Goal: Task Accomplishment & Management: Complete application form

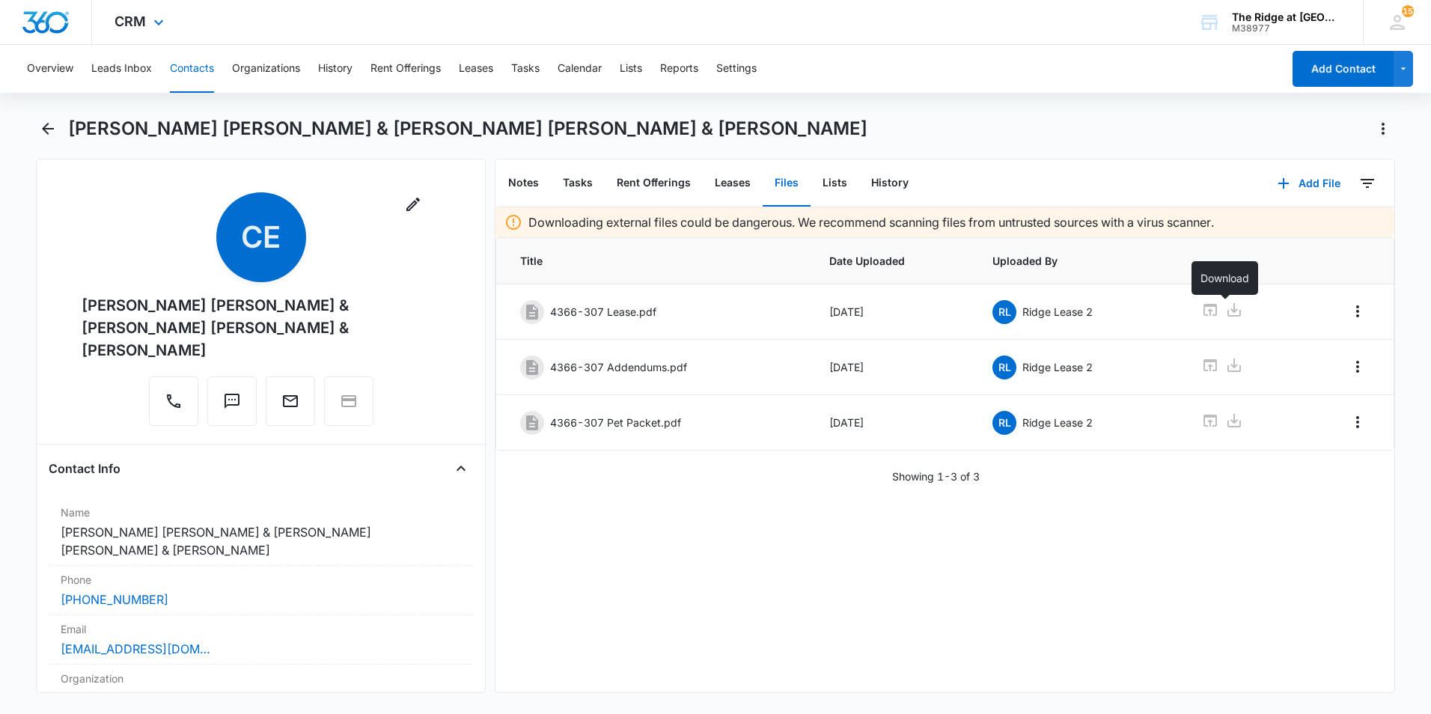
scroll to position [3300, 0]
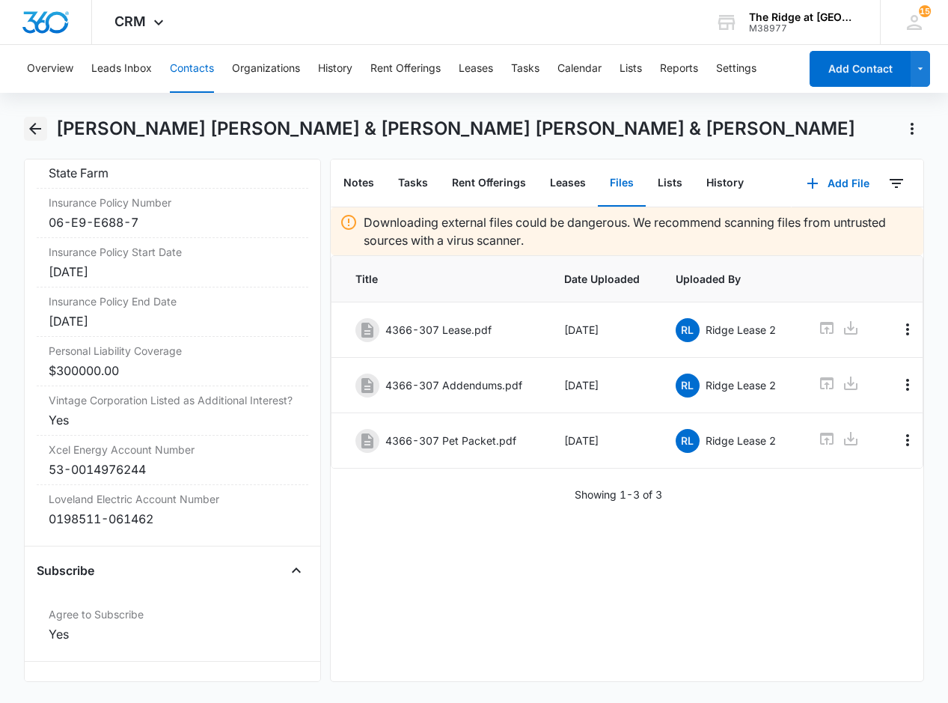
click at [41, 129] on icon "Back" at bounding box center [35, 129] width 12 height 12
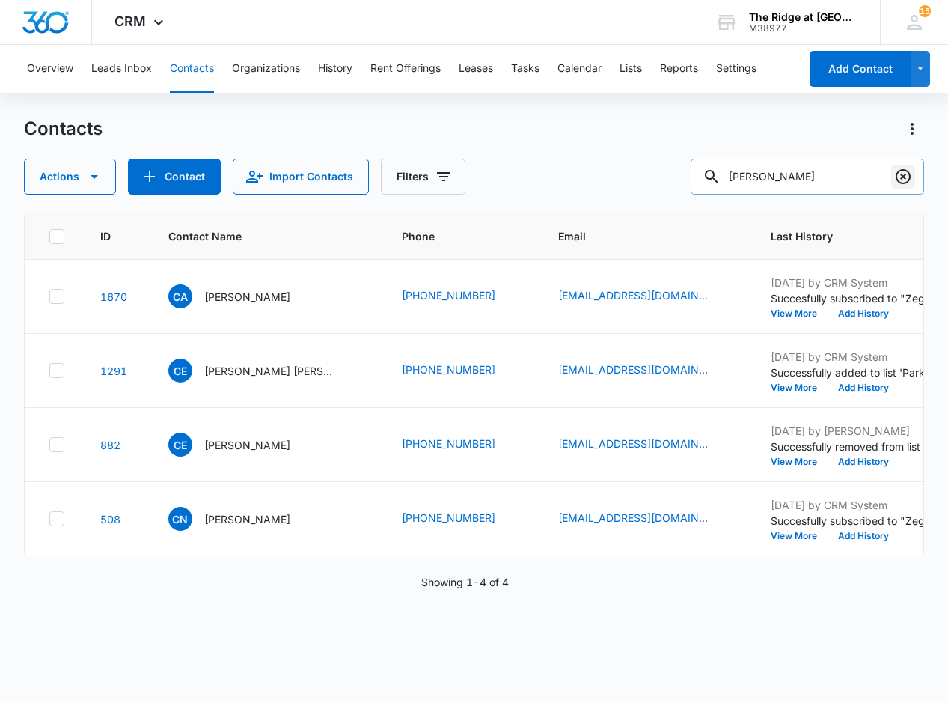
click at [903, 177] on icon "Clear" at bounding box center [903, 176] width 15 height 15
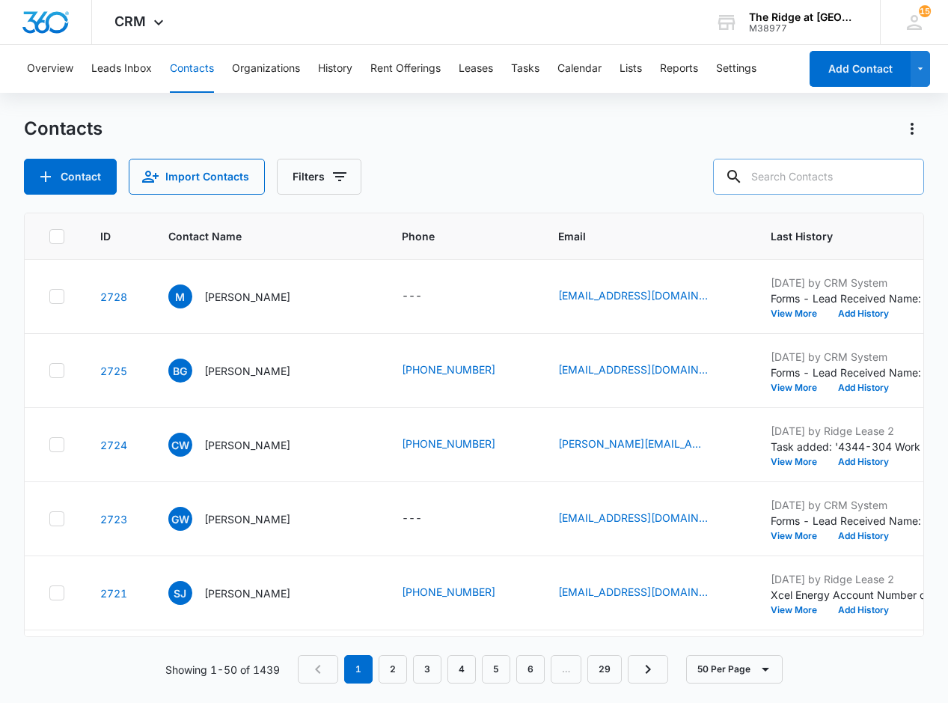
paste input "[PERSON_NAME]"
type input "[PERSON_NAME]"
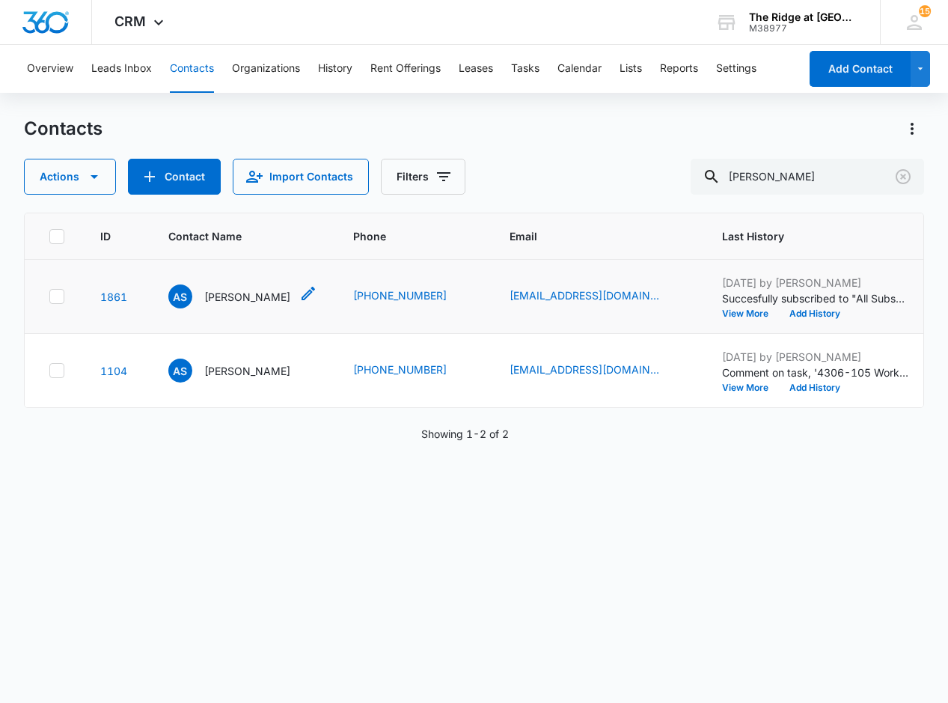
click at [234, 298] on p "[PERSON_NAME]" at bounding box center [247, 297] width 86 height 16
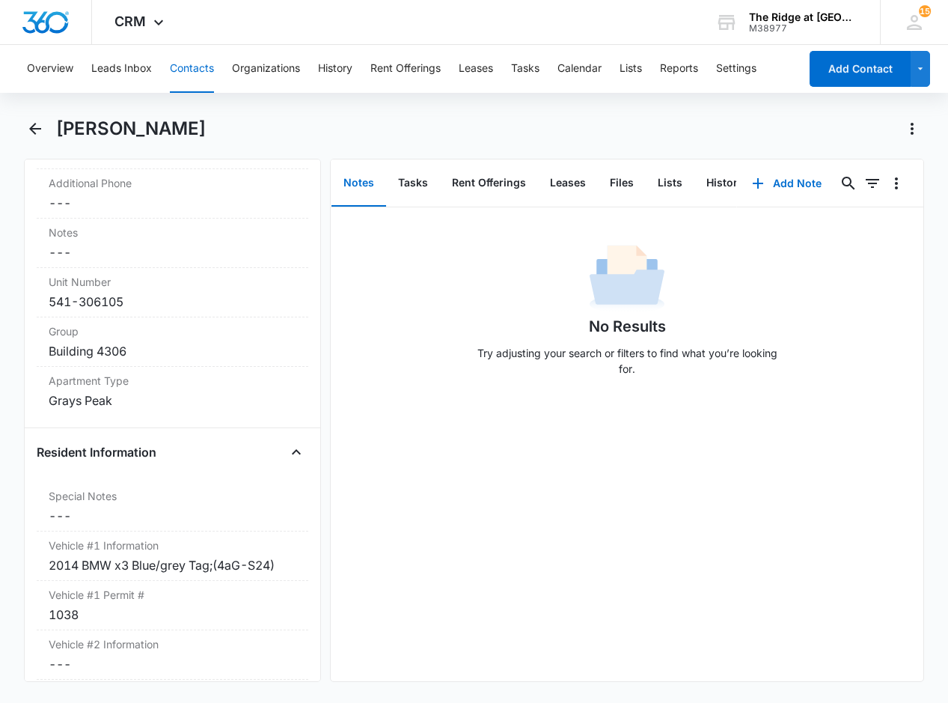
scroll to position [1197, 0]
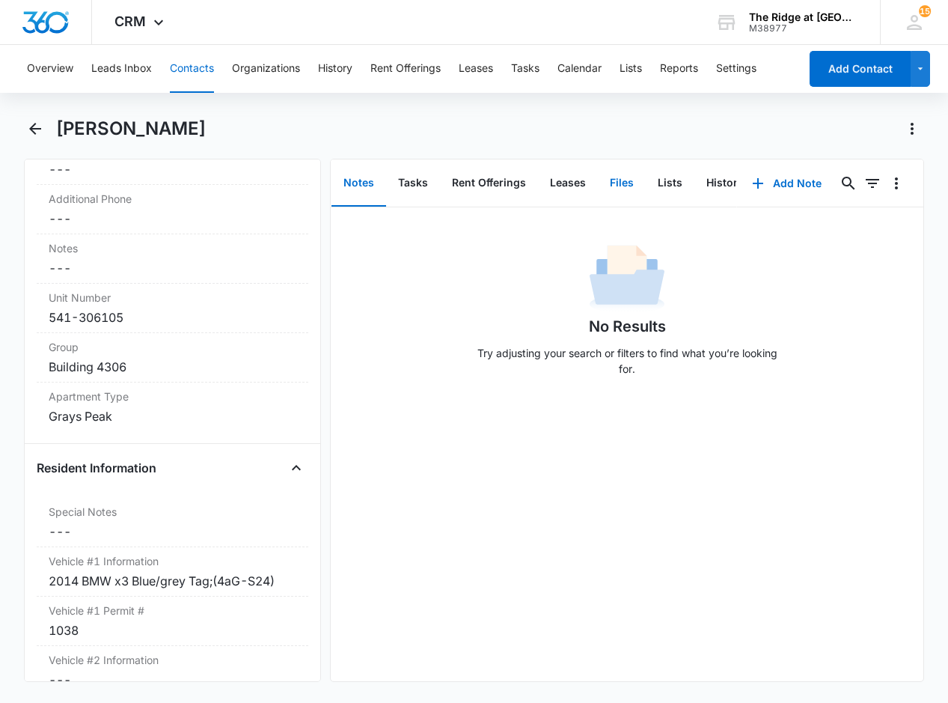
click at [615, 183] on button "Files" at bounding box center [622, 183] width 48 height 46
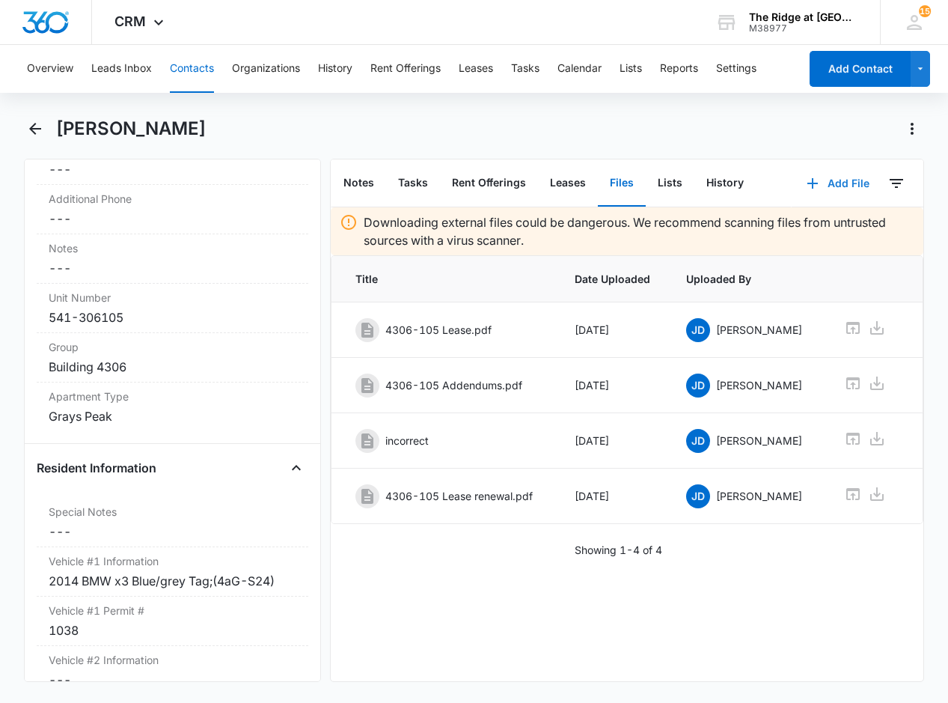
drag, startPoint x: 831, startPoint y: 189, endPoint x: 821, endPoint y: 195, distance: 11.7
click at [831, 189] on button "Add File" at bounding box center [838, 183] width 93 height 36
click at [788, 233] on div "Upload Files" at bounding box center [818, 231] width 60 height 10
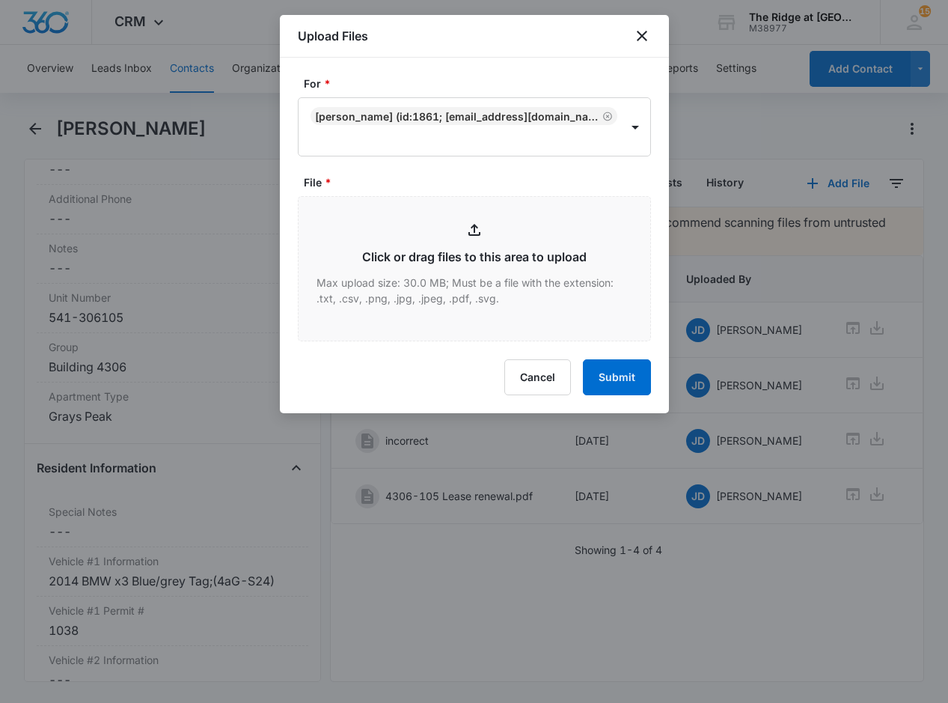
type input "C:\fakepath\4306-105 Renewal.pdf"
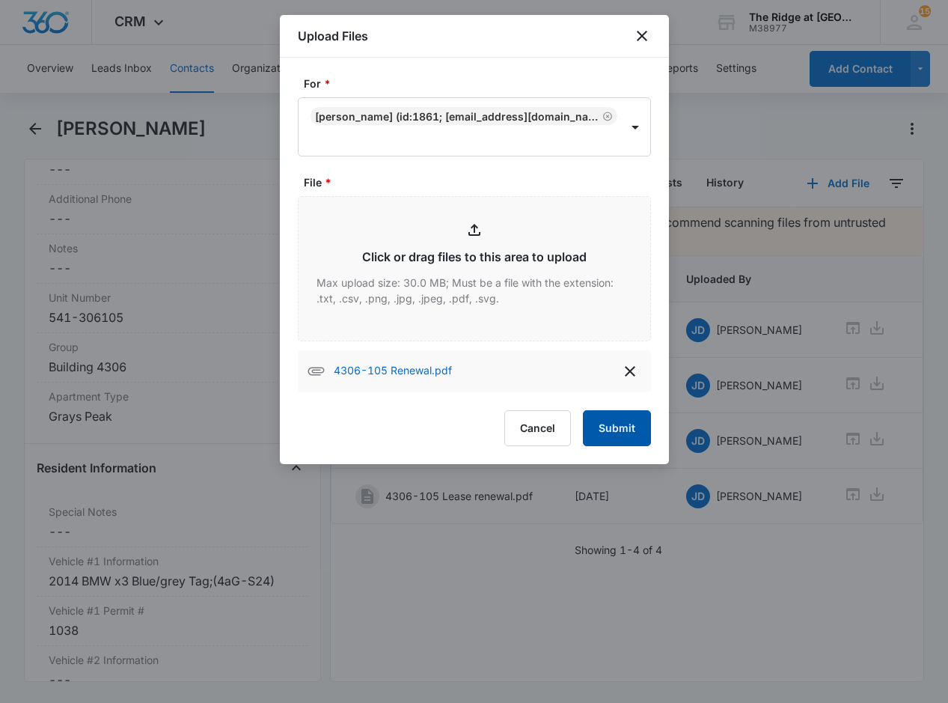
drag, startPoint x: 608, startPoint y: 430, endPoint x: 616, endPoint y: 421, distance: 12.7
click at [609, 430] on button "Submit" at bounding box center [617, 428] width 68 height 36
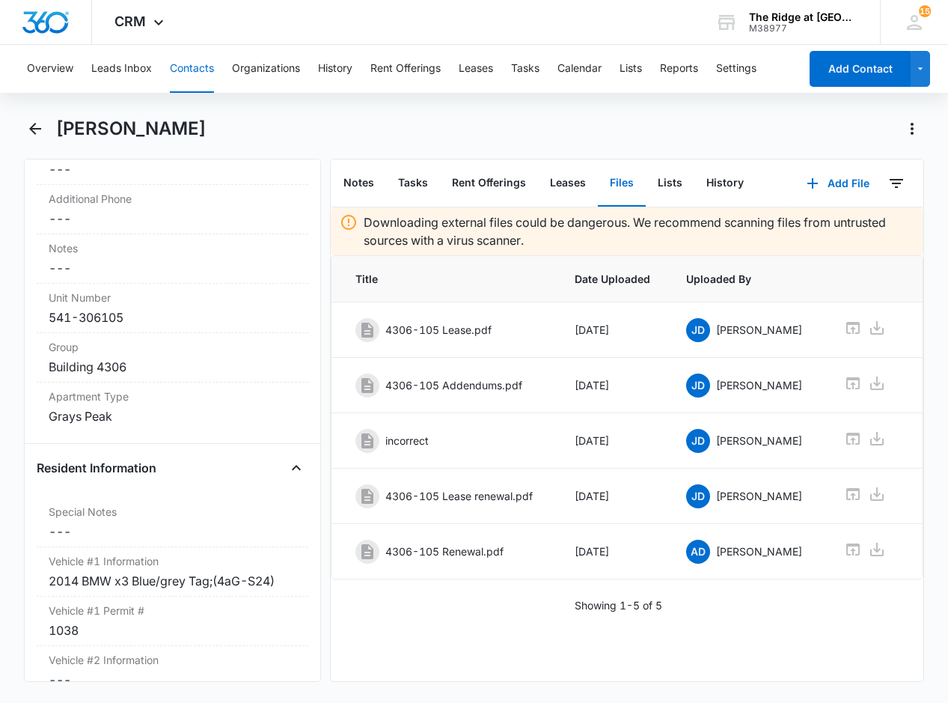
click at [180, 72] on button "Contacts" at bounding box center [192, 69] width 44 height 48
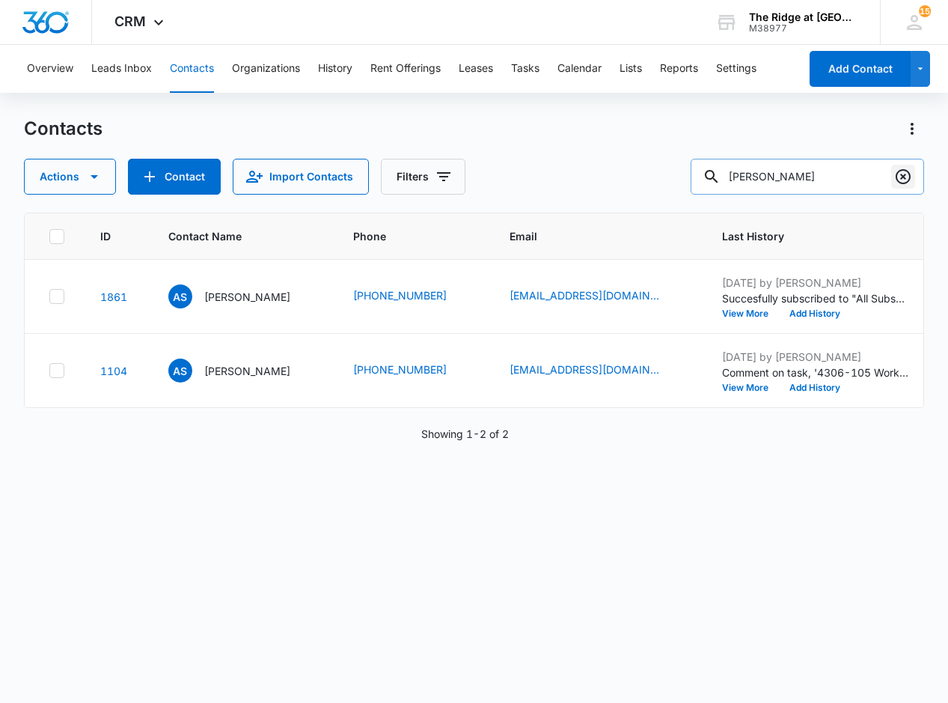
click at [909, 174] on icon "Clear" at bounding box center [903, 176] width 15 height 15
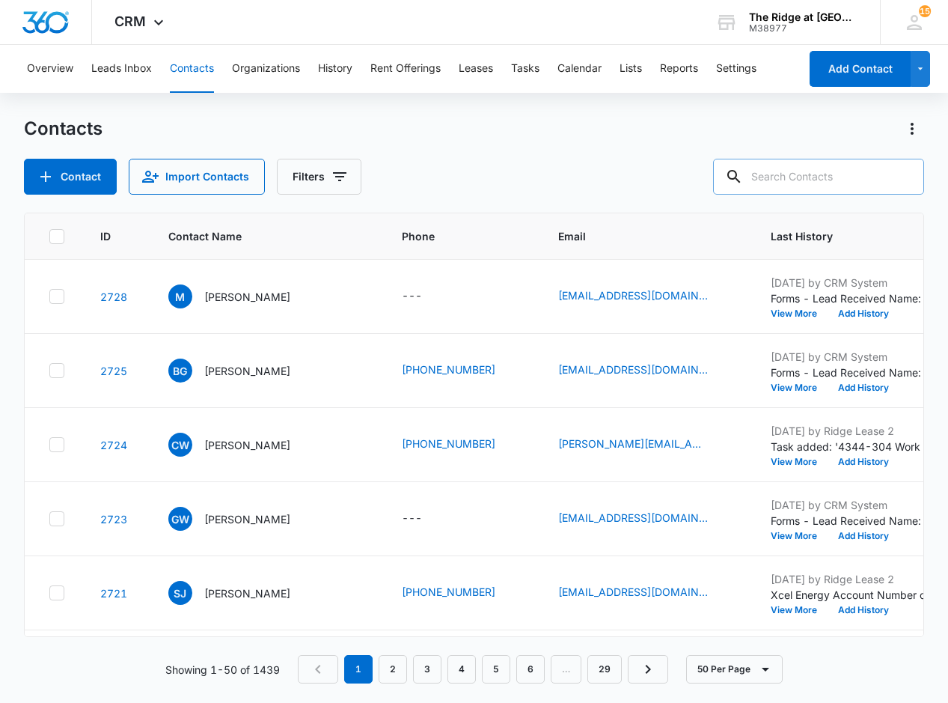
paste input "[PERSON_NAME] & [PERSON_NAME]"
type input "[PERSON_NAME] & [PERSON_NAME]"
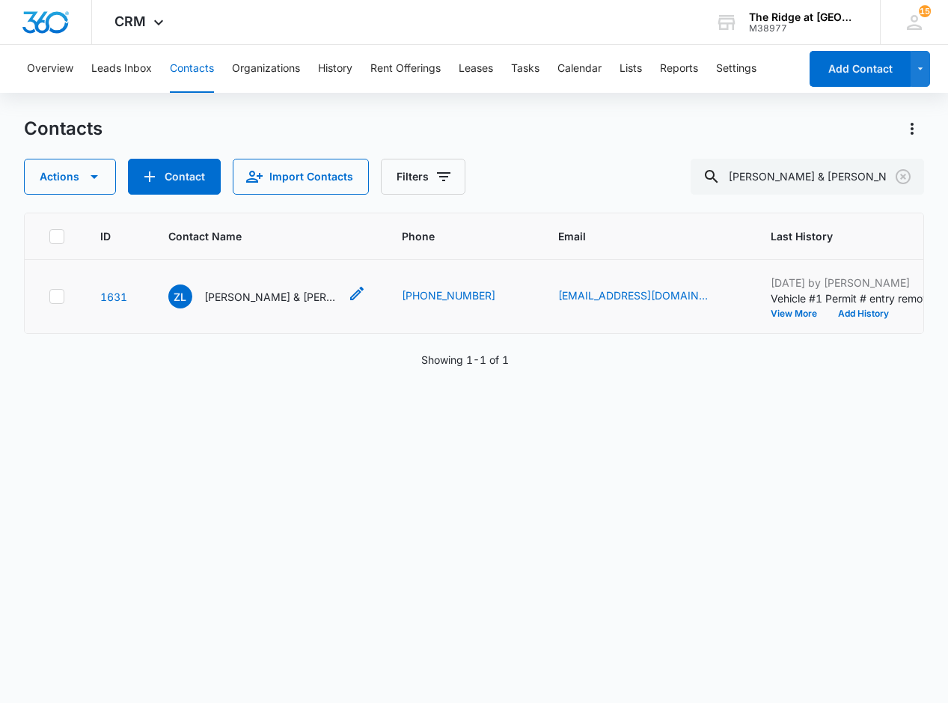
click at [260, 297] on p "[PERSON_NAME] & [PERSON_NAME]" at bounding box center [271, 297] width 135 height 16
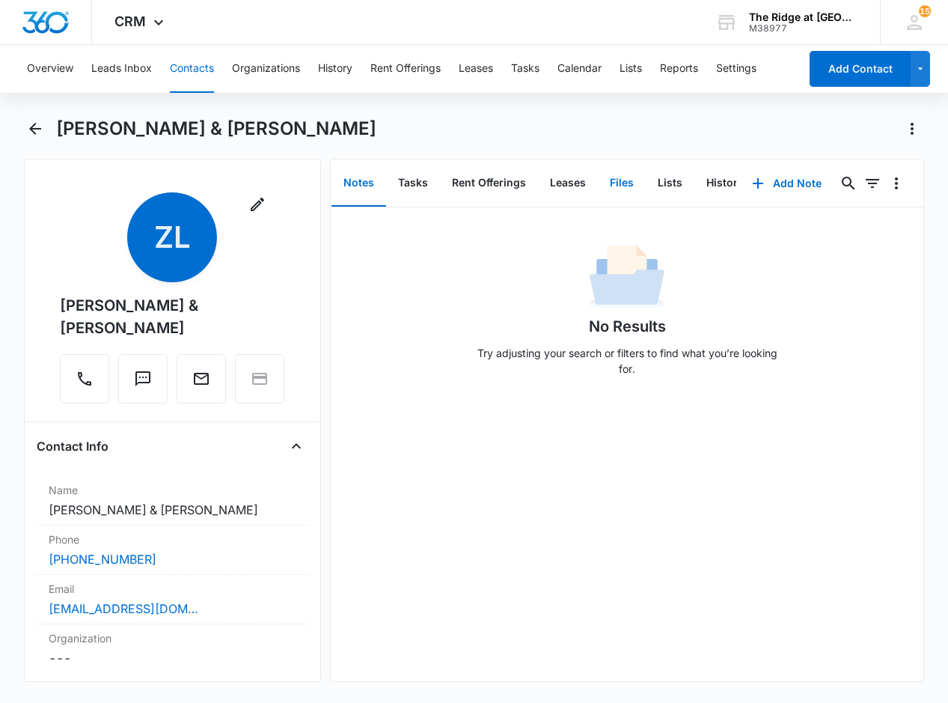
click at [614, 180] on button "Files" at bounding box center [622, 183] width 48 height 46
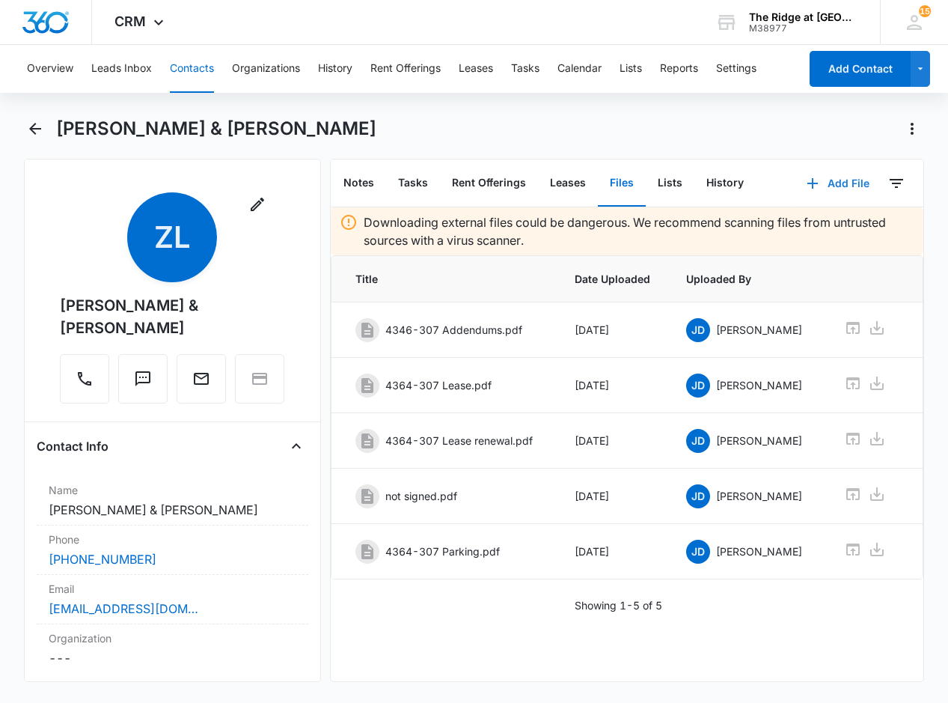
click at [843, 185] on button "Add File" at bounding box center [838, 183] width 93 height 36
click at [808, 228] on div "Upload Files" at bounding box center [818, 231] width 60 height 10
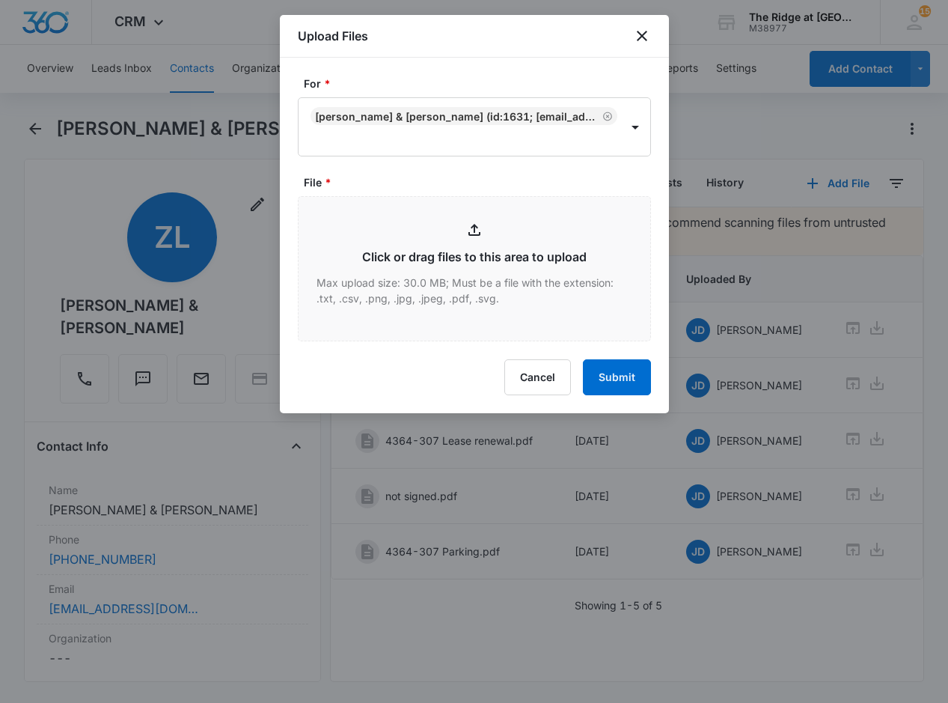
type input "C:\fakepath\4364-307 Renewal.pdf"
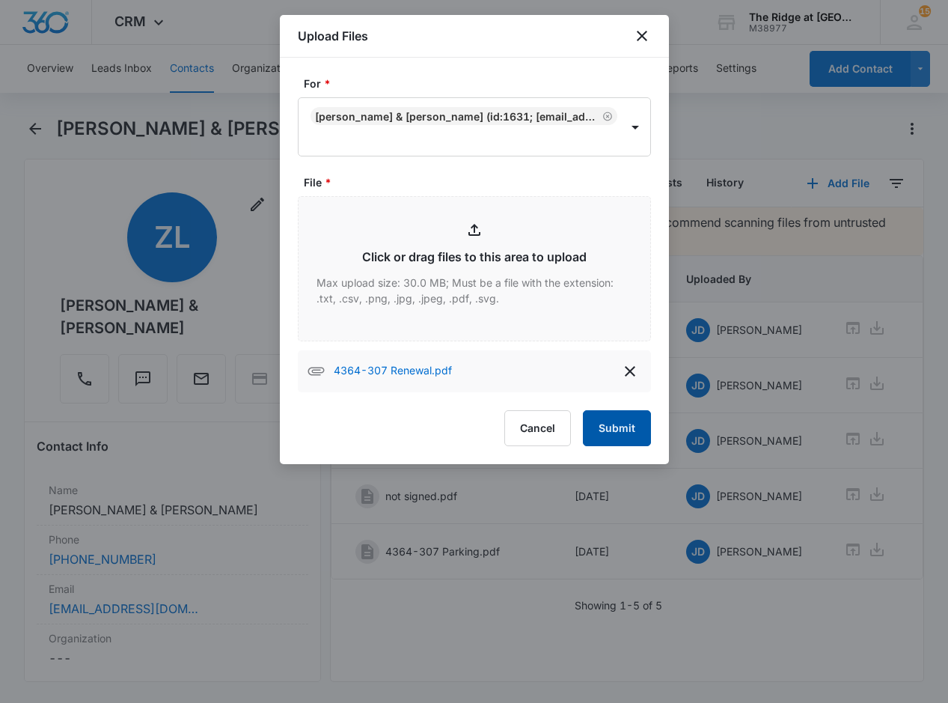
click at [629, 429] on button "Submit" at bounding box center [617, 428] width 68 height 36
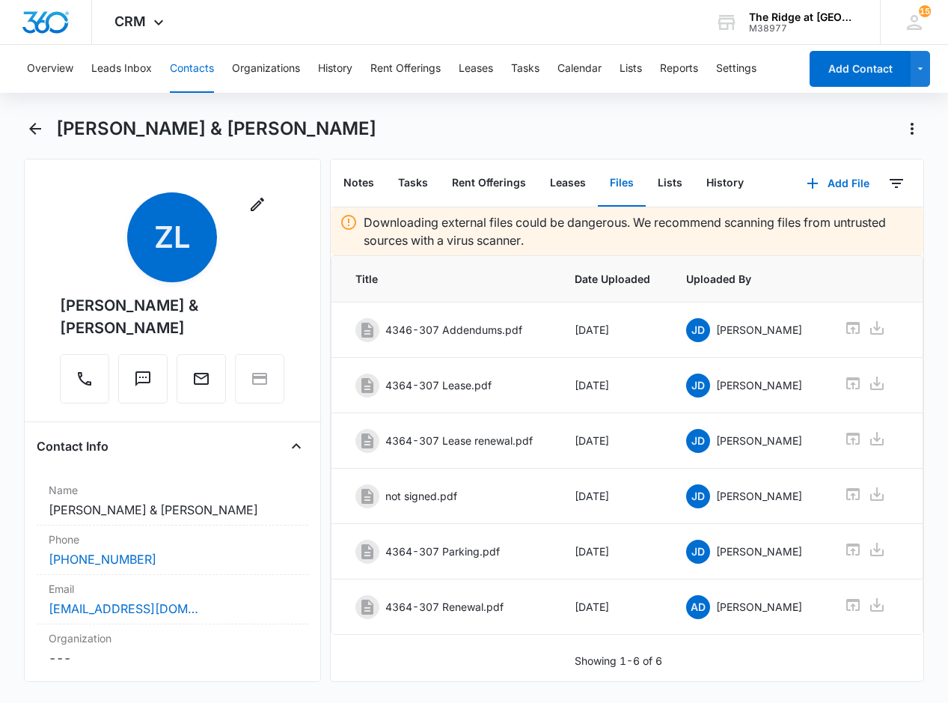
click at [195, 64] on button "Contacts" at bounding box center [192, 69] width 44 height 48
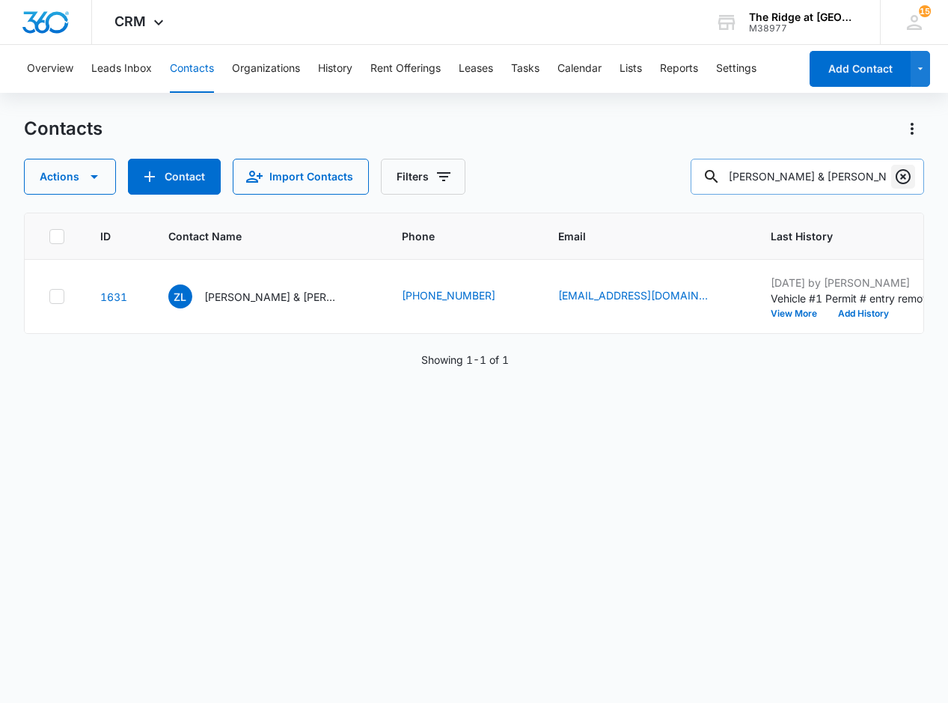
click at [897, 176] on icon "Clear" at bounding box center [903, 176] width 15 height 15
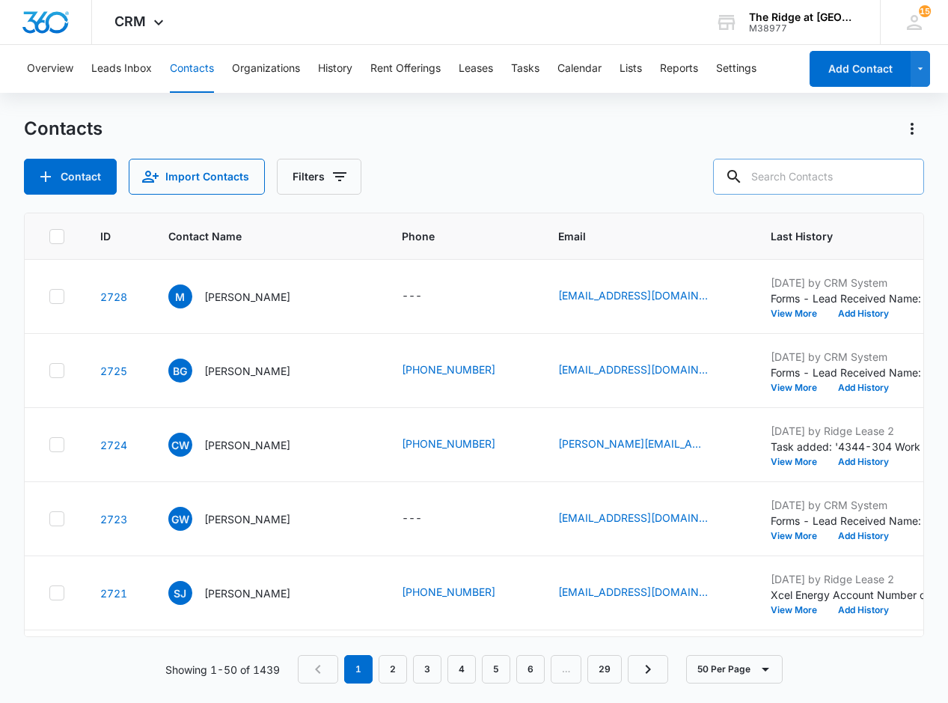
paste input "[PERSON_NAME]"
type input "[PERSON_NAME]"
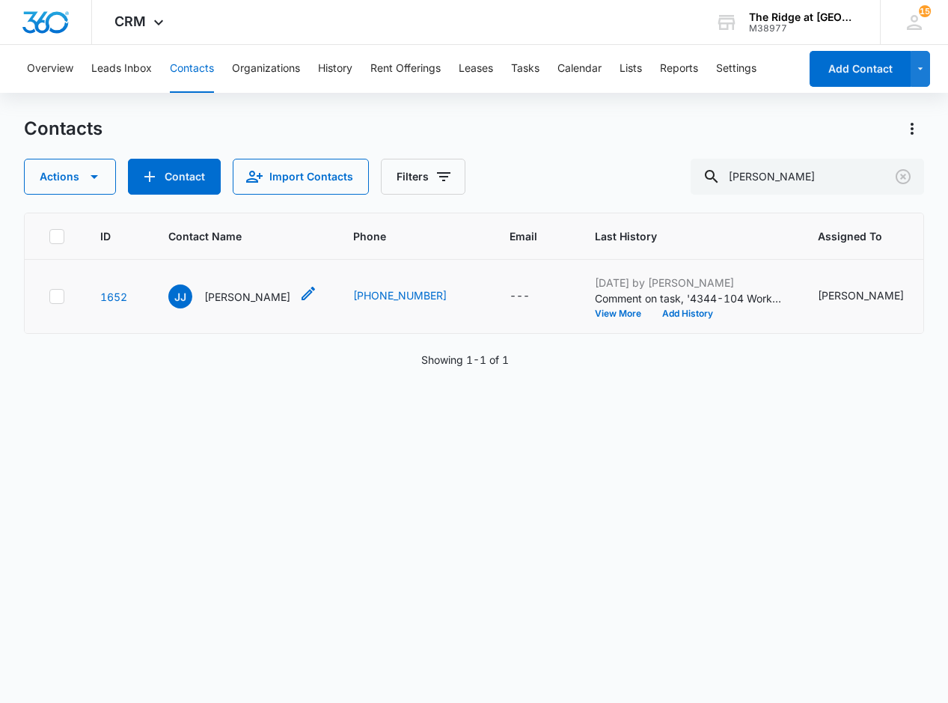
click at [248, 296] on p "[PERSON_NAME]" at bounding box center [247, 297] width 86 height 16
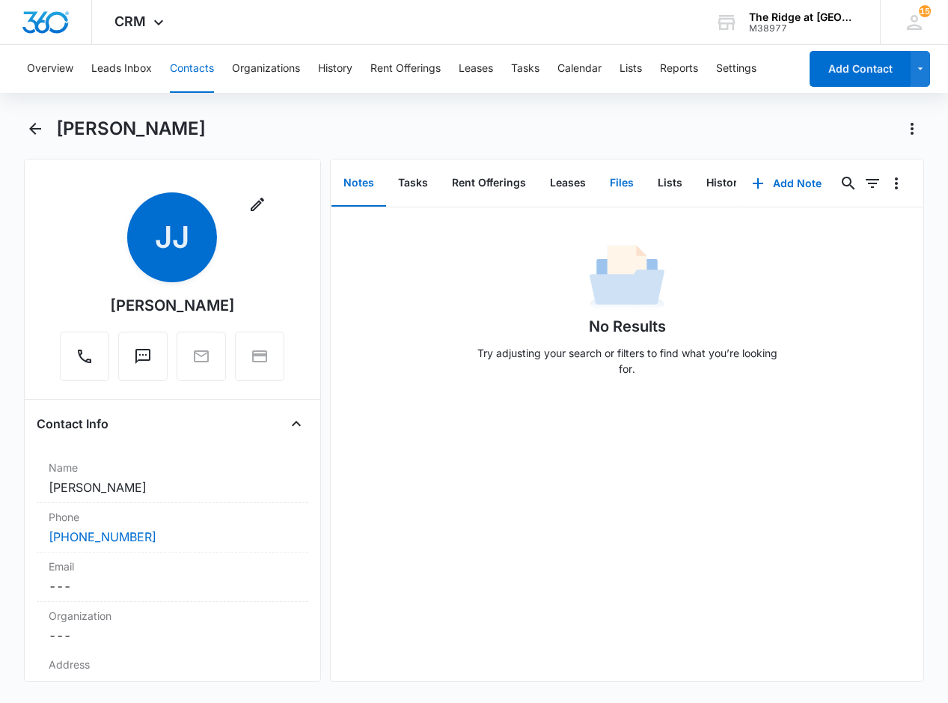
click at [629, 178] on button "Files" at bounding box center [622, 183] width 48 height 46
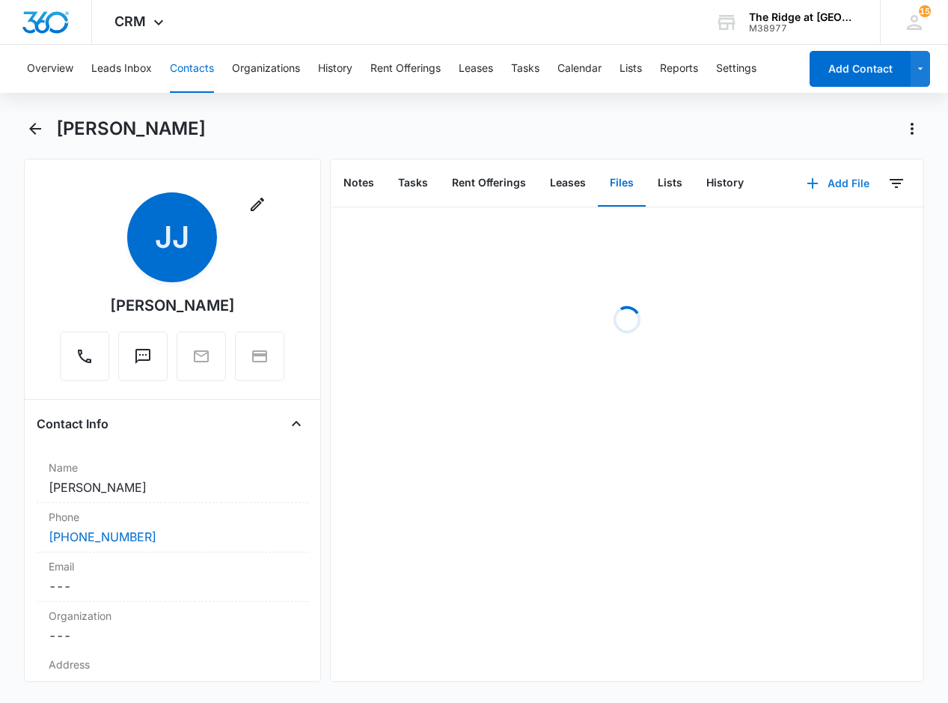
click at [843, 183] on button "Add File" at bounding box center [838, 183] width 93 height 36
click at [817, 224] on button "Upload Files" at bounding box center [827, 231] width 114 height 22
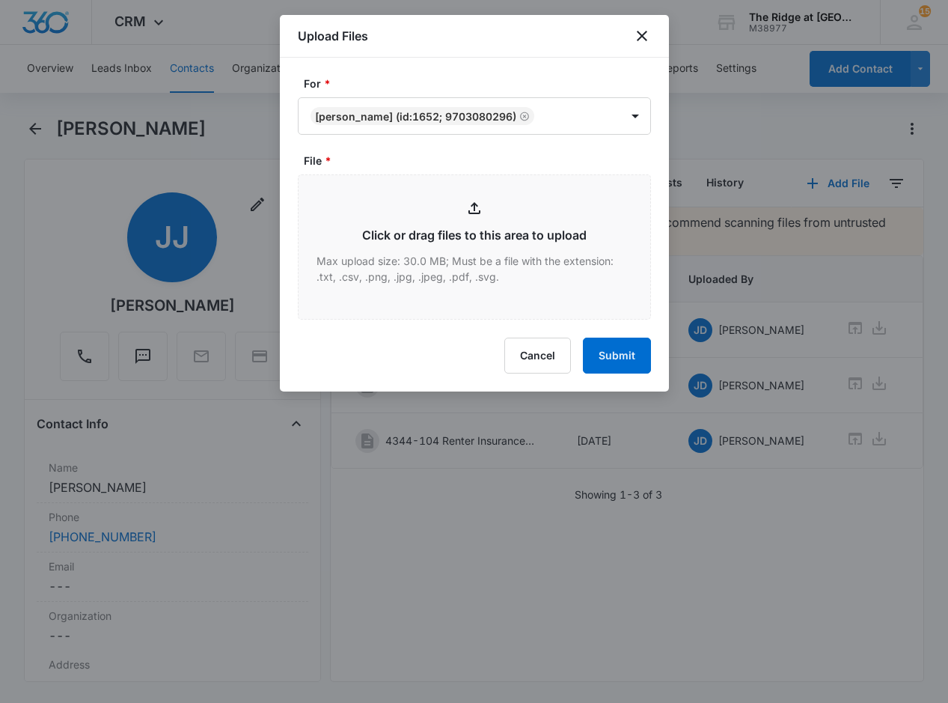
type input "C:\fakepath\4344-104 Rnewal.pdf"
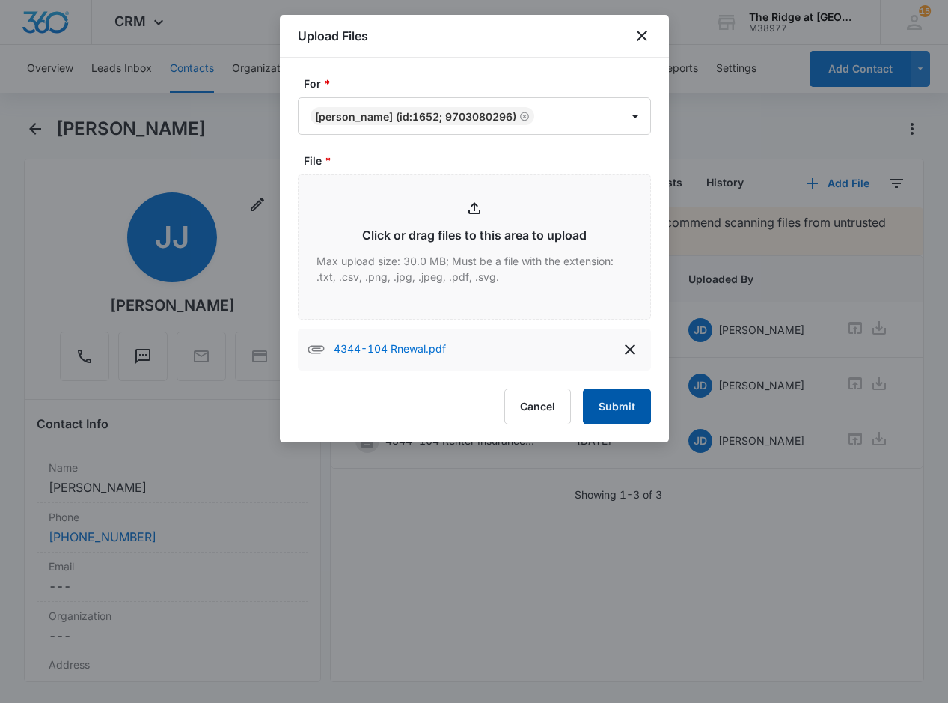
click at [635, 413] on button "Submit" at bounding box center [617, 406] width 68 height 36
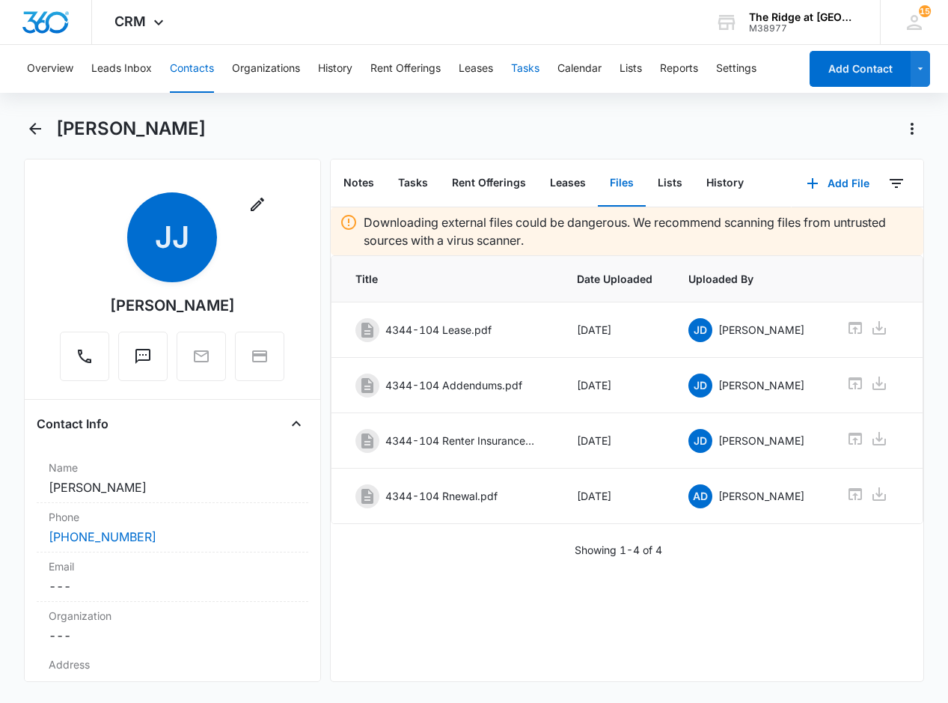
click at [520, 68] on button "Tasks" at bounding box center [525, 69] width 28 height 48
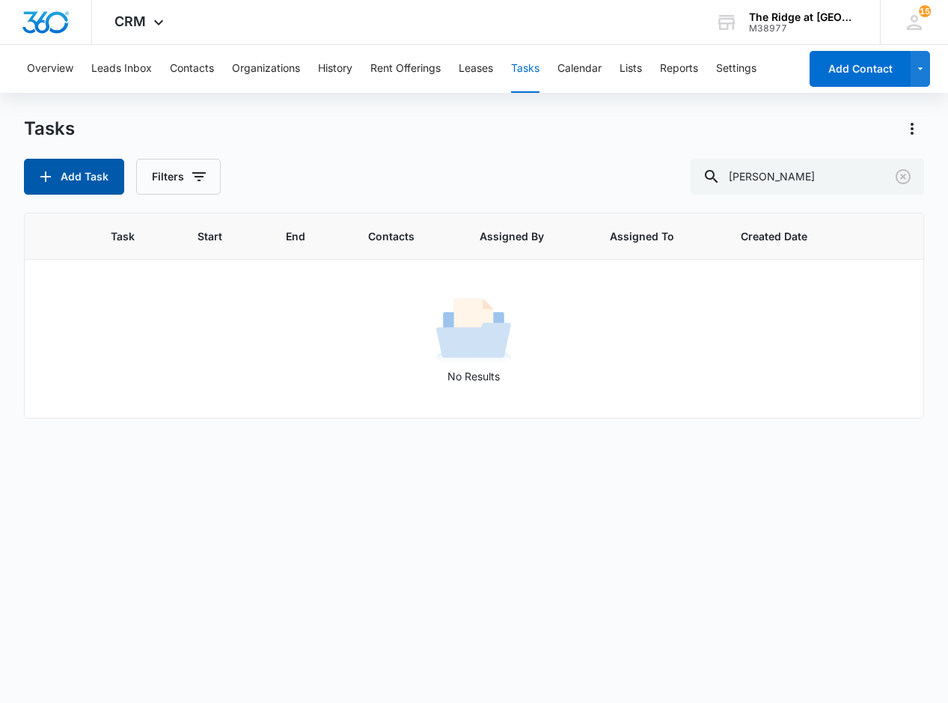
click at [83, 161] on button "Add Task" at bounding box center [74, 177] width 100 height 36
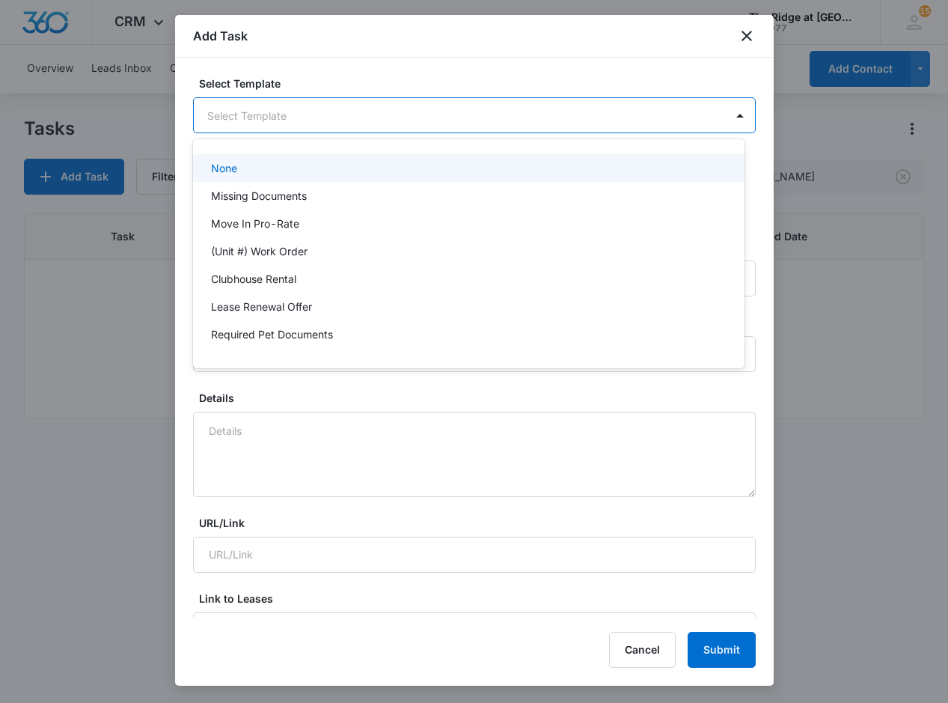
click at [388, 112] on body "CRM Apps Reputation Websites Forms CRM Email Social Content Ads Intelligence Fi…" at bounding box center [474, 351] width 948 height 703
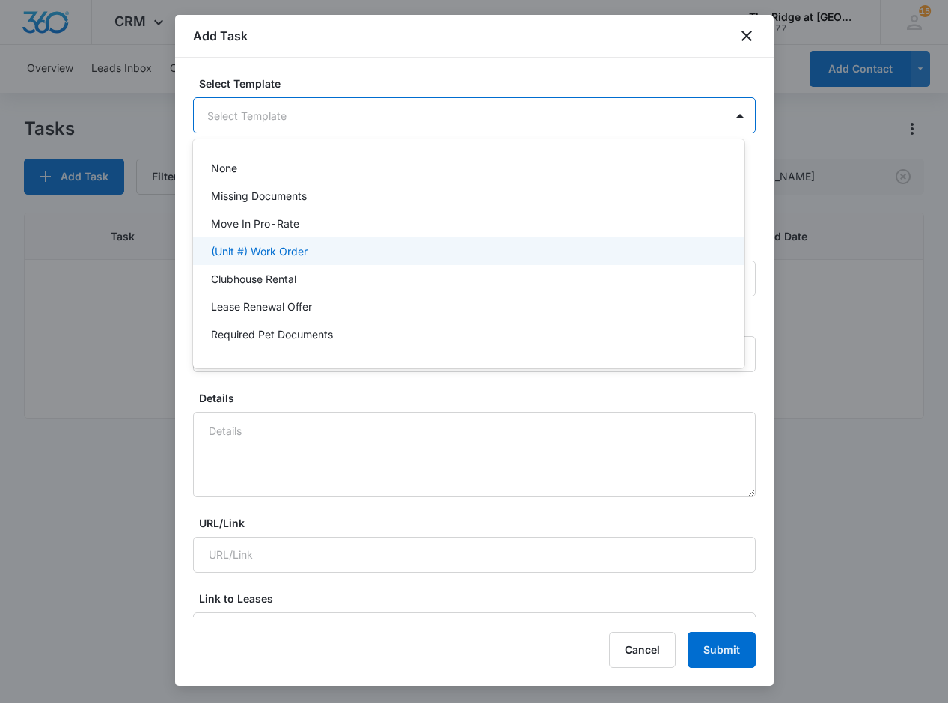
click at [336, 255] on div "(Unit #) Work Order" at bounding box center [467, 251] width 513 height 16
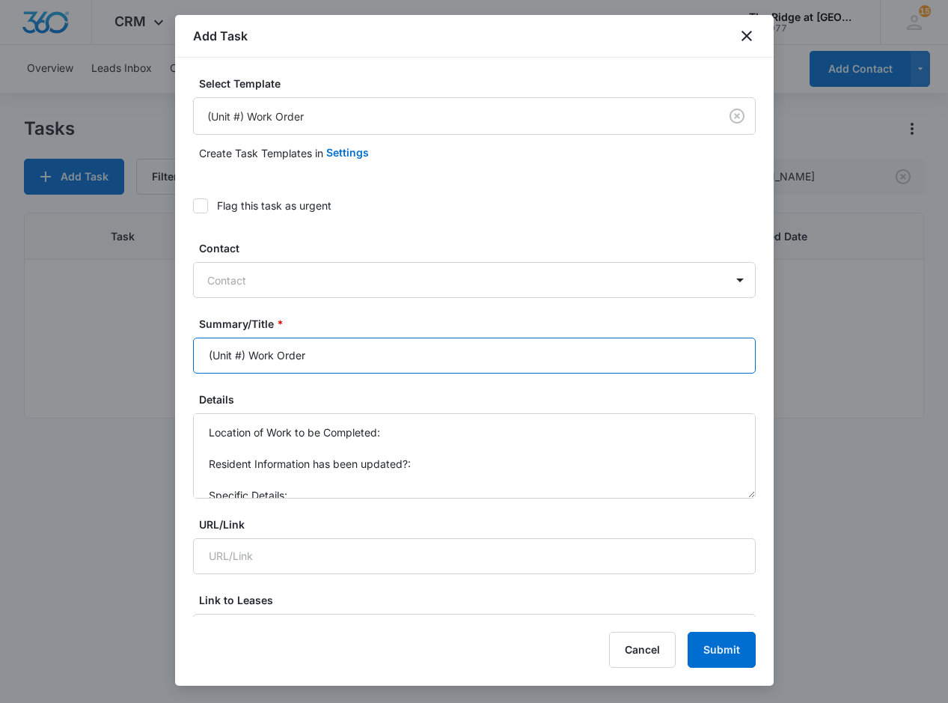
drag, startPoint x: 243, startPoint y: 357, endPoint x: 173, endPoint y: 357, distance: 70.4
click at [173, 357] on body "CRM Apps Reputation Websites Forms CRM Email Social Content Ads Intelligence Fi…" at bounding box center [474, 351] width 948 height 703
click at [379, 359] on input "4324-103 Work Order" at bounding box center [474, 356] width 563 height 36
type input "4324-103 Work Order Front door"
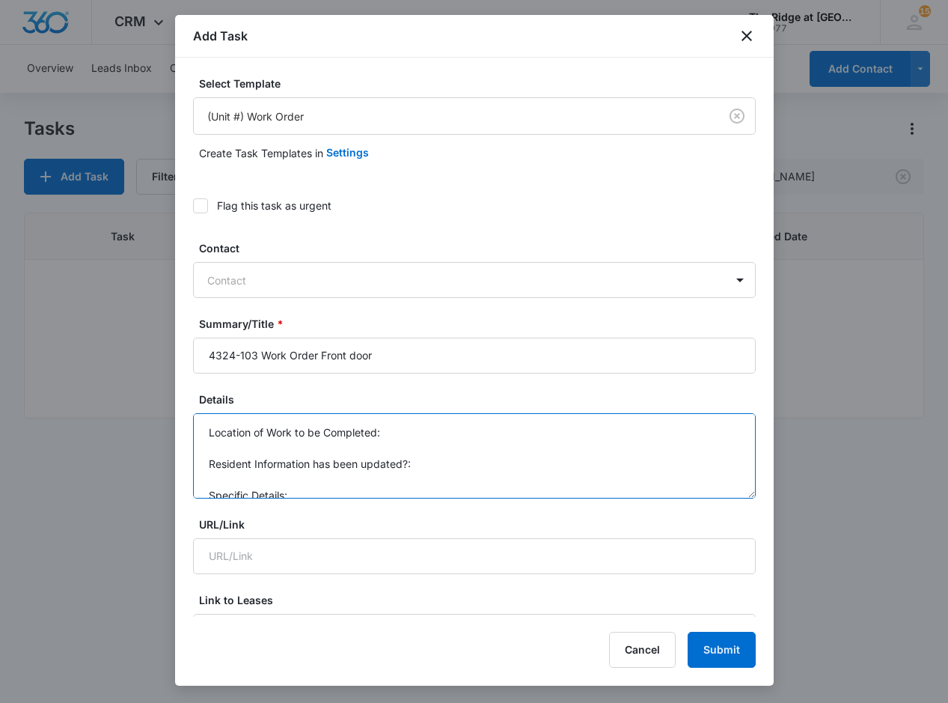
click at [421, 439] on textarea "Location of Work to be Completed: Resident Information has been updated?: Speci…" at bounding box center [474, 455] width 563 height 85
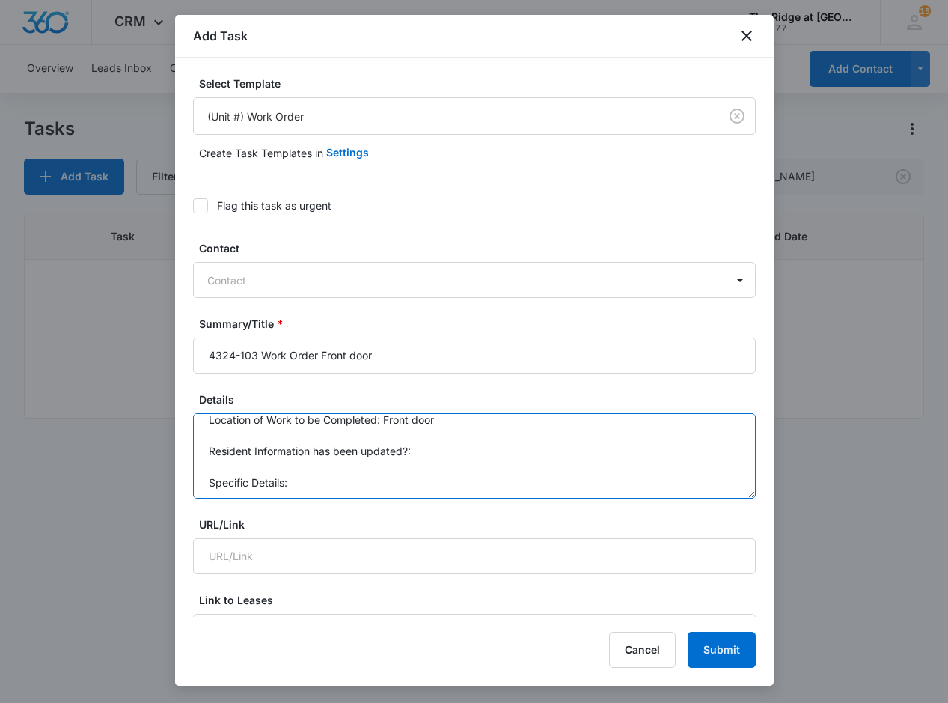
scroll to position [16, 0]
click at [471, 473] on textarea "Location of Work to be Completed: Front door Resident Information has been upda…" at bounding box center [474, 455] width 563 height 85
type textarea "Location of Work to be Completed: Front door Resident Information has been upda…"
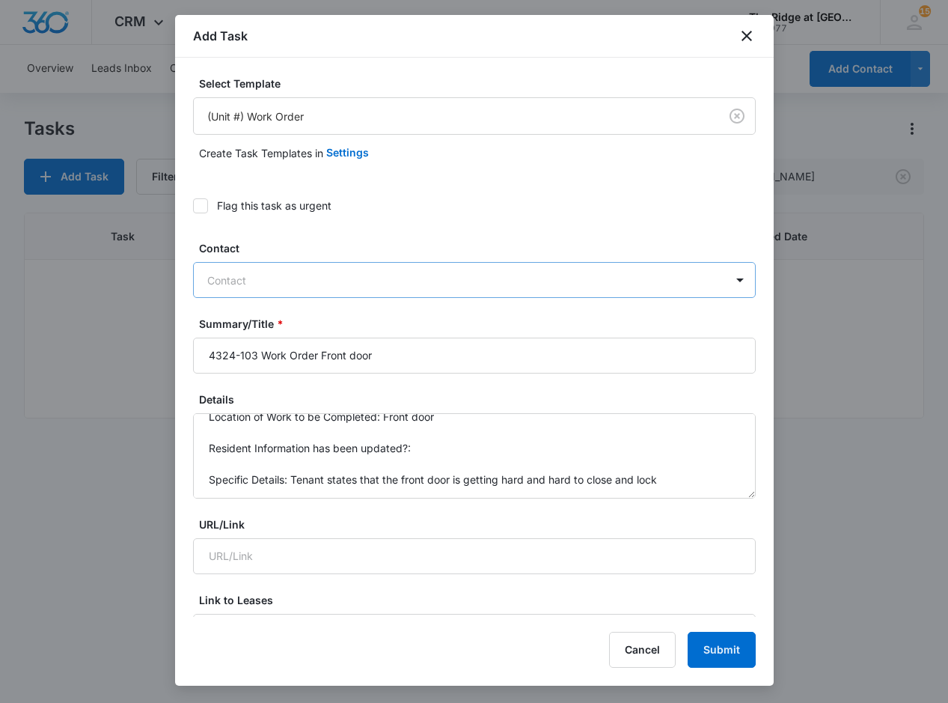
click at [269, 275] on div at bounding box center [465, 280] width 516 height 19
type input "stef"
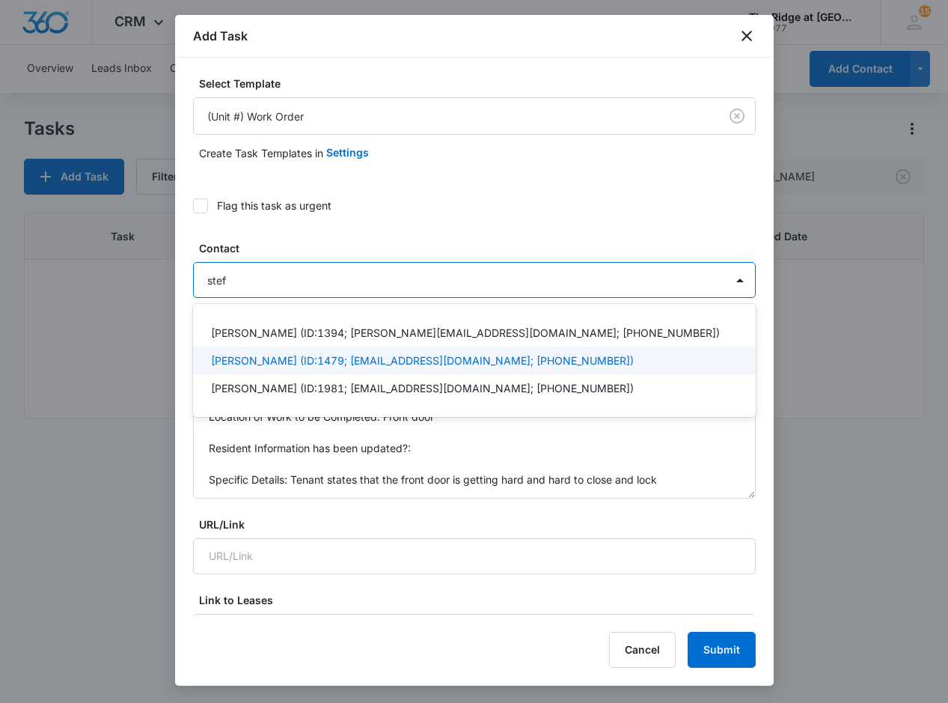
click at [297, 357] on p "[PERSON_NAME] (ID:1479; [EMAIL_ADDRESS][DOMAIN_NAME]; [PHONE_NUMBER])" at bounding box center [422, 361] width 423 height 16
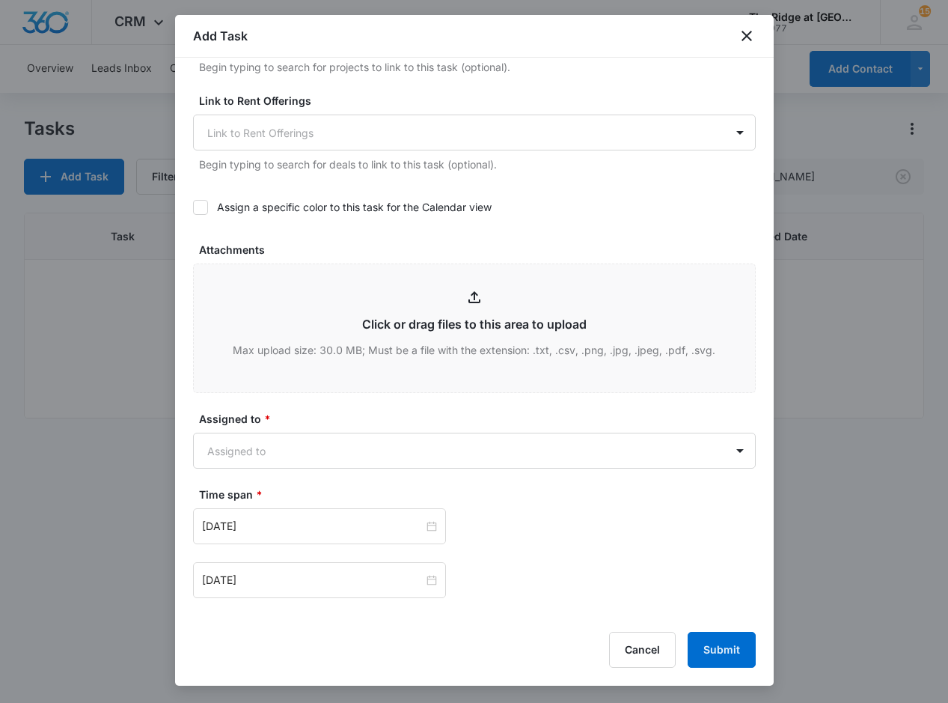
scroll to position [599, 0]
drag, startPoint x: 270, startPoint y: 426, endPoint x: 277, endPoint y: 446, distance: 21.3
click at [269, 426] on div "Assigned to * Assigned to" at bounding box center [474, 439] width 563 height 58
click at [279, 445] on body "CRM Apps Reputation Websites Forms CRM Email Social Content Ads Intelligence Fi…" at bounding box center [474, 351] width 948 height 703
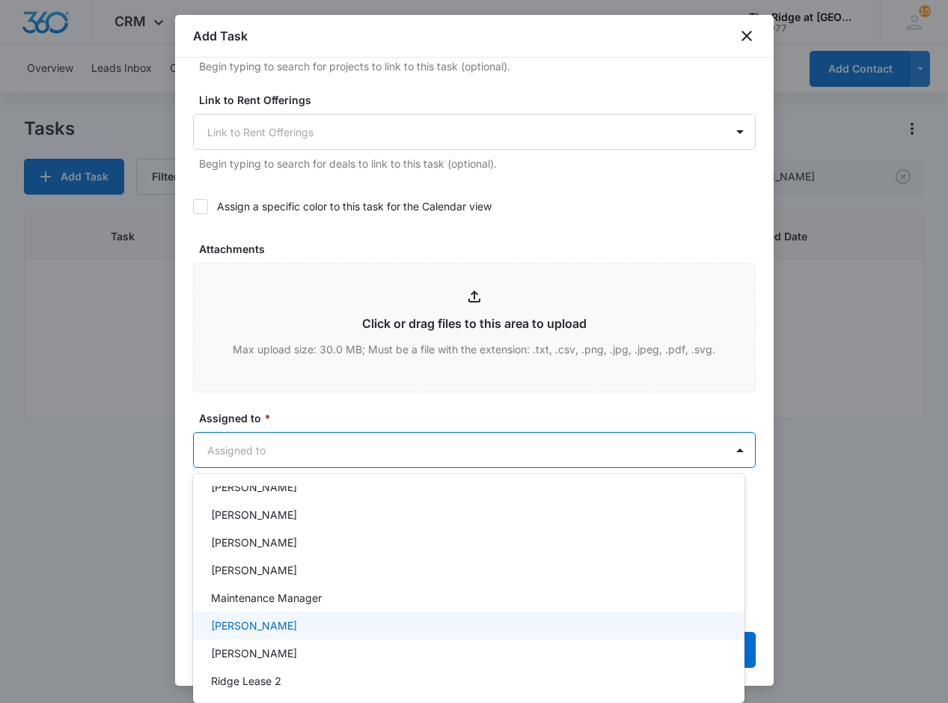
scroll to position [161, 0]
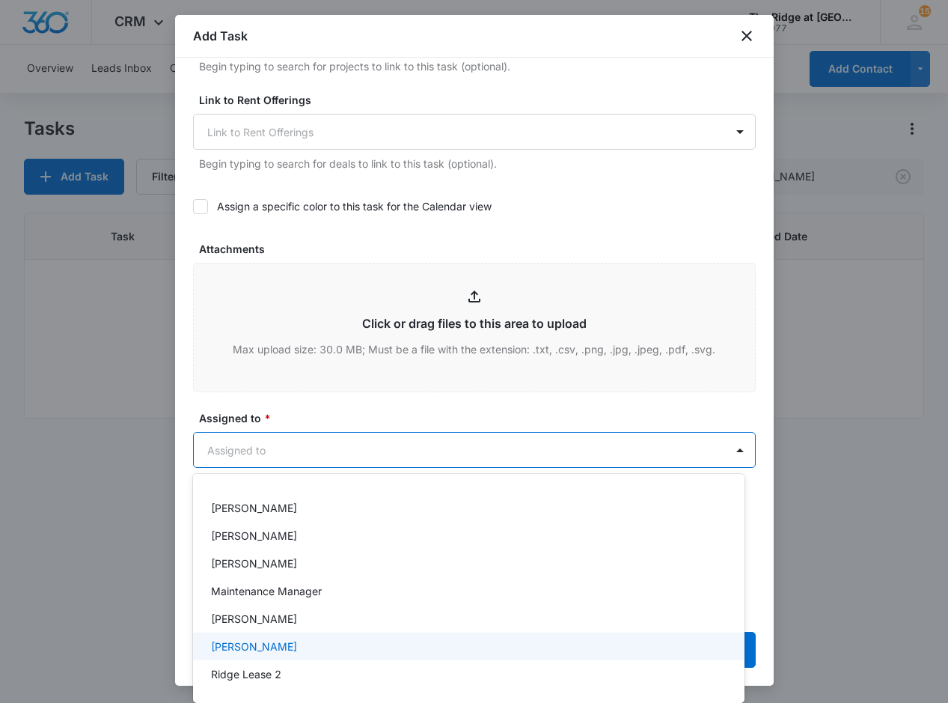
click at [294, 653] on div "[PERSON_NAME]" at bounding box center [469, 646] width 552 height 28
click at [327, 410] on div at bounding box center [474, 351] width 948 height 703
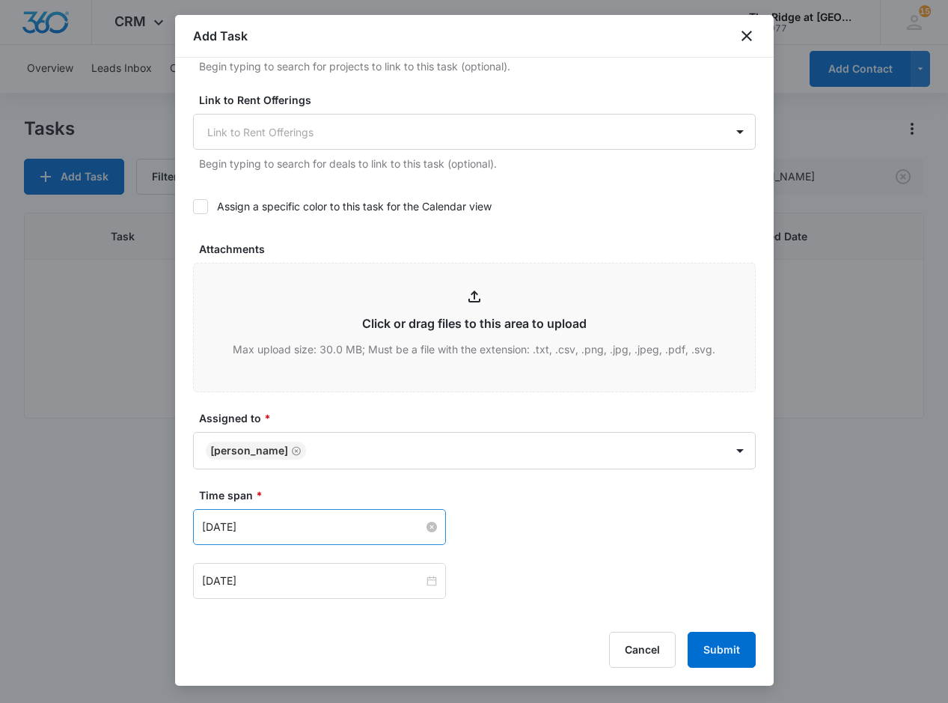
click at [260, 528] on input "[DATE]" at bounding box center [313, 527] width 222 height 16
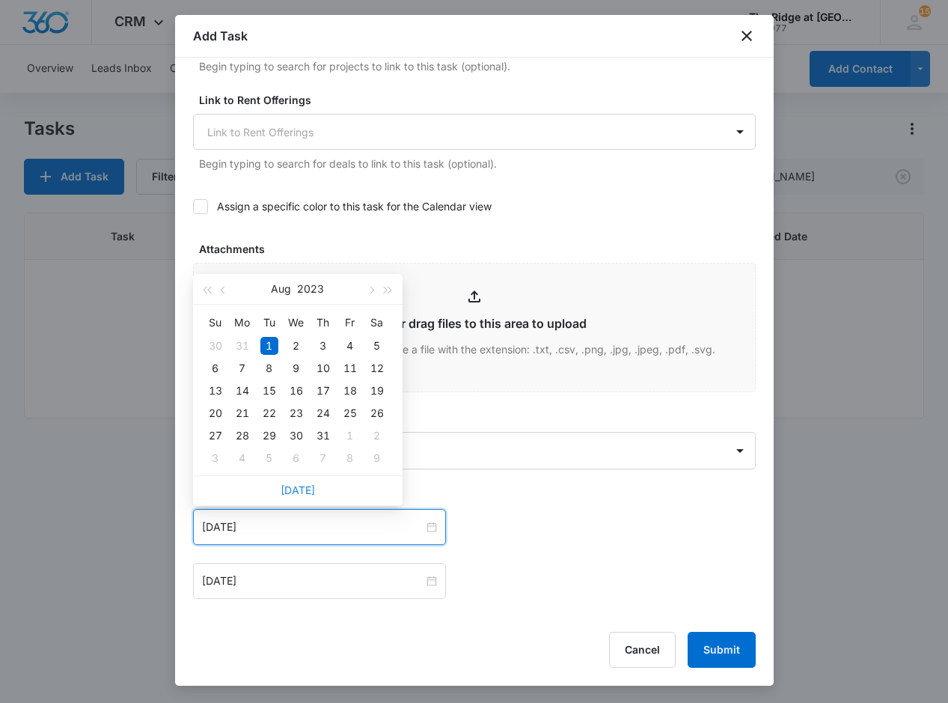
click at [300, 489] on link "[DATE]" at bounding box center [298, 489] width 34 height 13
type input "[DATE]"
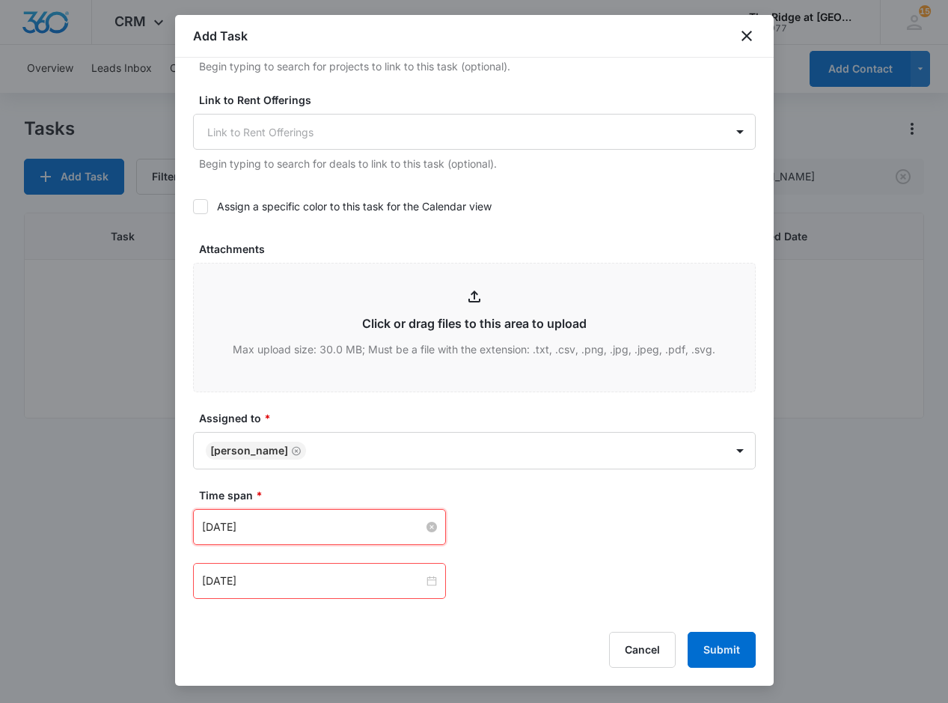
click at [290, 531] on input "[DATE]" at bounding box center [313, 527] width 222 height 16
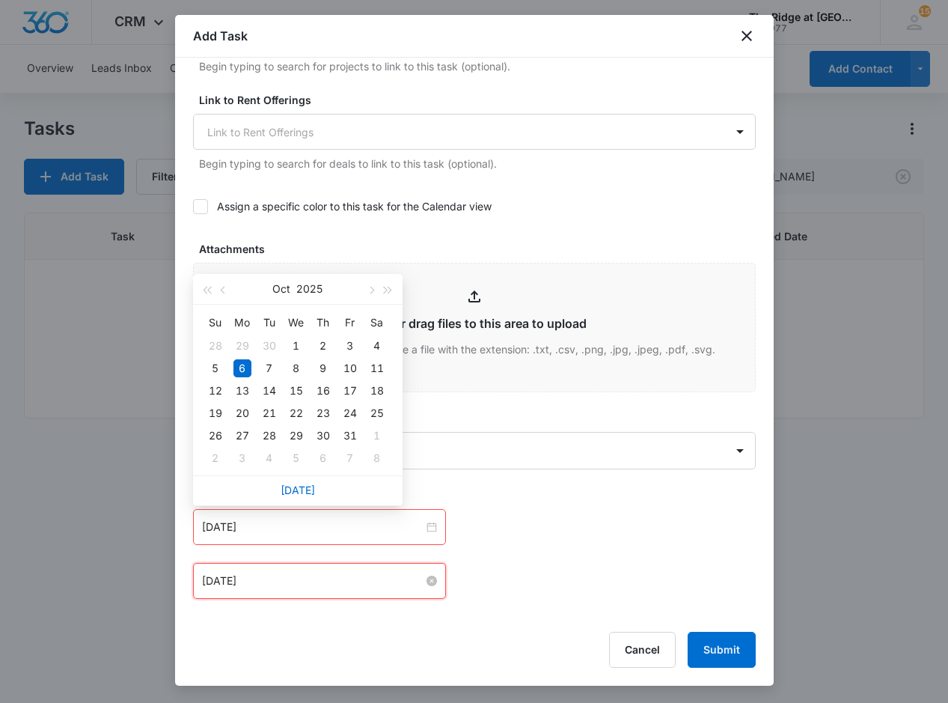
click at [290, 576] on input "[DATE]" at bounding box center [313, 581] width 222 height 16
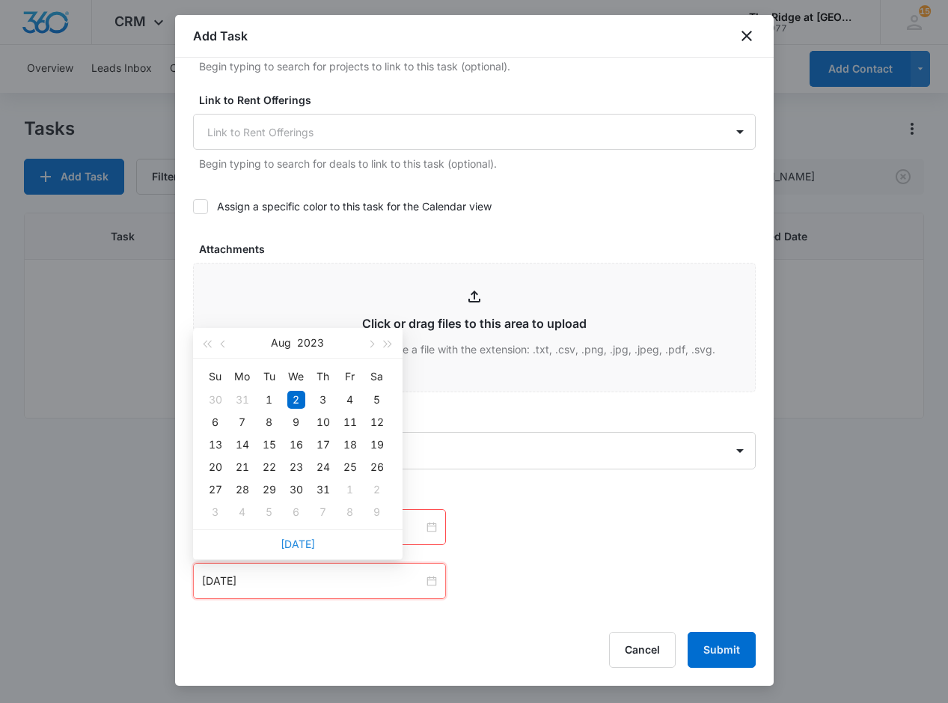
click at [304, 540] on link "[DATE]" at bounding box center [298, 543] width 34 height 13
type input "[DATE]"
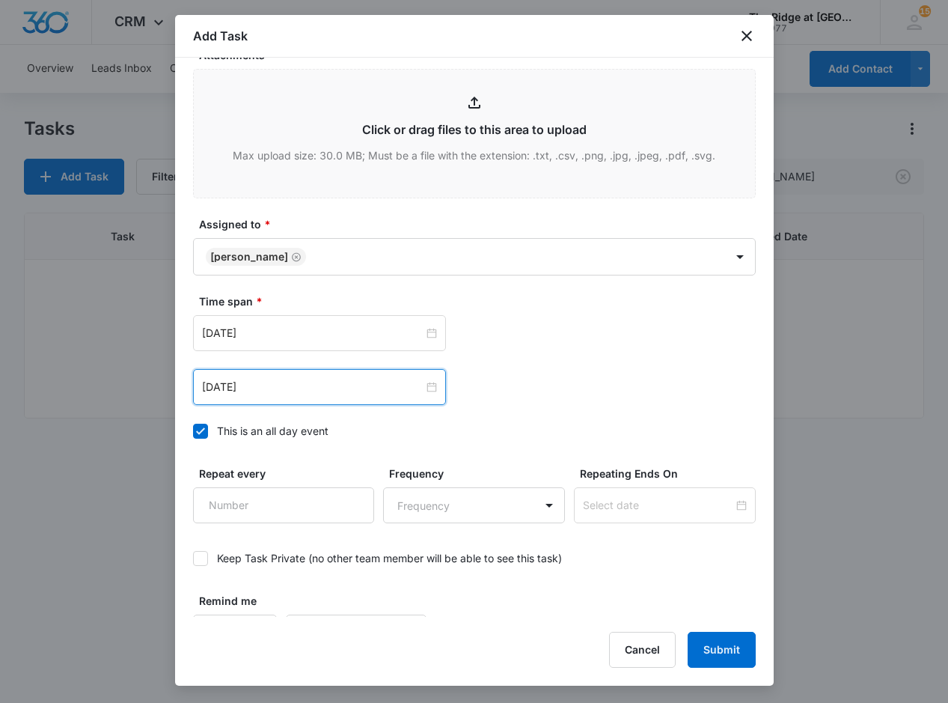
scroll to position [826, 0]
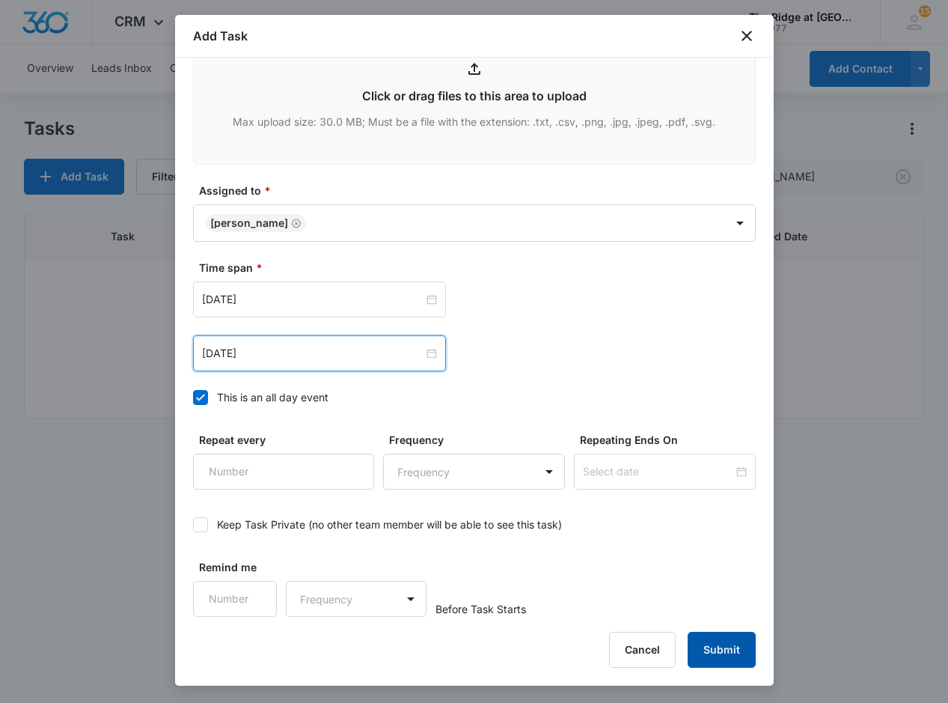
click at [739, 654] on button "Submit" at bounding box center [722, 650] width 68 height 36
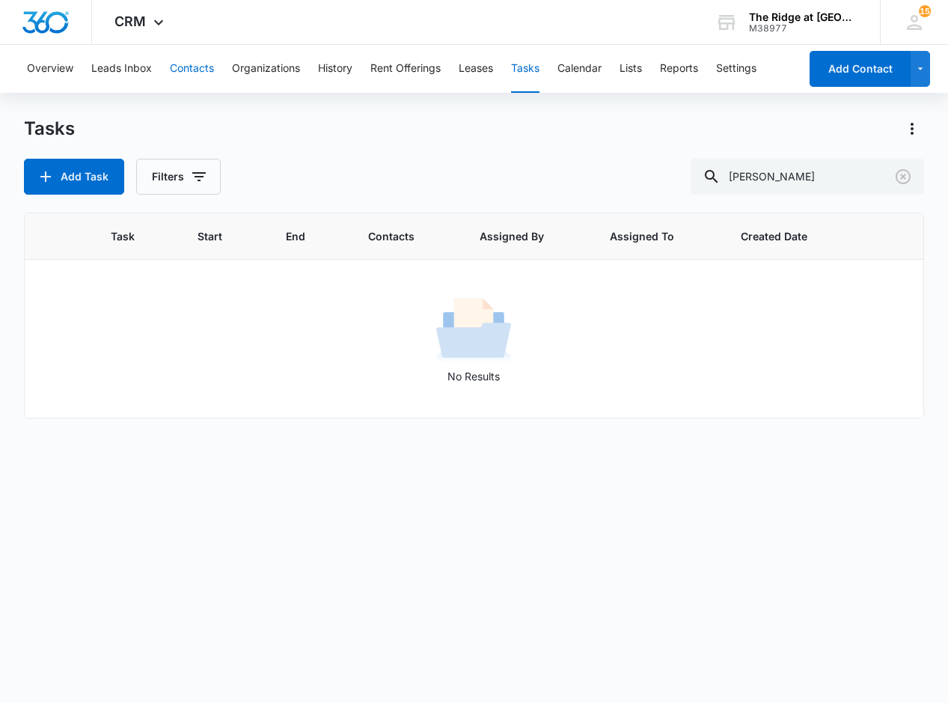
click at [187, 70] on button "Contacts" at bounding box center [192, 69] width 44 height 48
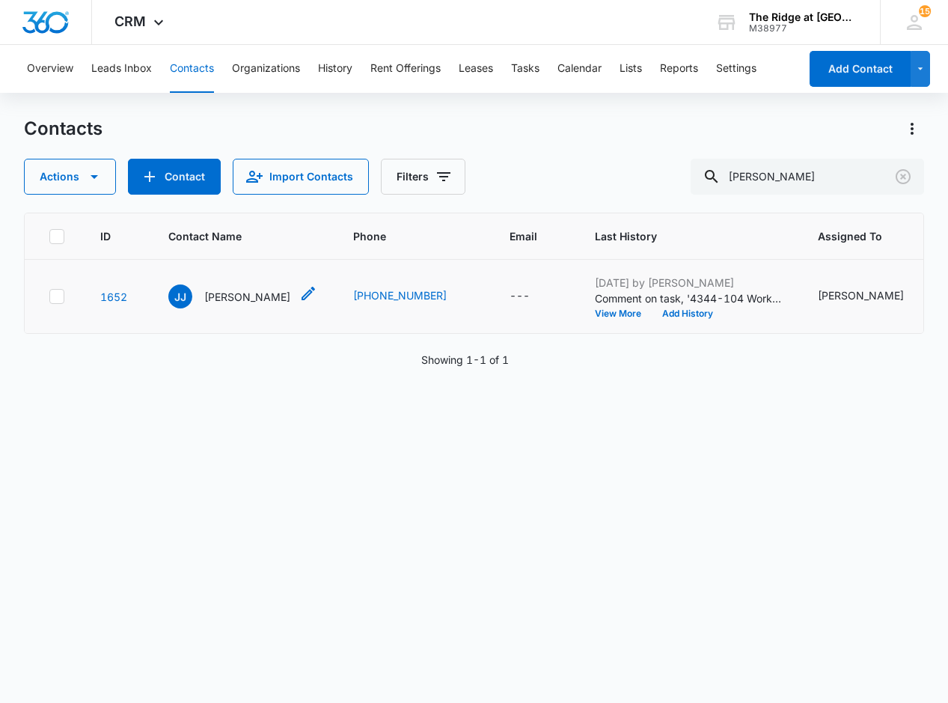
click at [250, 291] on p "[PERSON_NAME]" at bounding box center [247, 297] width 86 height 16
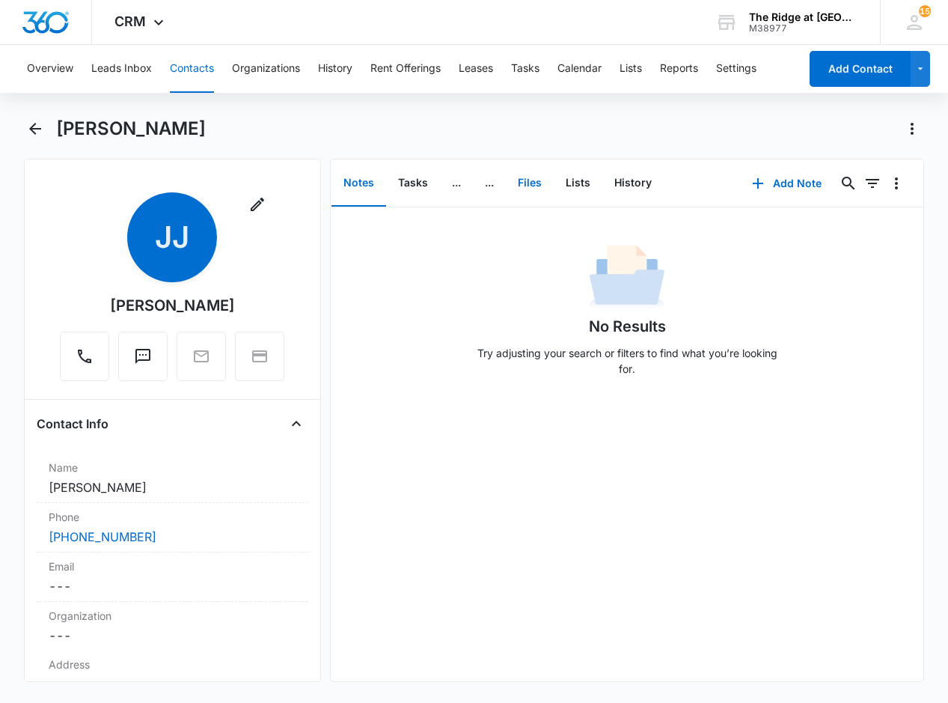
click at [536, 180] on button "Files" at bounding box center [530, 183] width 48 height 46
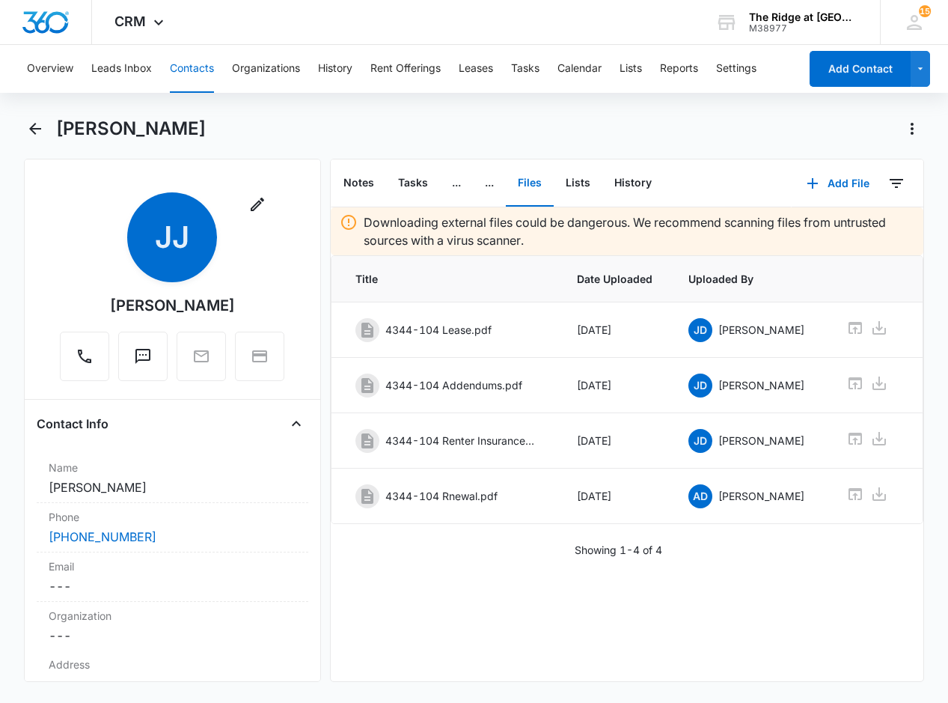
click at [198, 67] on button "Contacts" at bounding box center [192, 69] width 44 height 48
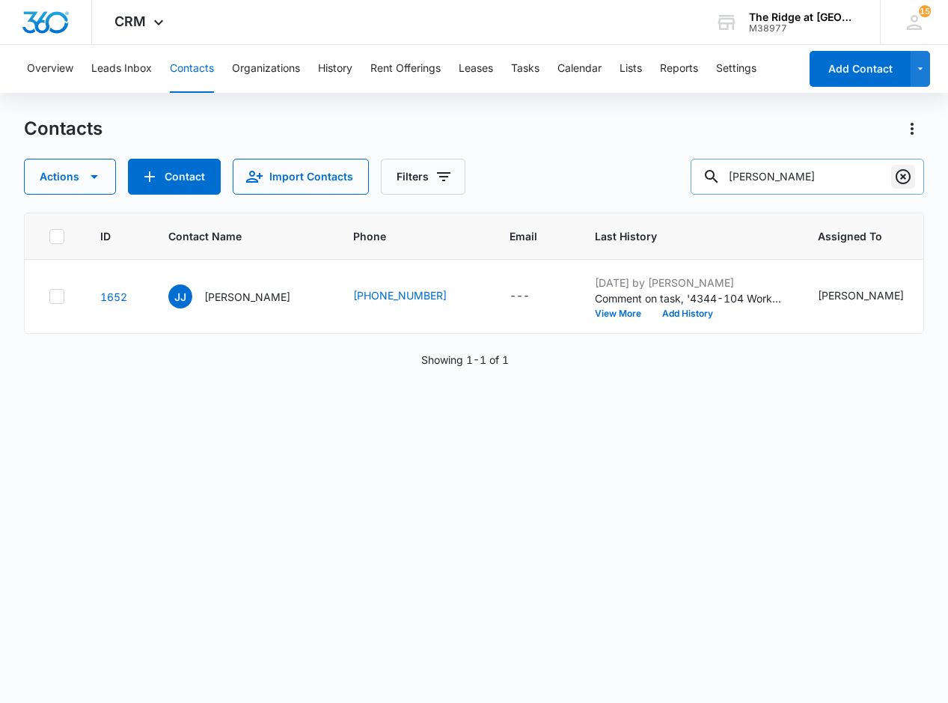
click at [906, 177] on icon "Clear" at bounding box center [903, 177] width 18 height 18
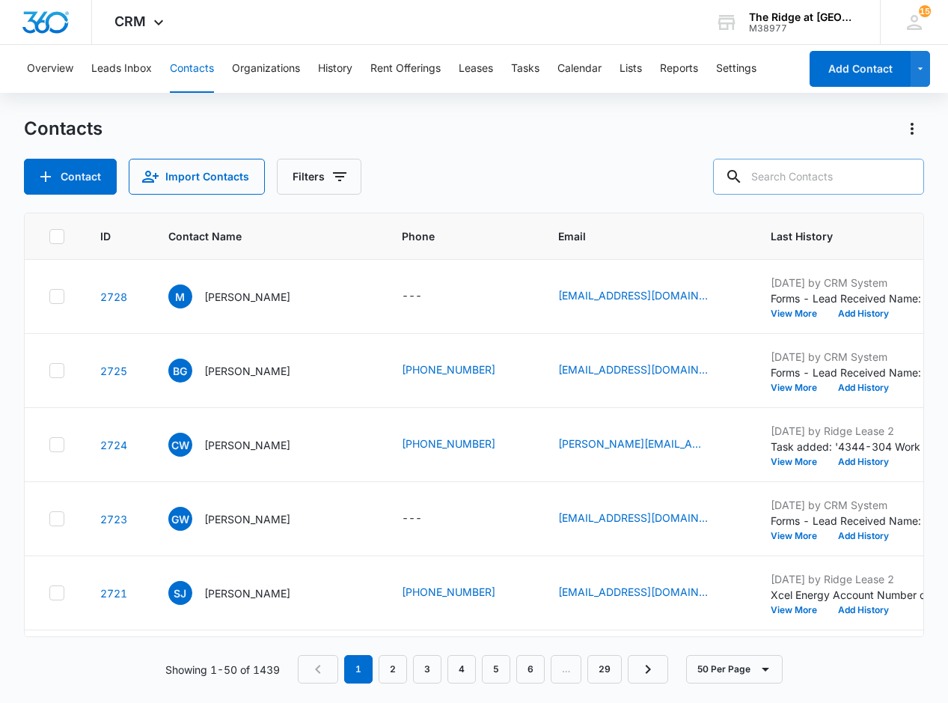
paste input "Brayden Ring & [PERSON_NAME]"
type input "Brayden Ring & [PERSON_NAME]"
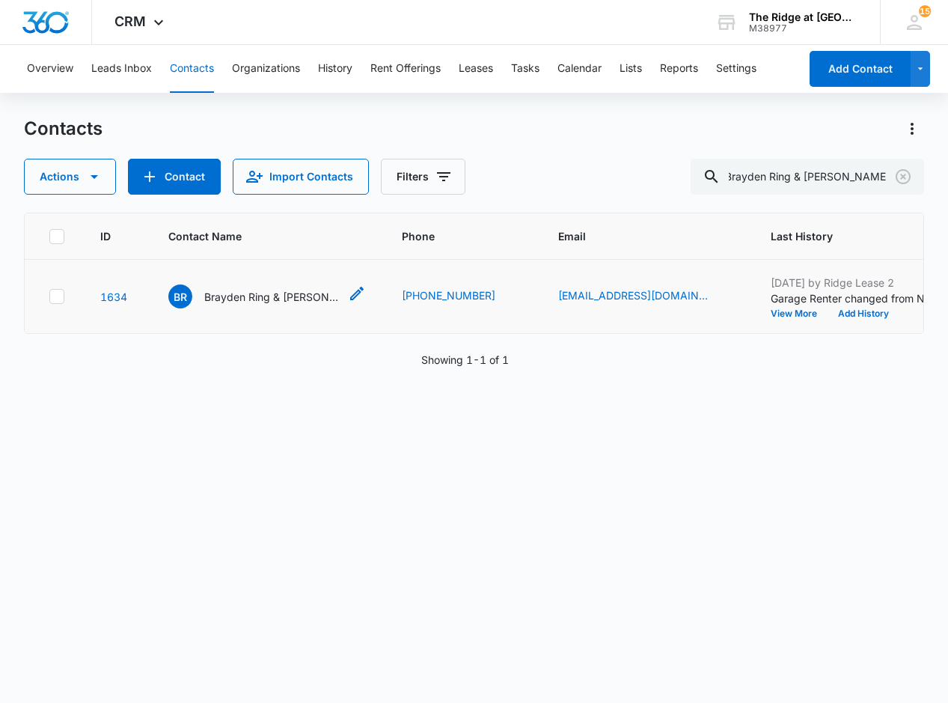
click at [275, 296] on p "Brayden Ring & [PERSON_NAME] [PERSON_NAME]" at bounding box center [271, 297] width 135 height 16
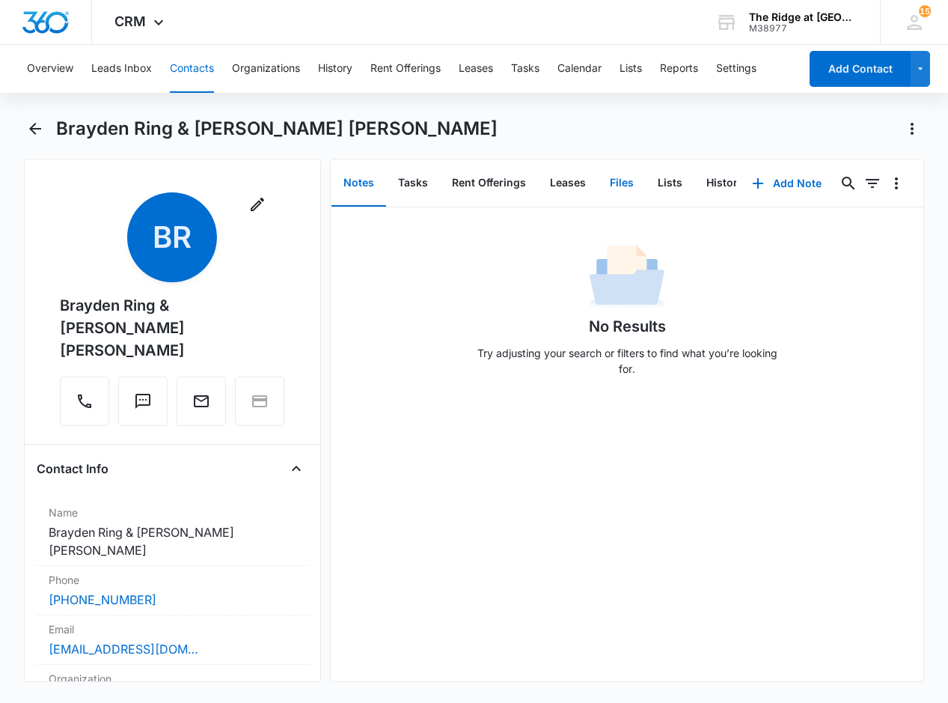
click at [599, 168] on button "Files" at bounding box center [622, 183] width 48 height 46
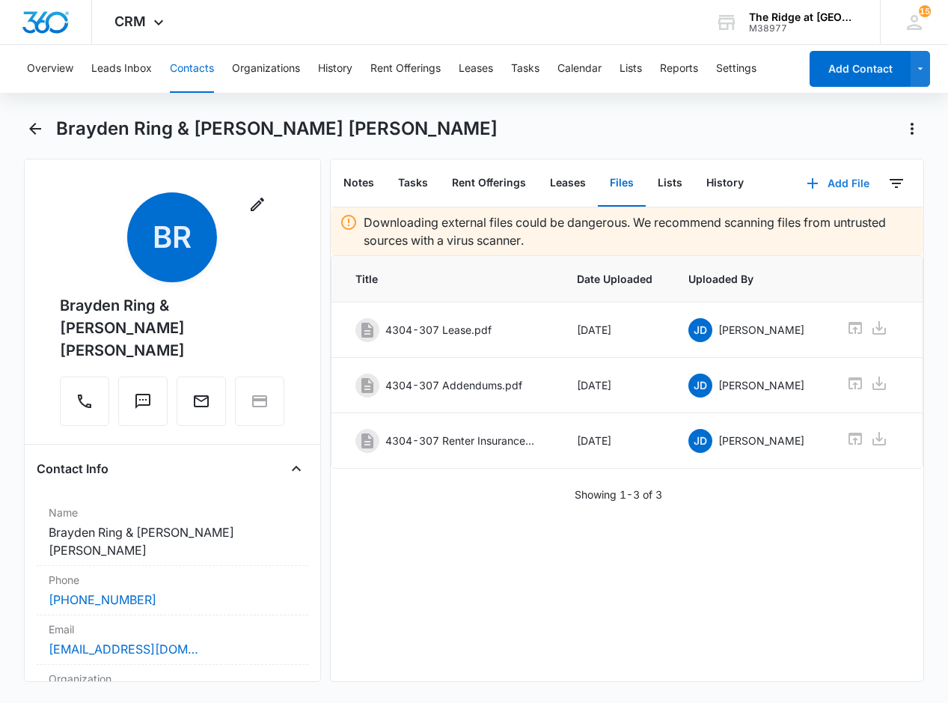
click at [818, 184] on button "Add File" at bounding box center [838, 183] width 93 height 36
click at [826, 228] on div "Upload Files" at bounding box center [818, 231] width 60 height 10
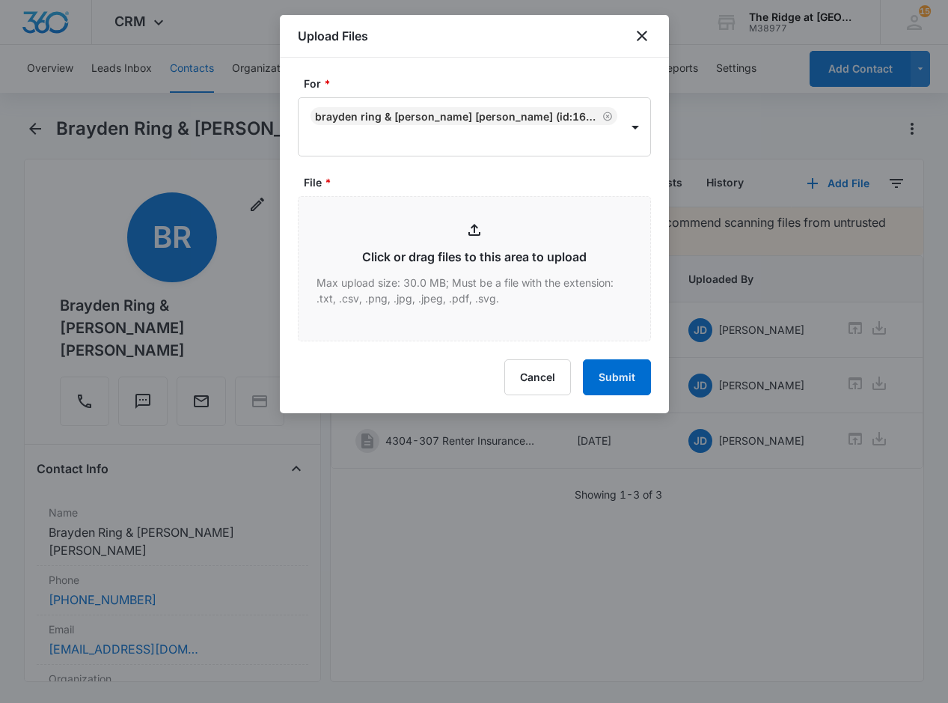
type input "C:\fakepath\4304-307 Renewal.pdf"
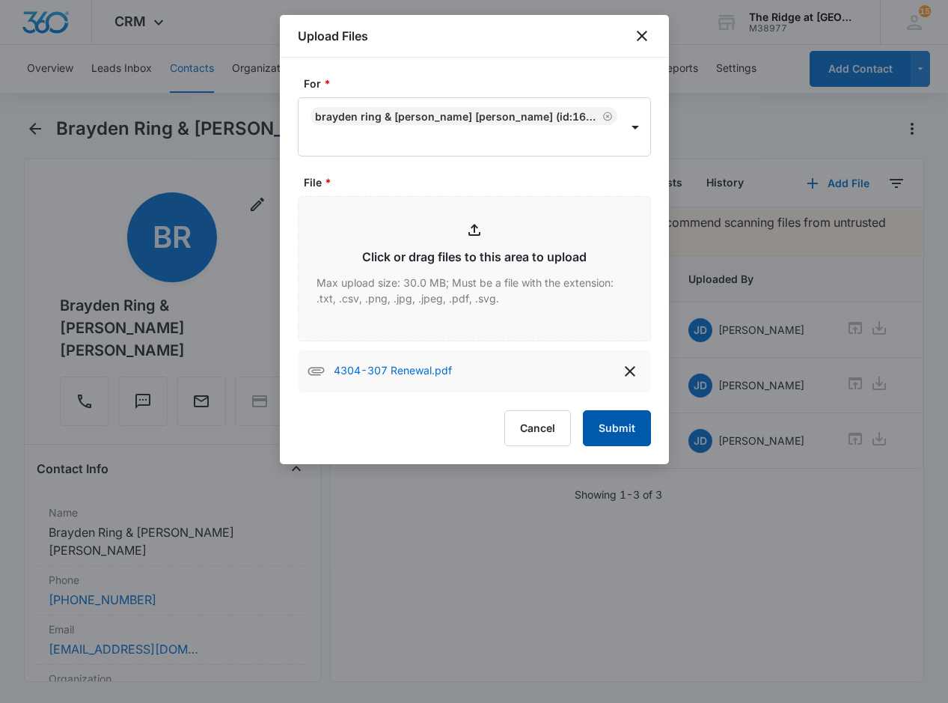
click at [608, 421] on button "Submit" at bounding box center [617, 428] width 68 height 36
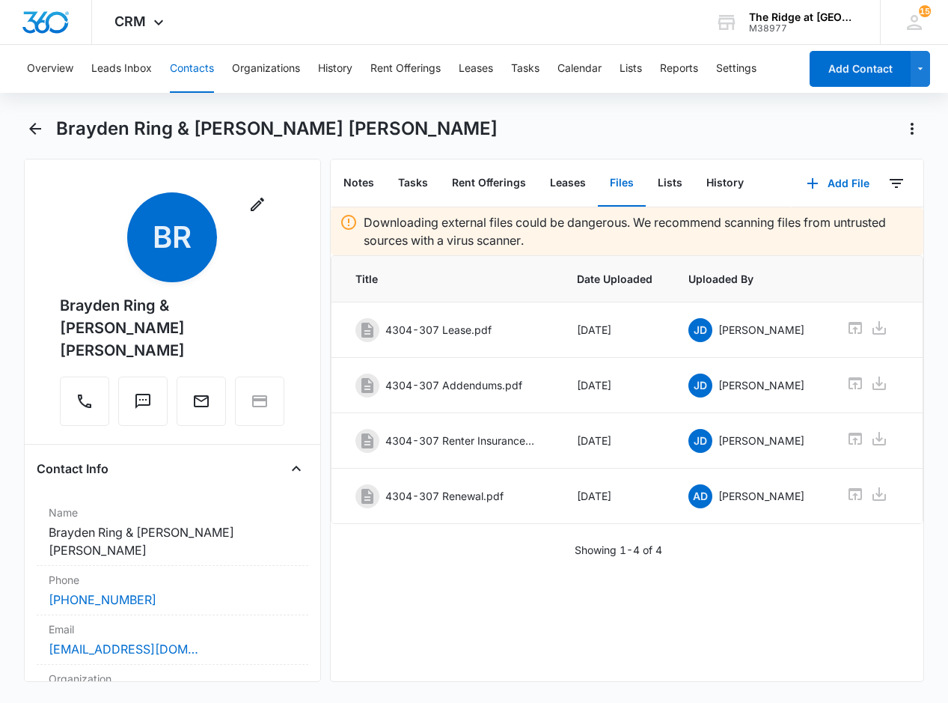
click at [184, 63] on button "Contacts" at bounding box center [192, 69] width 44 height 48
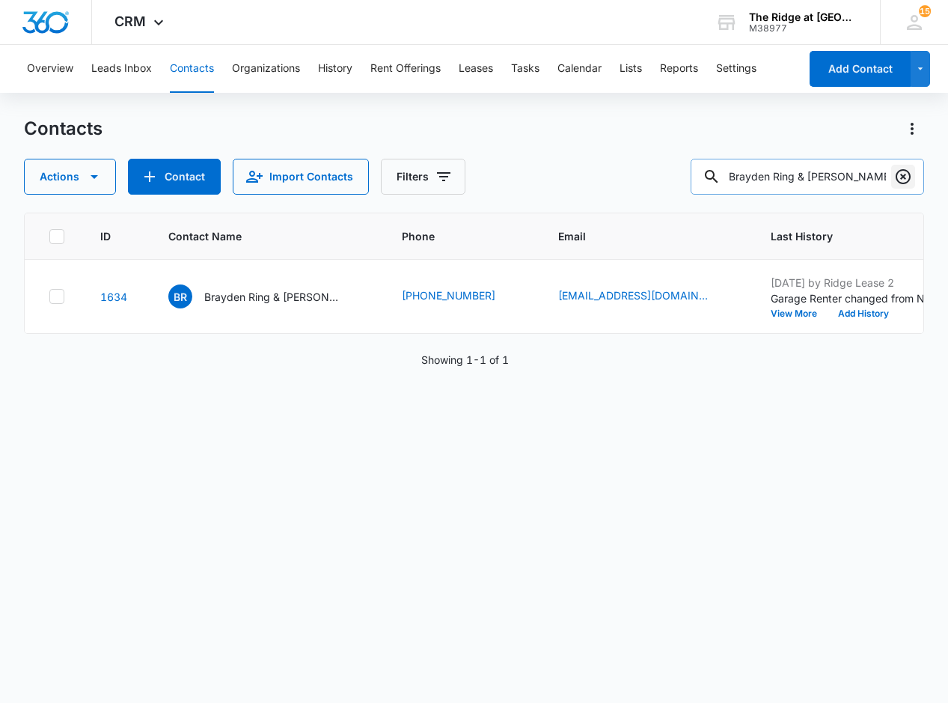
click at [908, 178] on icon "Clear" at bounding box center [903, 177] width 18 height 18
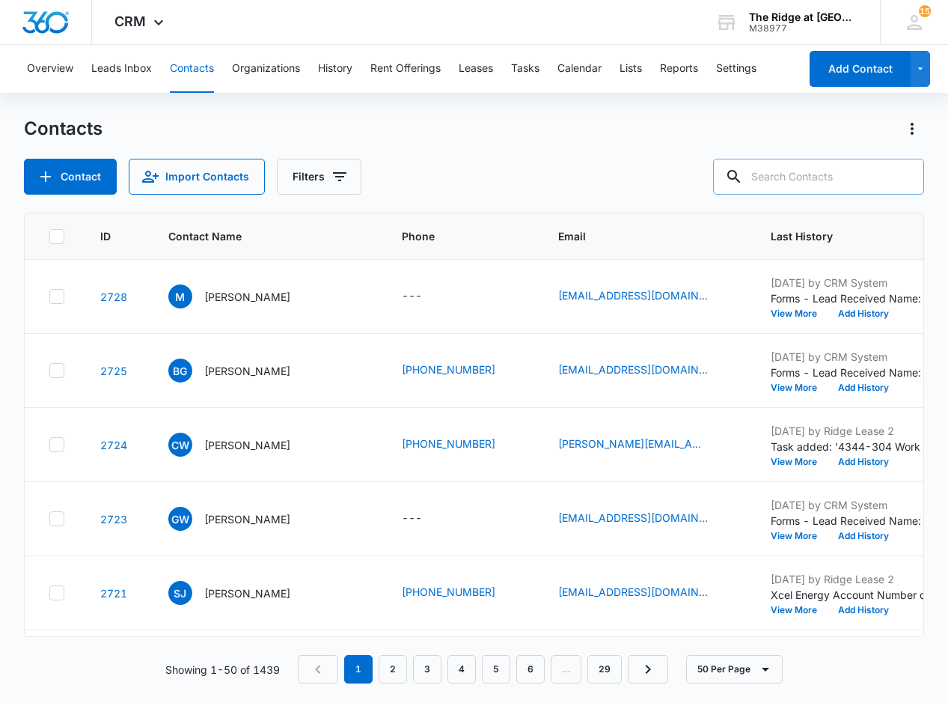
paste input "[PERSON_NAME] & [PERSON_NAME]"
type input "[PERSON_NAME] & [PERSON_NAME]"
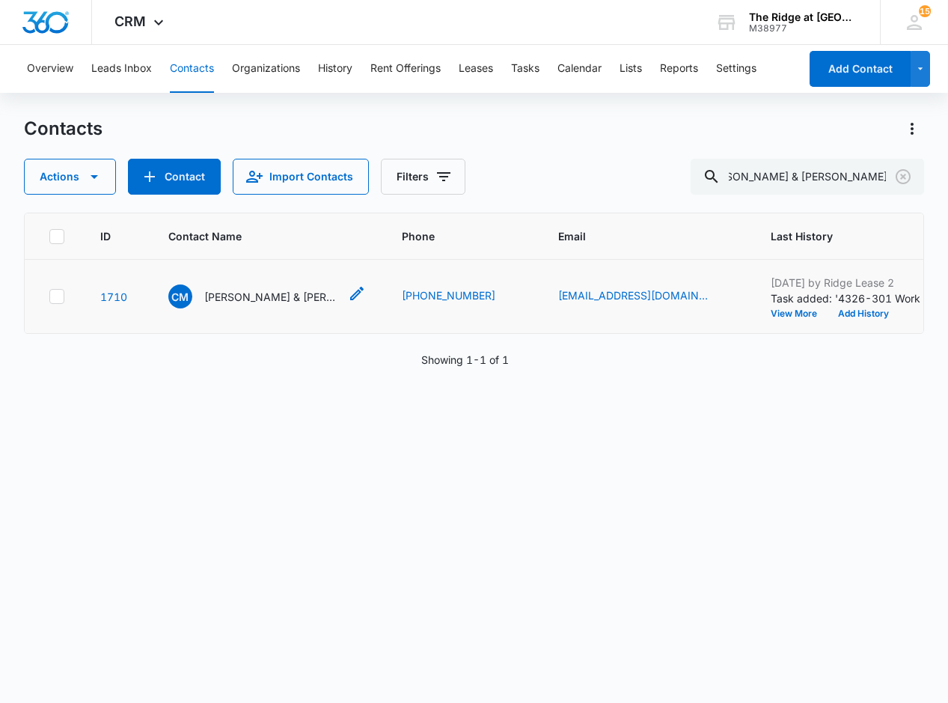
click at [304, 303] on p "[PERSON_NAME] & [PERSON_NAME]" at bounding box center [271, 297] width 135 height 16
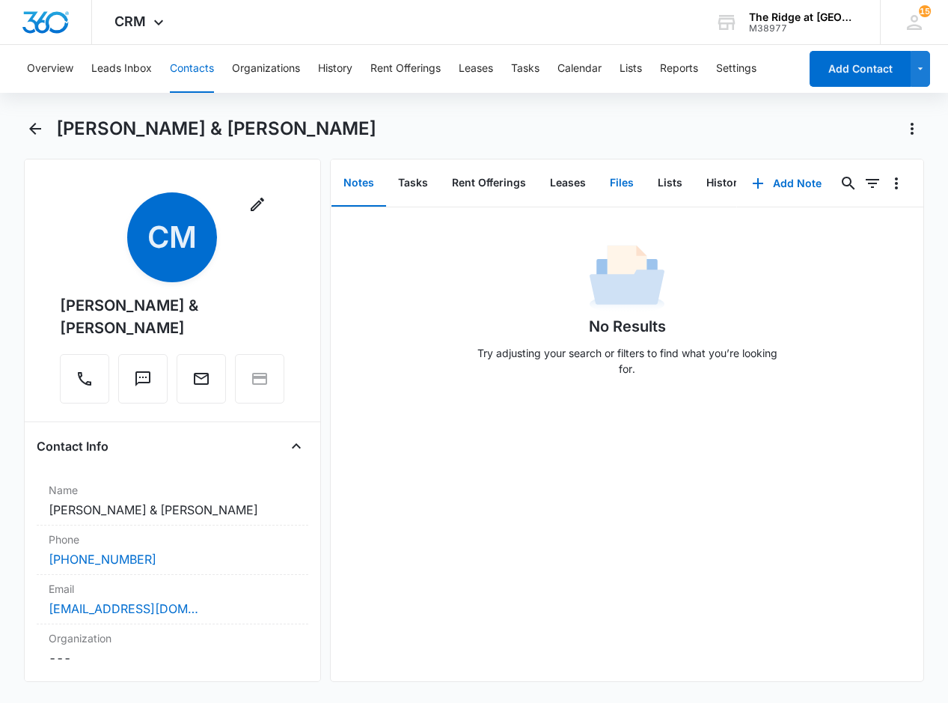
drag, startPoint x: 637, startPoint y: 175, endPoint x: 624, endPoint y: 187, distance: 17.5
click at [636, 175] on button "Files" at bounding box center [622, 183] width 48 height 46
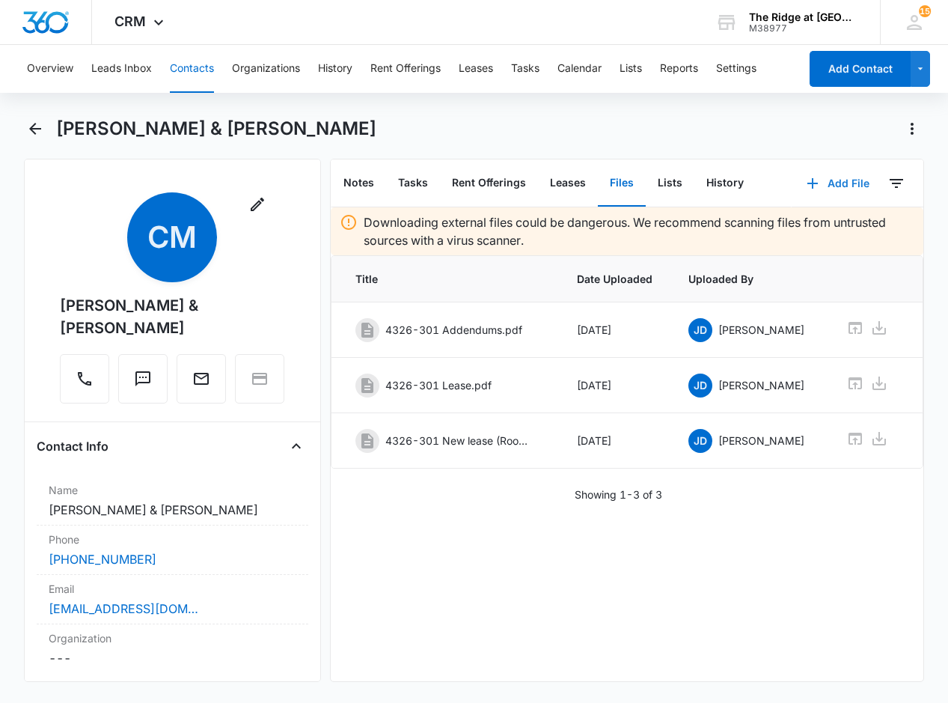
click at [811, 171] on button "Add File" at bounding box center [838, 183] width 93 height 36
click at [808, 231] on div "Upload Files" at bounding box center [818, 231] width 60 height 10
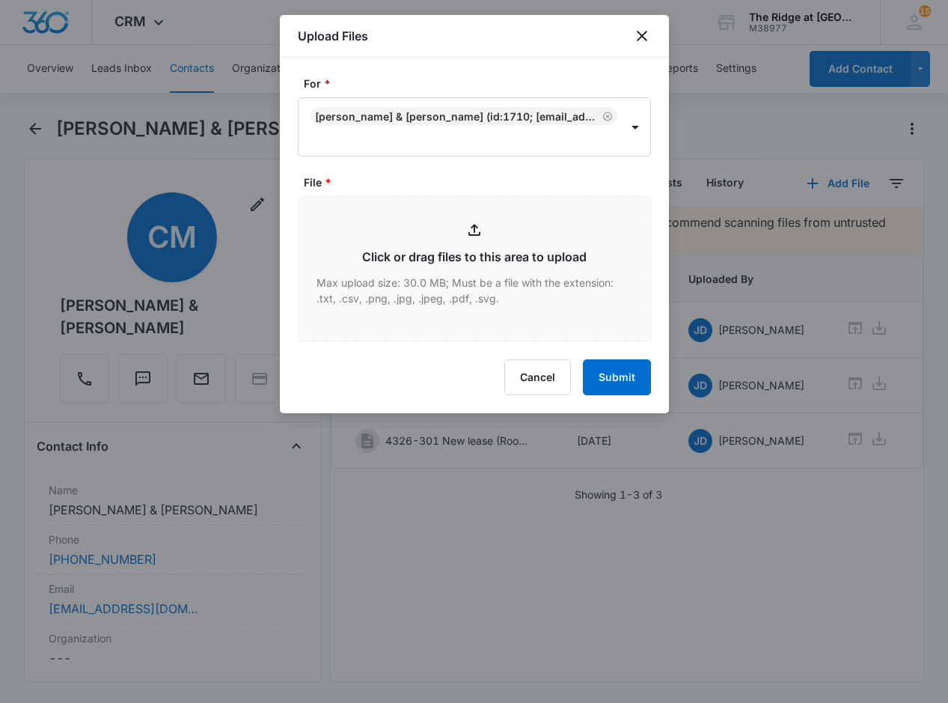
type input "C:\fakepath\4326-301 Renewal.pdf"
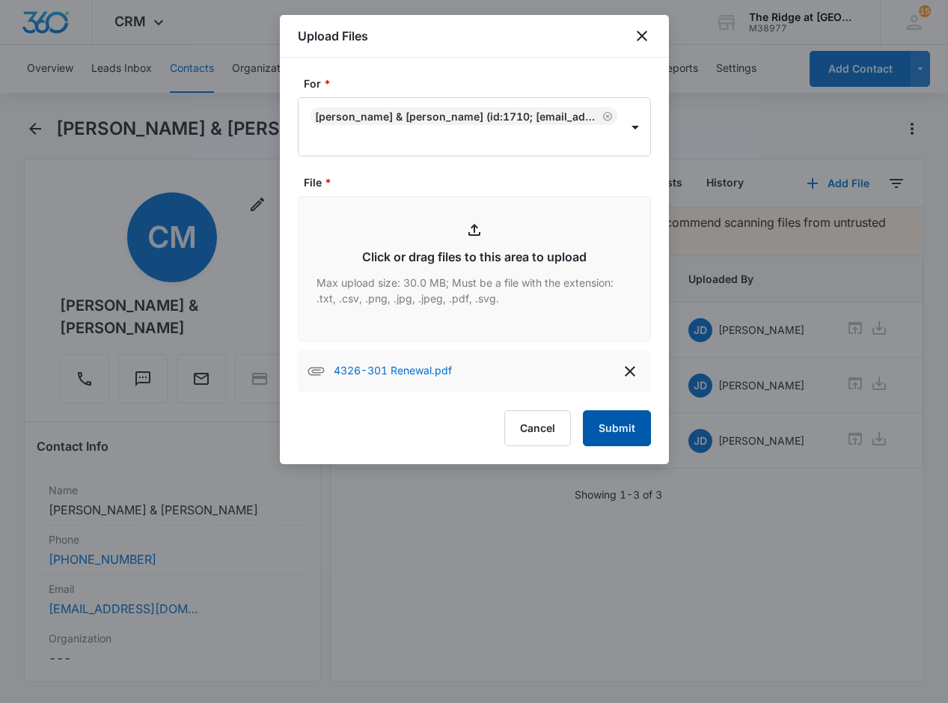
click at [626, 430] on button "Submit" at bounding box center [617, 428] width 68 height 36
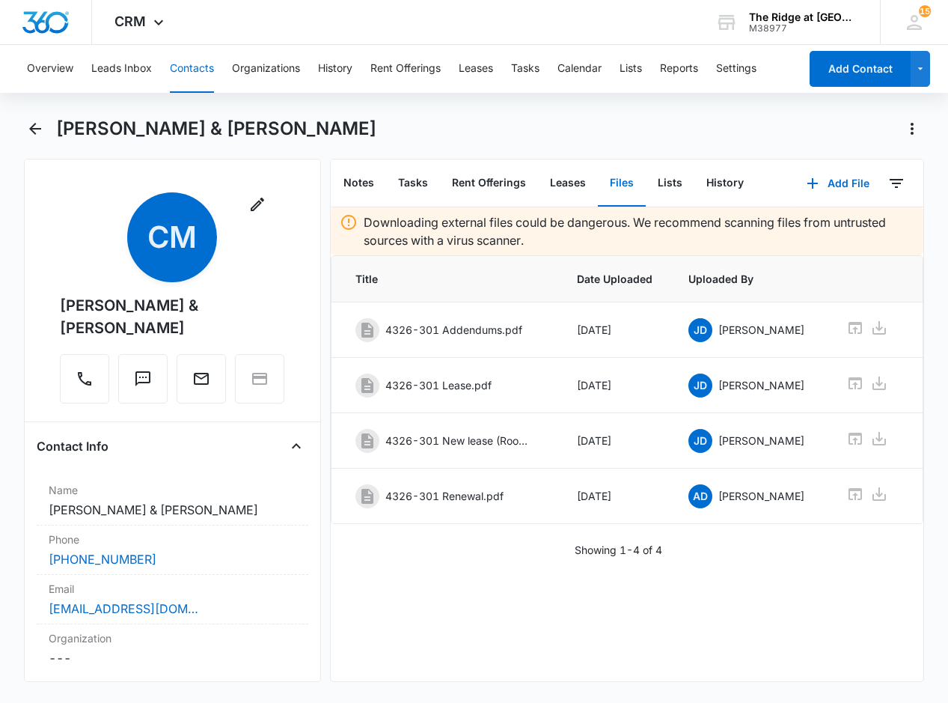
drag, startPoint x: 206, startPoint y: 63, endPoint x: 216, endPoint y: 64, distance: 10.5
click at [206, 63] on button "Contacts" at bounding box center [192, 69] width 44 height 48
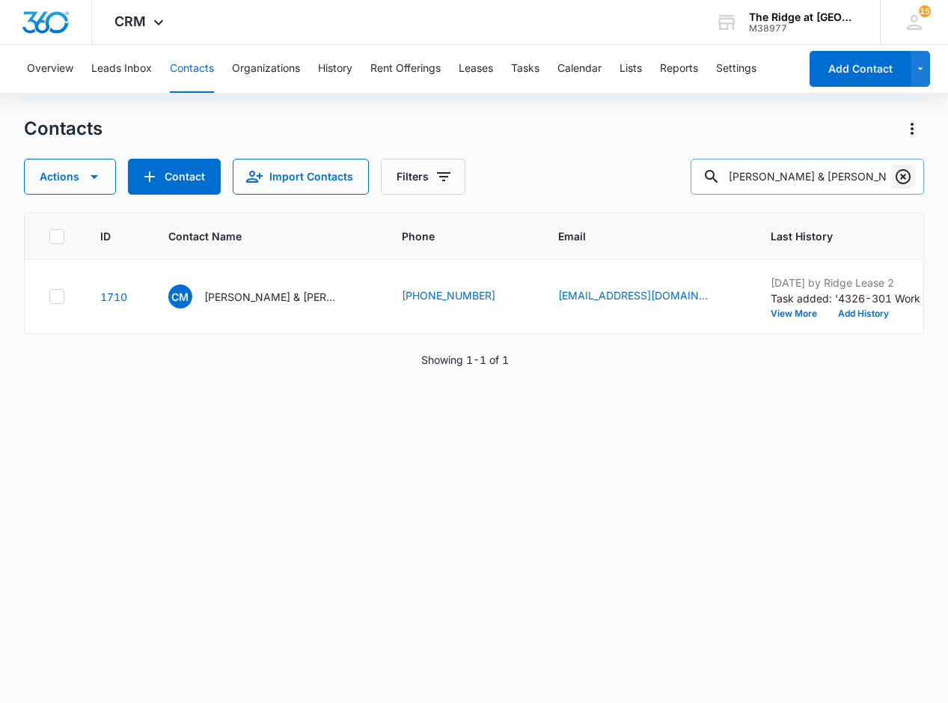
click at [912, 177] on icon "Clear" at bounding box center [903, 177] width 18 height 18
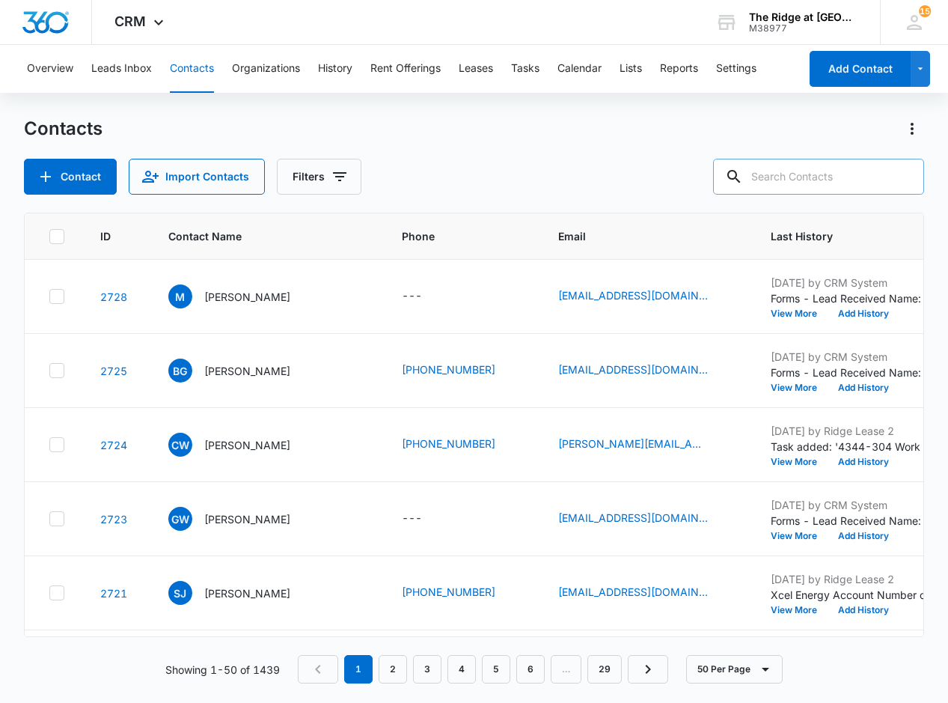
paste input "[PERSON_NAME]"
type input "[PERSON_NAME]"
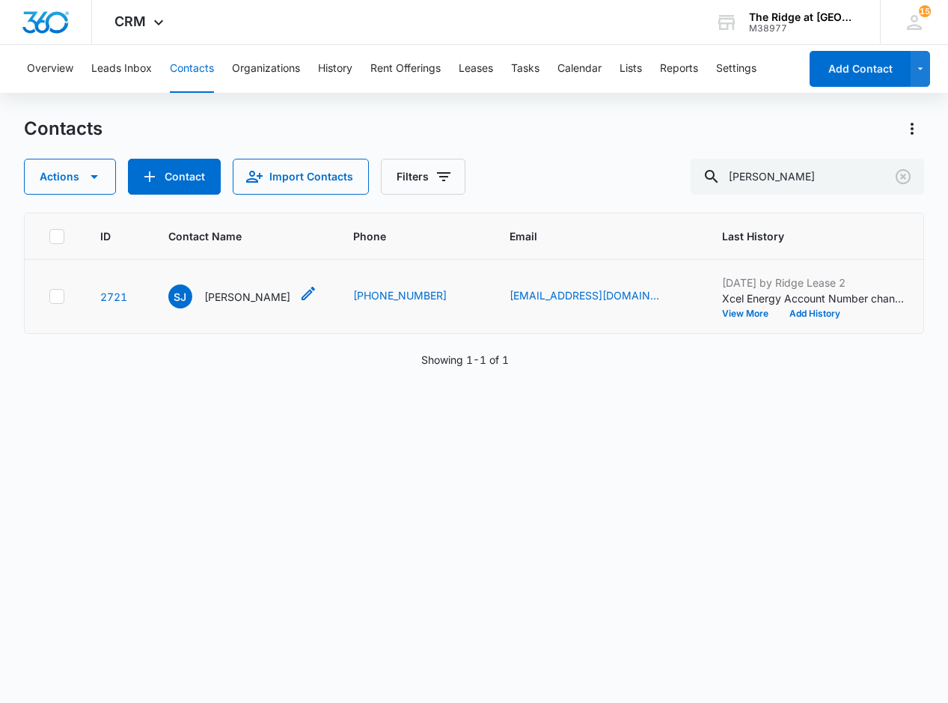
click at [241, 306] on div "SJ [PERSON_NAME]" at bounding box center [229, 296] width 122 height 24
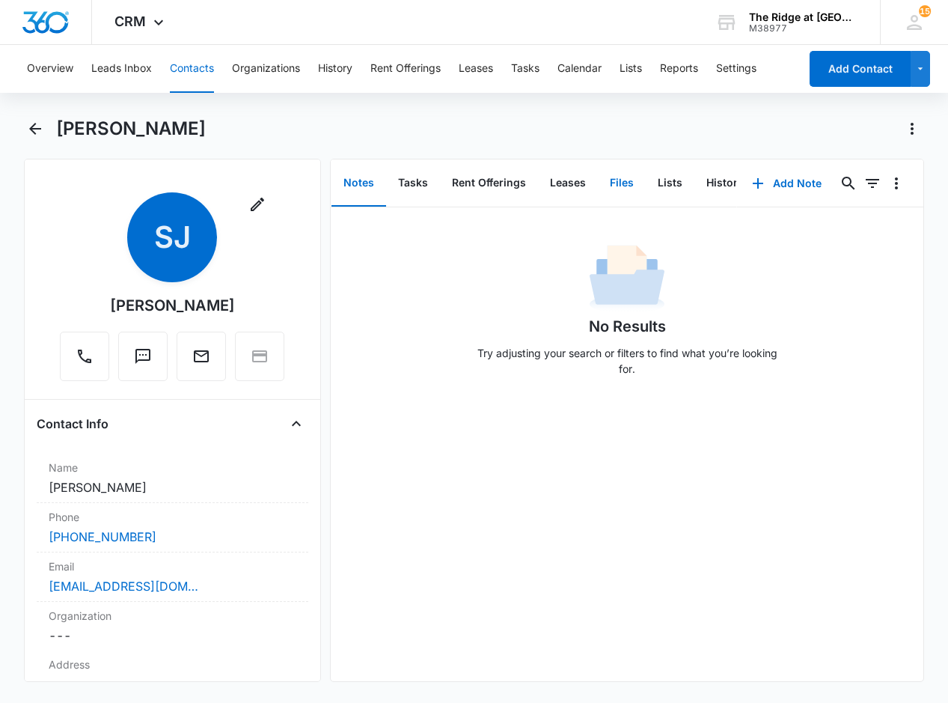
click at [611, 177] on button "Files" at bounding box center [622, 183] width 48 height 46
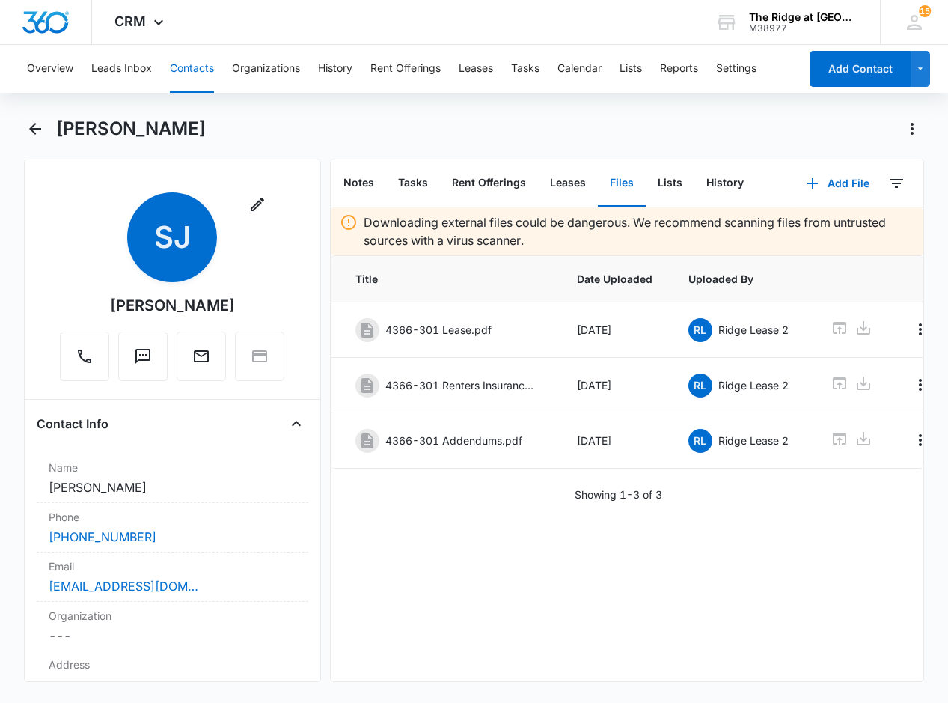
click at [194, 73] on button "Contacts" at bounding box center [192, 69] width 44 height 48
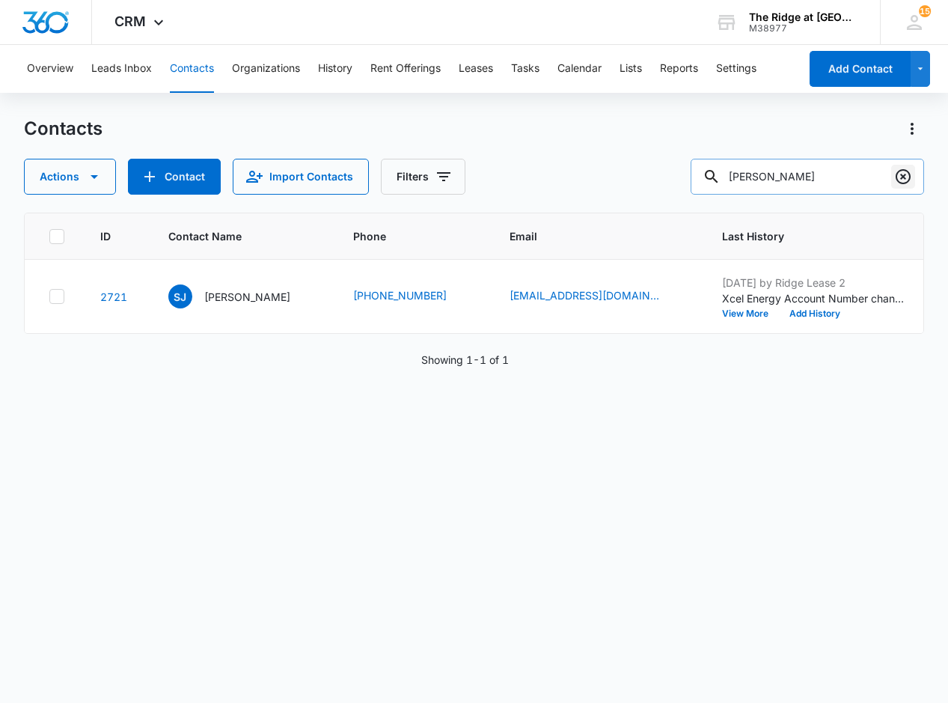
click at [909, 176] on icon "Clear" at bounding box center [903, 177] width 18 height 18
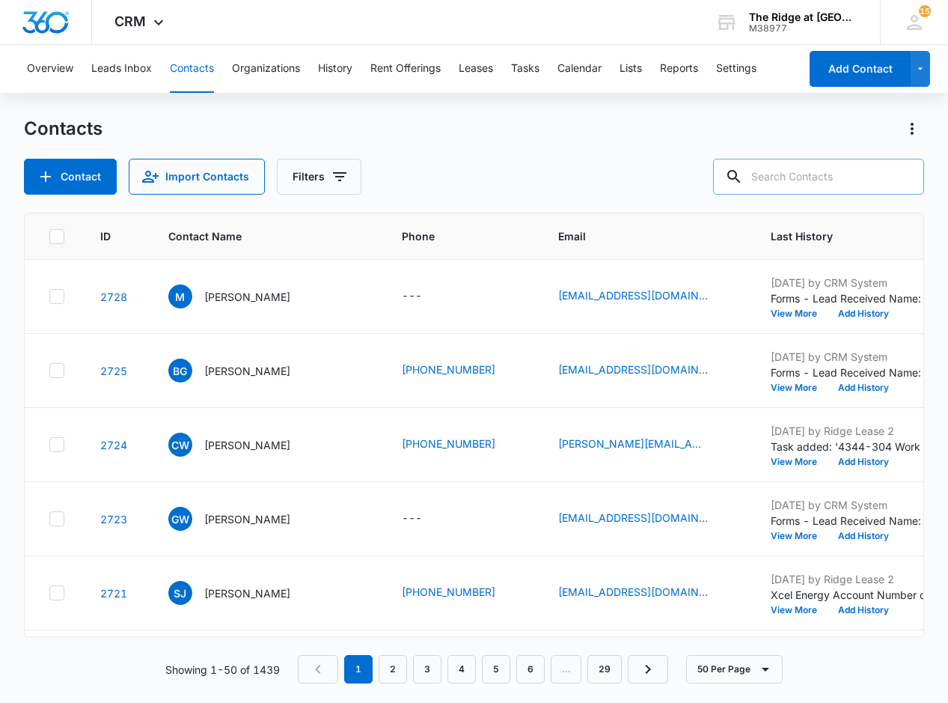
paste input "[PERSON_NAME] & [PERSON_NAME]"
type input "[PERSON_NAME] & [PERSON_NAME]"
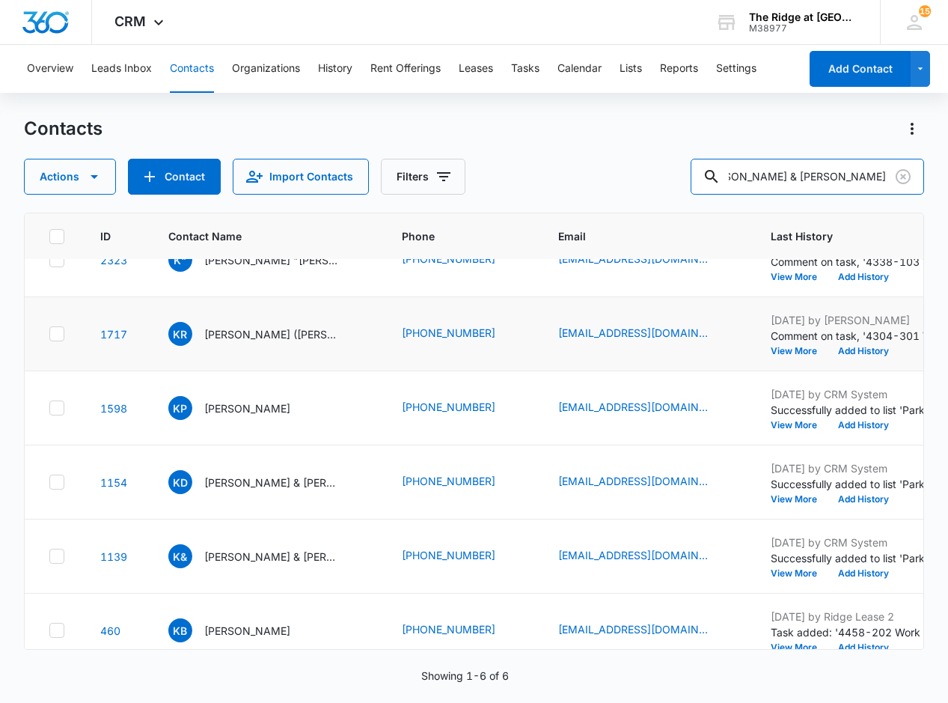
scroll to position [66, 0]
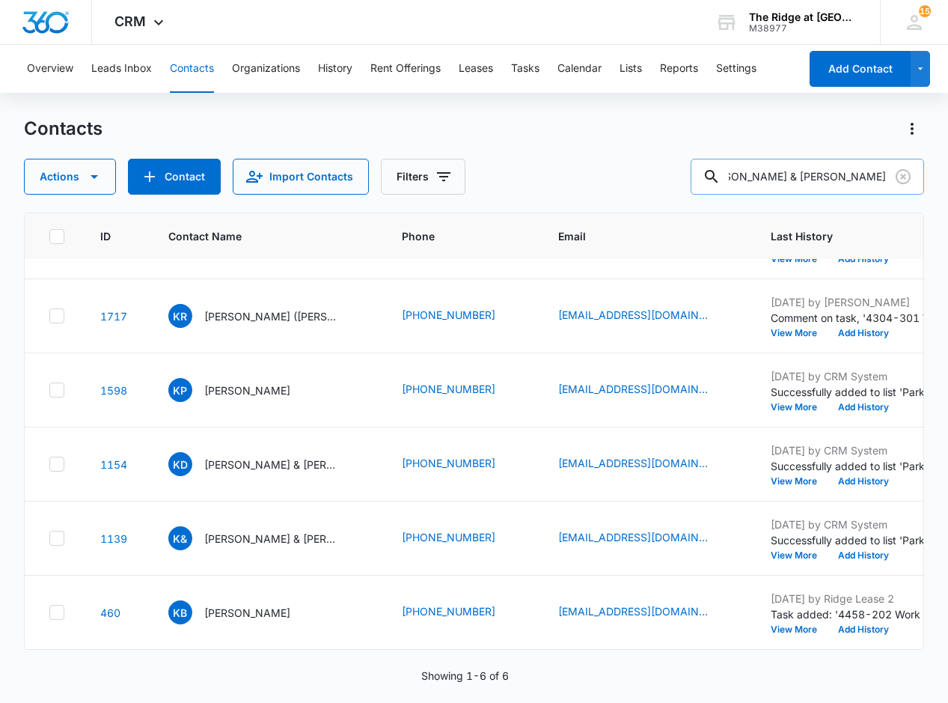
click at [811, 168] on input "[PERSON_NAME] & [PERSON_NAME]" at bounding box center [808, 177] width 234 height 36
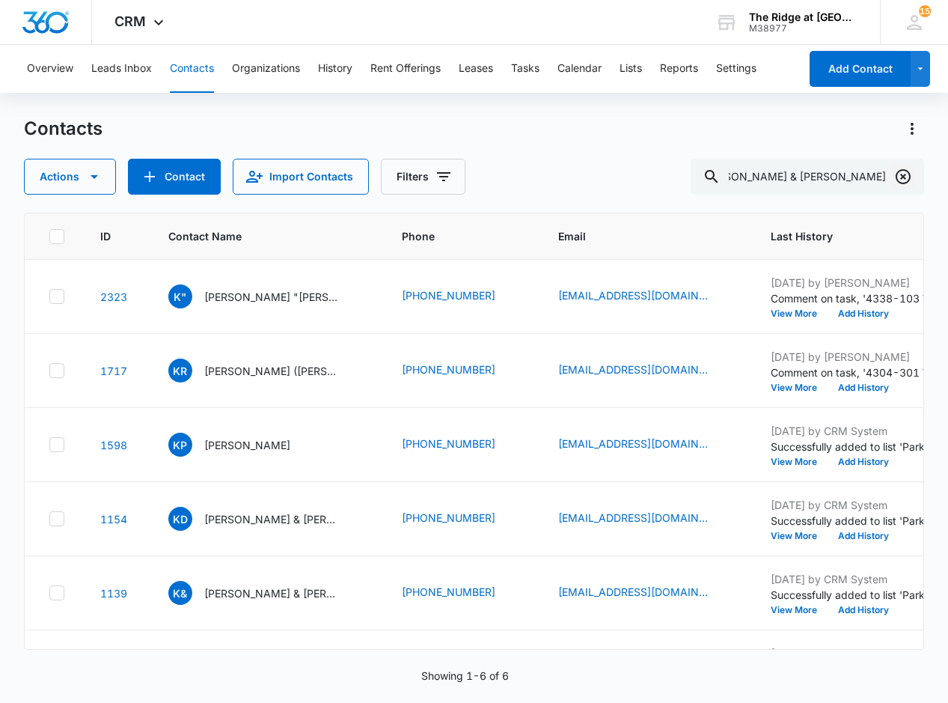
click at [907, 173] on icon "Clear" at bounding box center [903, 177] width 18 height 18
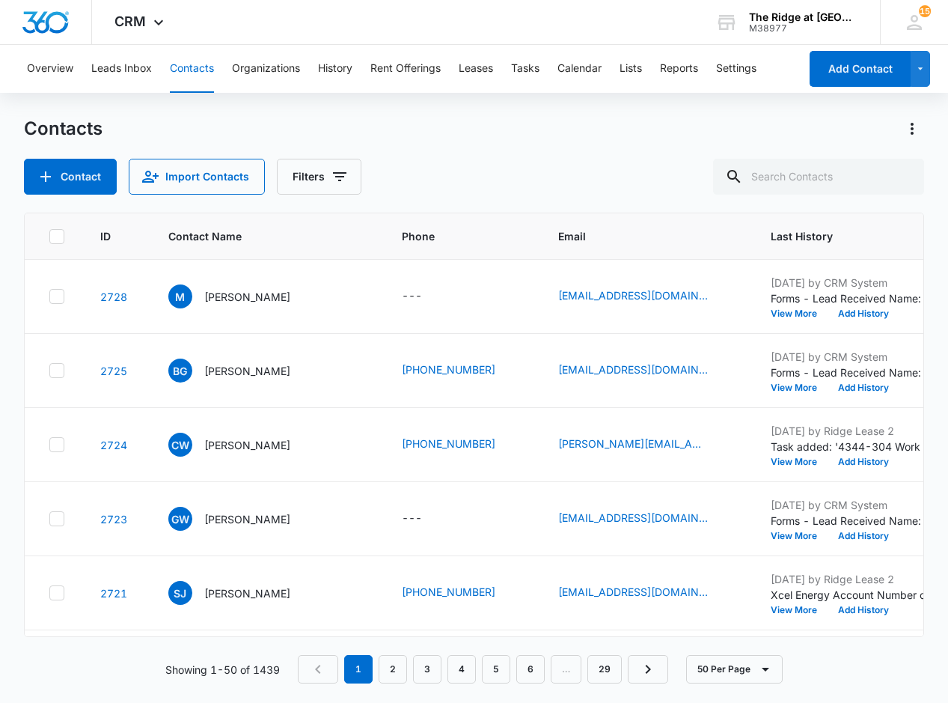
click at [189, 61] on button "Contacts" at bounding box center [192, 69] width 44 height 48
click at [874, 171] on input "text" at bounding box center [818, 177] width 211 height 36
paste input "[PERSON_NAME]"
type input "[PERSON_NAME]"
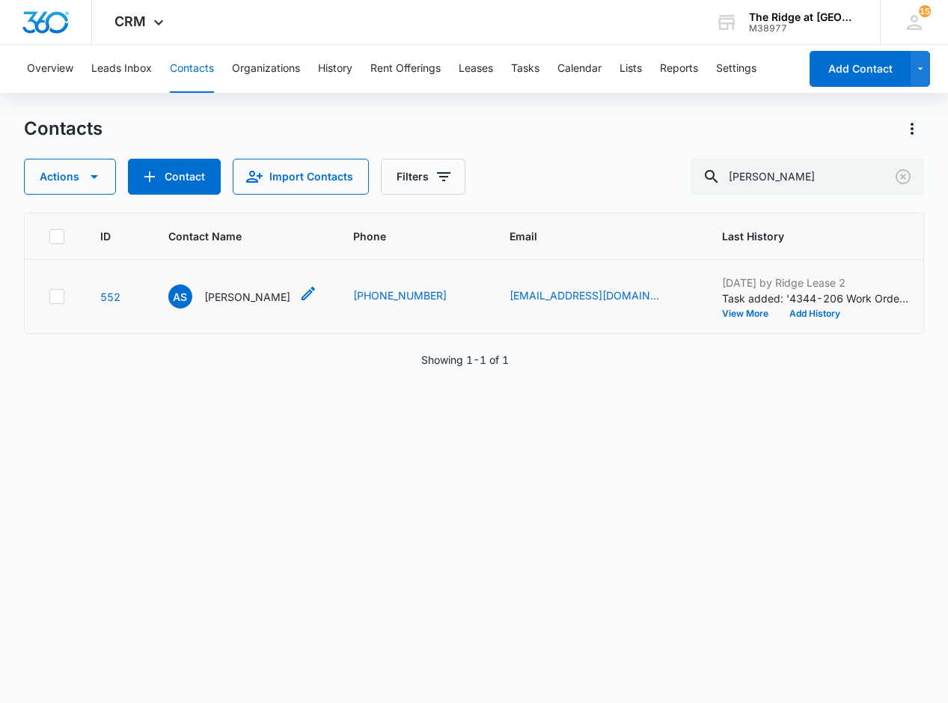
click at [242, 305] on div "AS [PERSON_NAME]" at bounding box center [229, 296] width 122 height 24
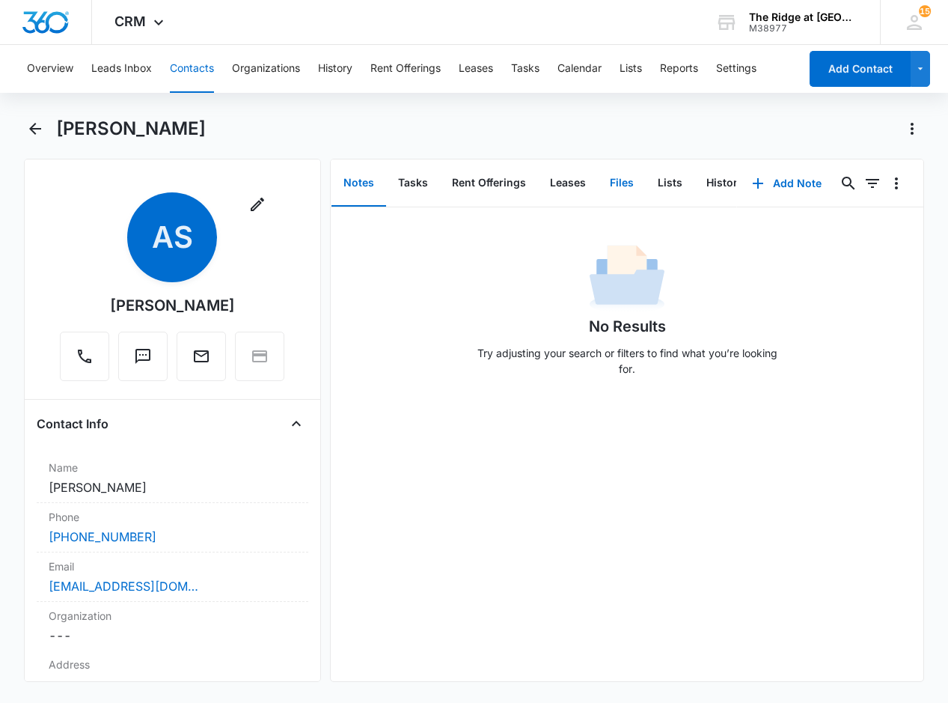
click at [608, 179] on button "Files" at bounding box center [622, 183] width 48 height 46
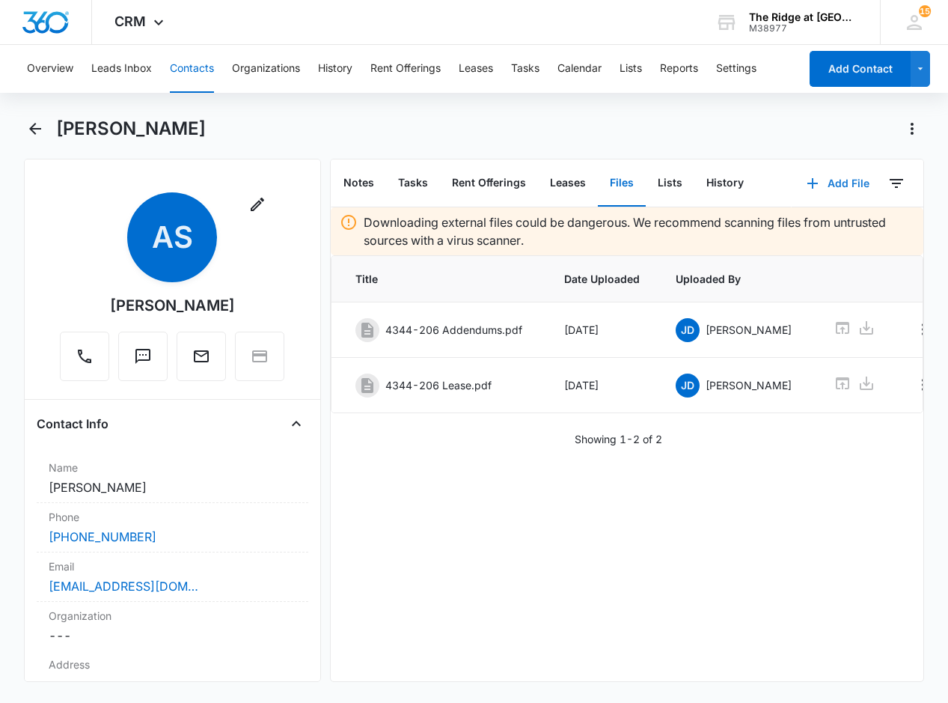
click at [813, 177] on button "Add File" at bounding box center [838, 183] width 93 height 36
click at [845, 232] on button "Upload Files" at bounding box center [827, 231] width 114 height 22
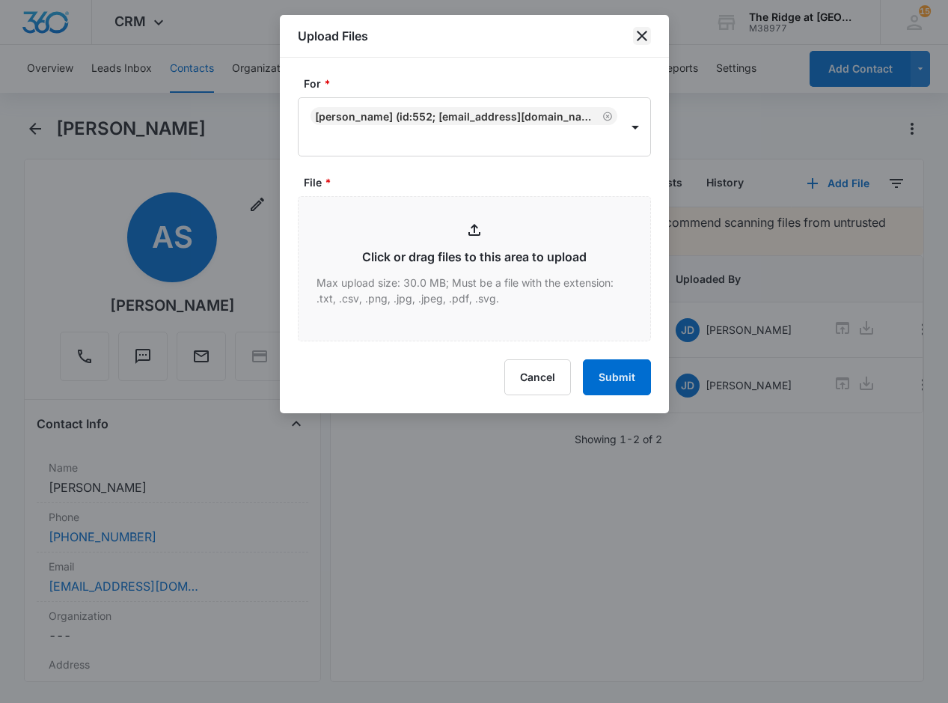
click at [642, 35] on icon "close" at bounding box center [642, 36] width 10 height 10
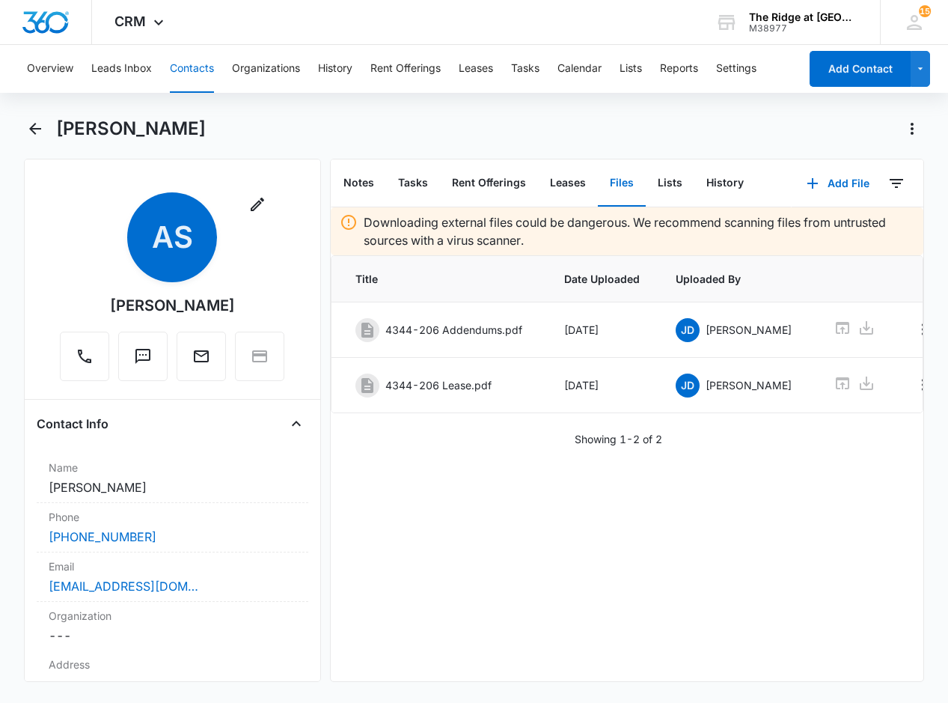
click at [201, 67] on button "Contacts" at bounding box center [192, 69] width 44 height 48
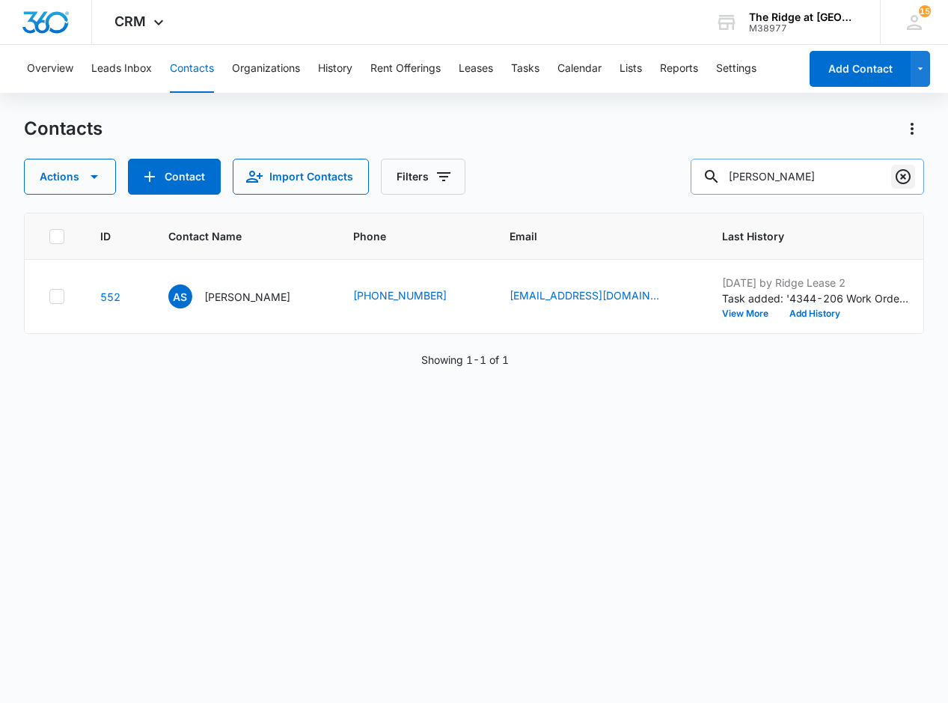
click at [904, 173] on icon "Clear" at bounding box center [903, 177] width 18 height 18
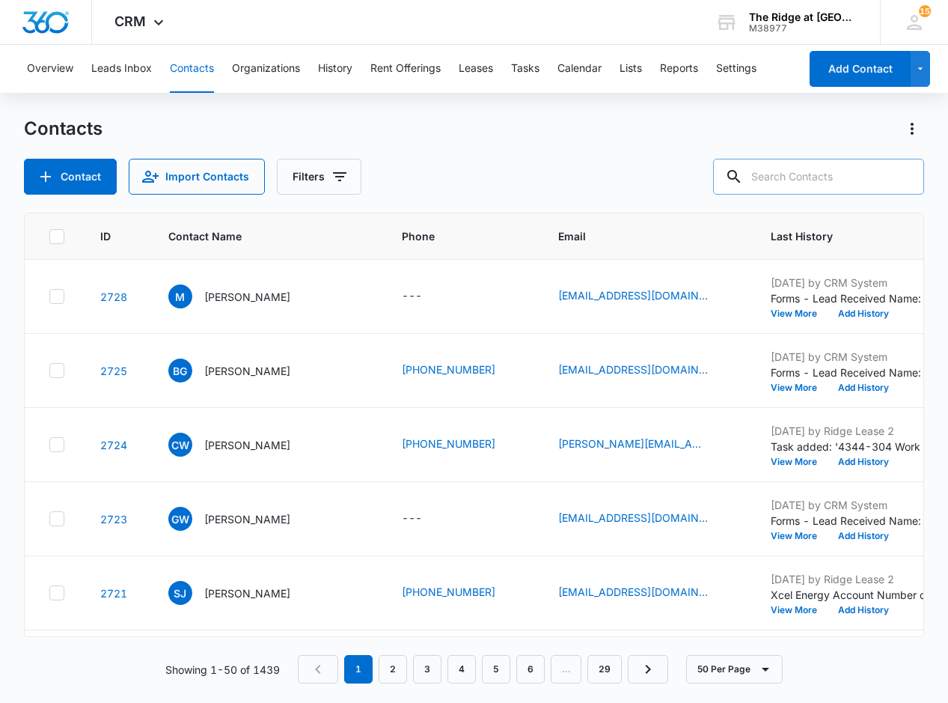
paste input "[PERSON_NAME]"
type input "[PERSON_NAME]"
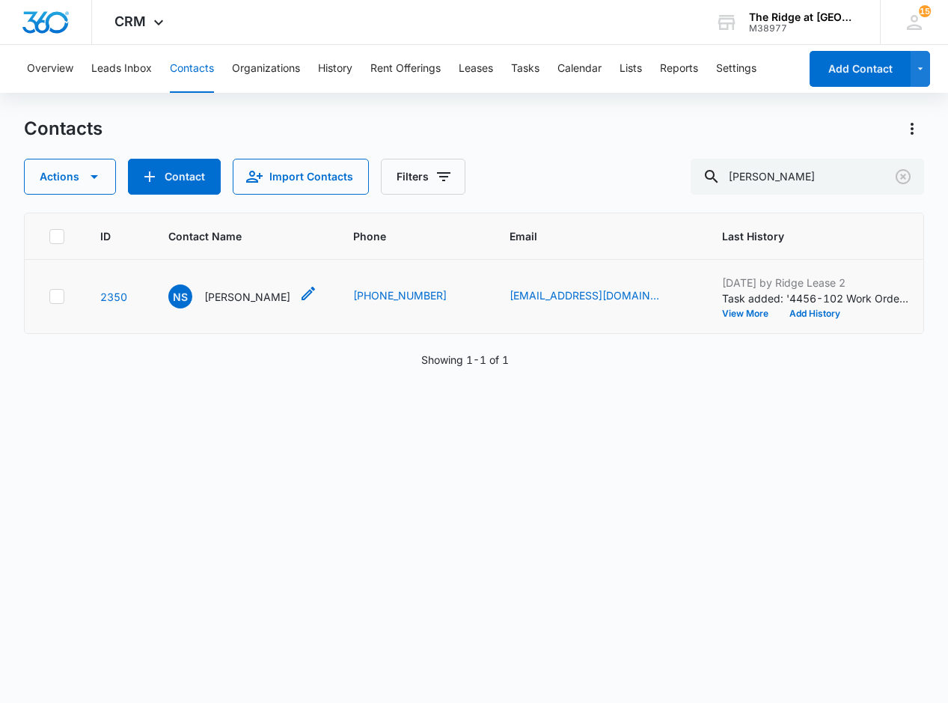
click at [216, 295] on p "[PERSON_NAME]" at bounding box center [247, 297] width 86 height 16
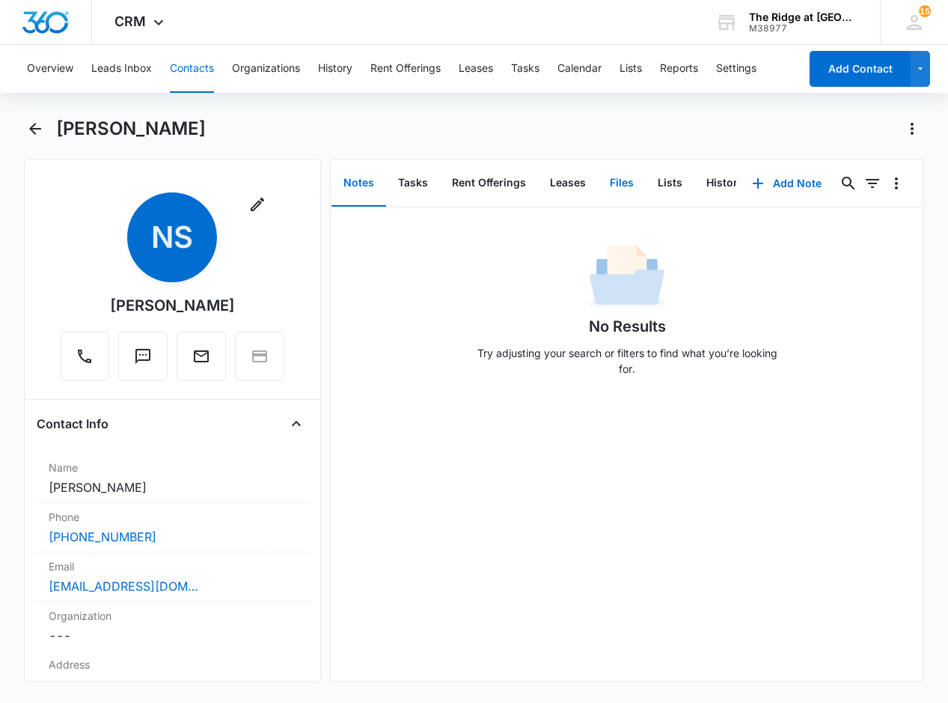
click at [626, 179] on button "Files" at bounding box center [622, 183] width 48 height 46
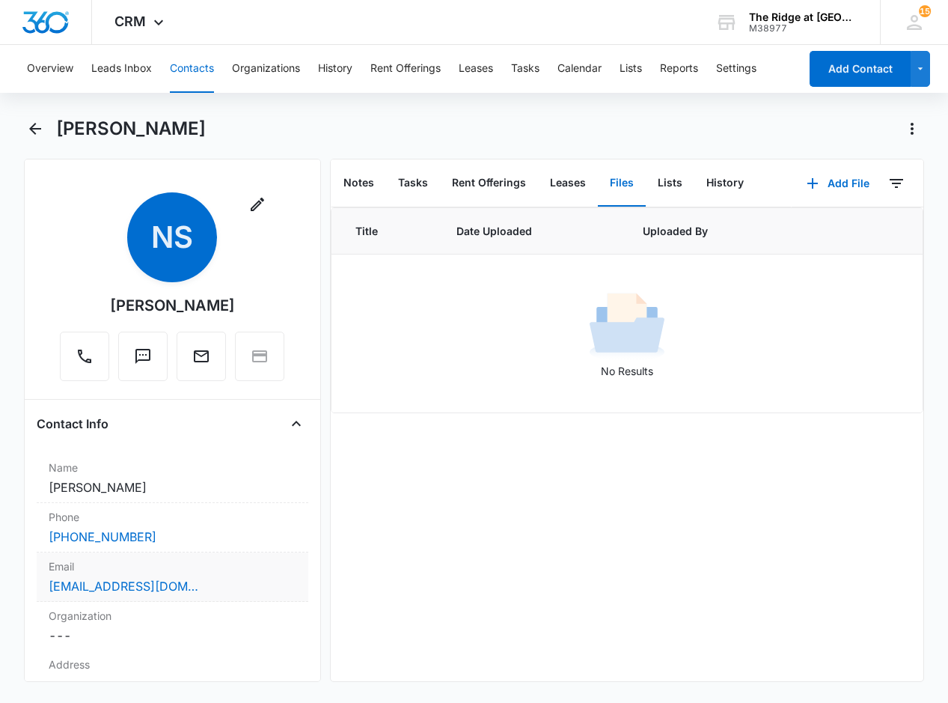
click at [192, 585] on div "[EMAIL_ADDRESS][DOMAIN_NAME]" at bounding box center [173, 586] width 248 height 18
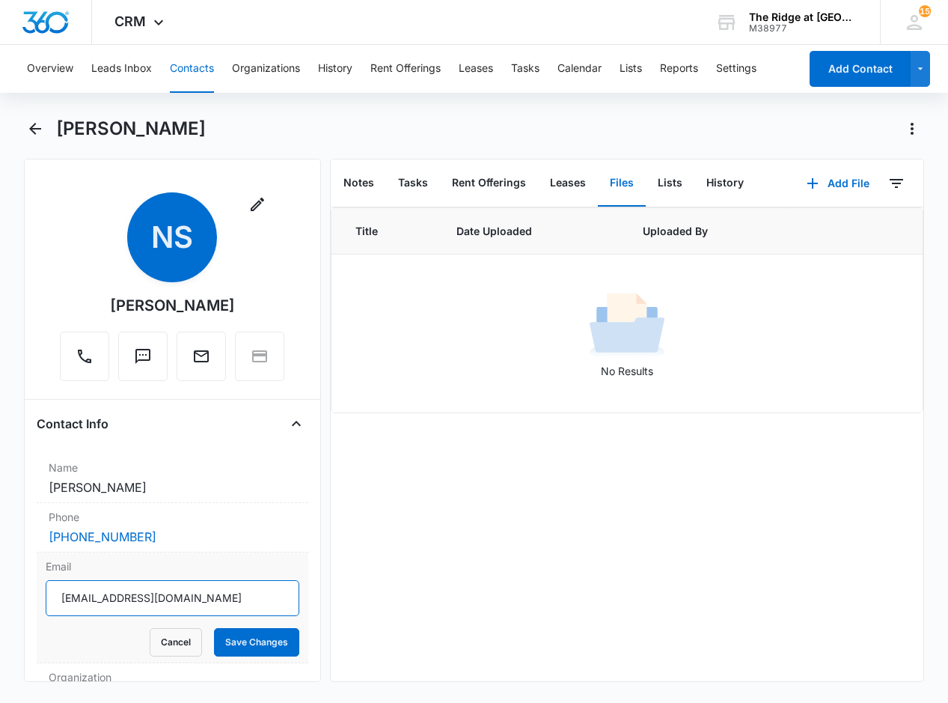
drag, startPoint x: 142, startPoint y: 599, endPoint x: 47, endPoint y: 599, distance: 95.1
click at [47, 599] on input "[EMAIL_ADDRESS][DOMAIN_NAME]" at bounding box center [173, 598] width 254 height 36
click at [386, 541] on div "Title Date Uploaded Uploaded By No Results" at bounding box center [627, 444] width 593 height 474
click at [244, 591] on input "[EMAIL_ADDRESS][DOMAIN_NAME]" at bounding box center [173, 598] width 254 height 36
drag, startPoint x: 226, startPoint y: 595, endPoint x: 37, endPoint y: 612, distance: 189.4
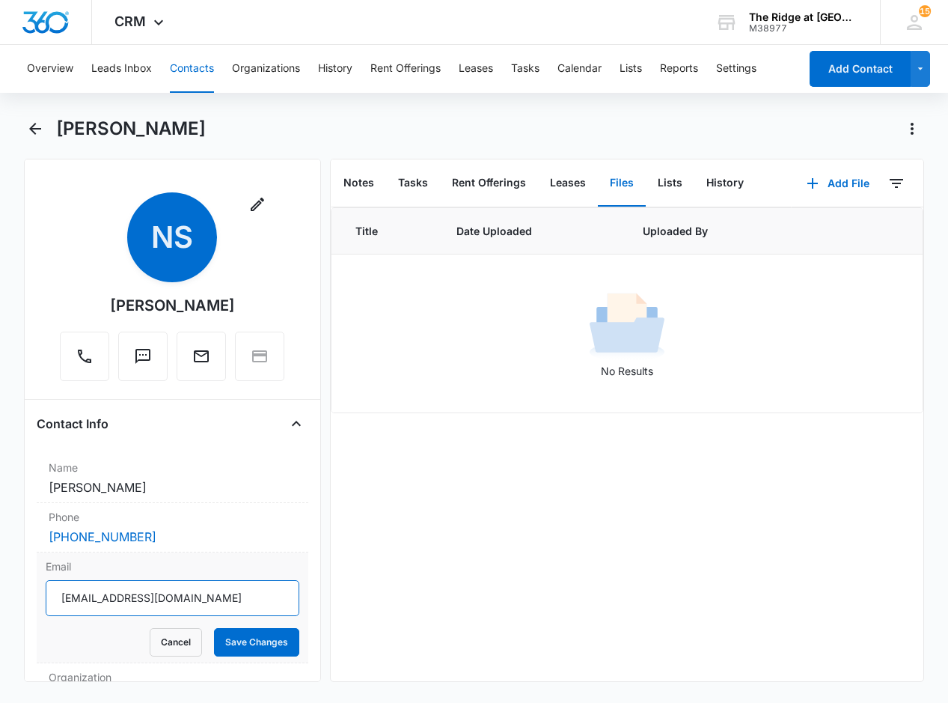
click at [37, 612] on div "Email [EMAIL_ADDRESS][DOMAIN_NAME] Cancel Save Changes" at bounding box center [173, 607] width 272 height 111
click at [183, 65] on button "Contacts" at bounding box center [192, 69] width 44 height 48
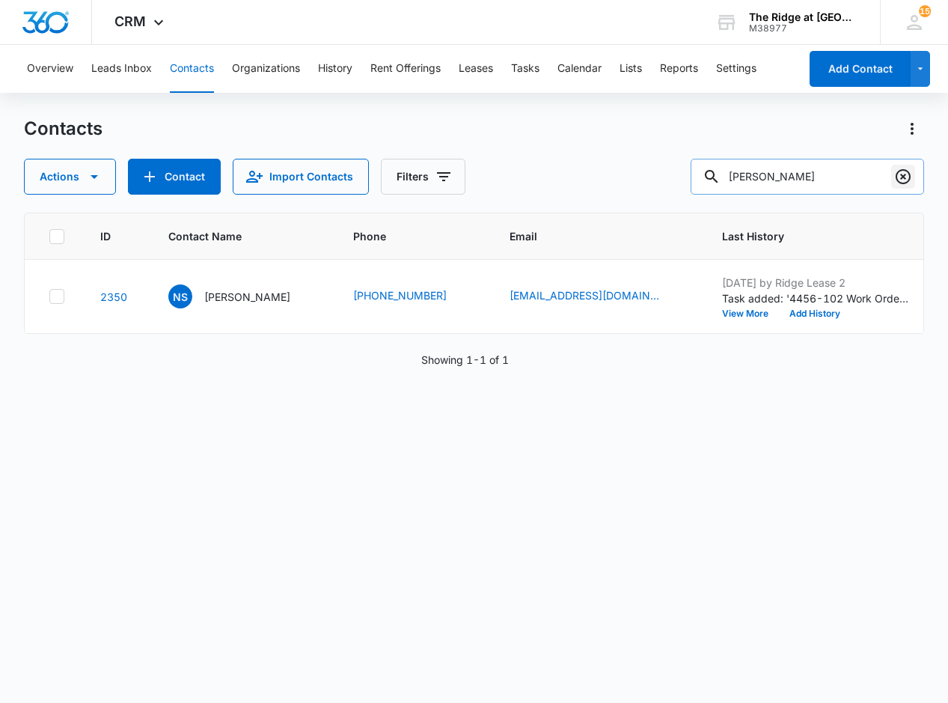
click at [902, 177] on icon "Clear" at bounding box center [903, 176] width 15 height 15
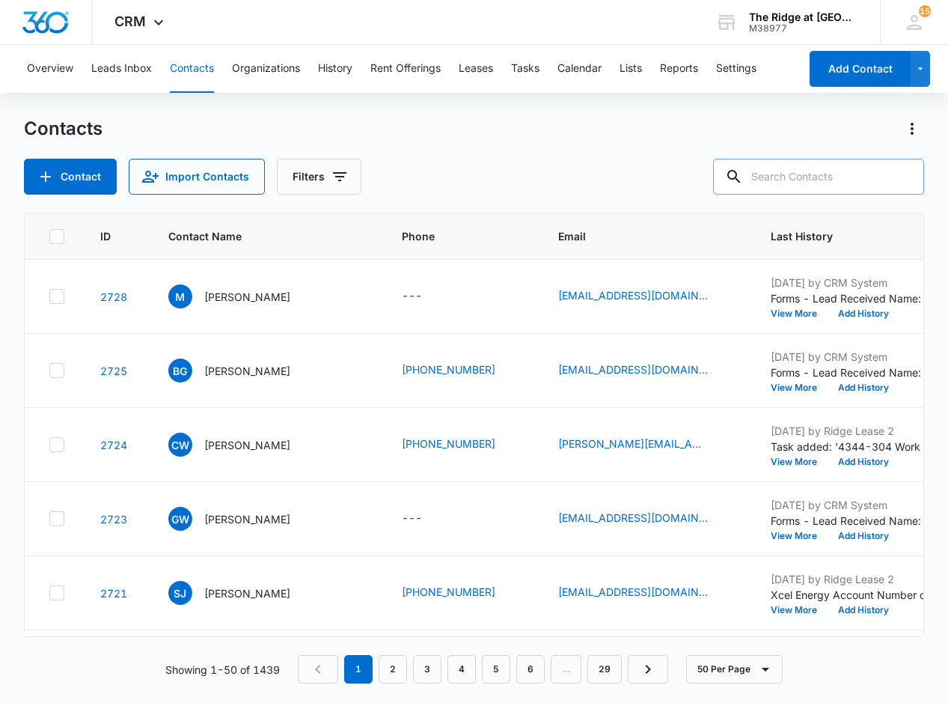
paste input "[PERSON_NAME]"
type input "[PERSON_NAME]"
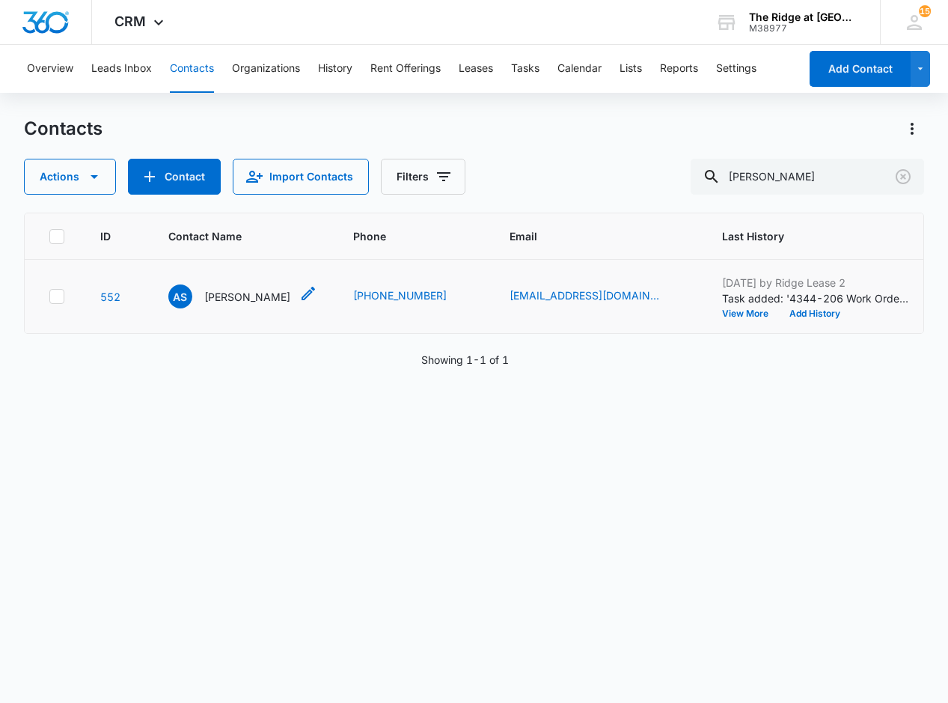
click at [257, 293] on p "[PERSON_NAME]" at bounding box center [247, 297] width 86 height 16
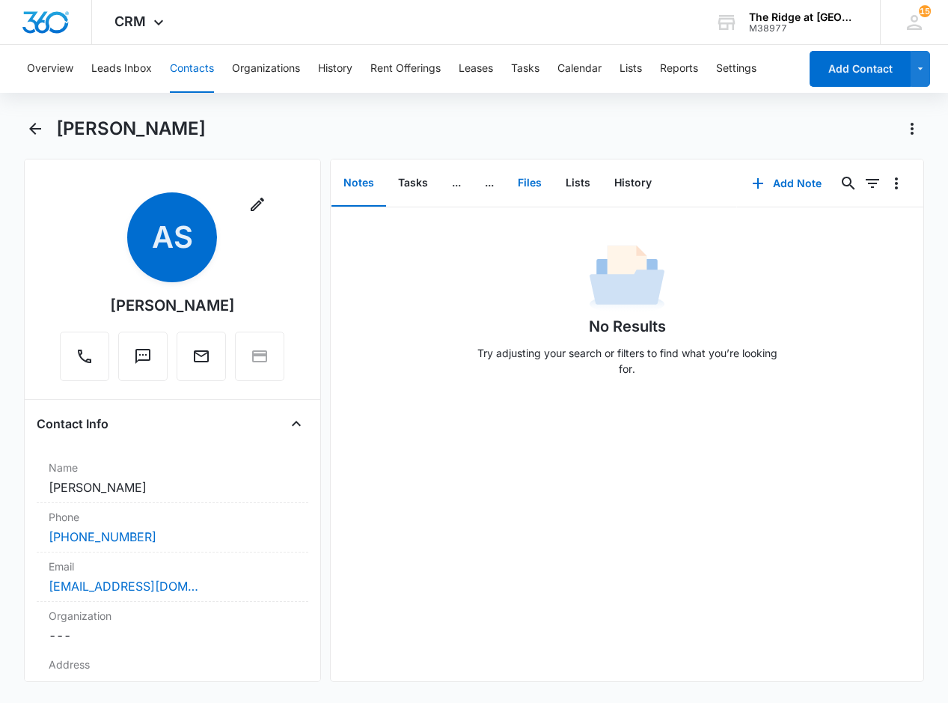
click at [534, 177] on button "Files" at bounding box center [530, 183] width 48 height 46
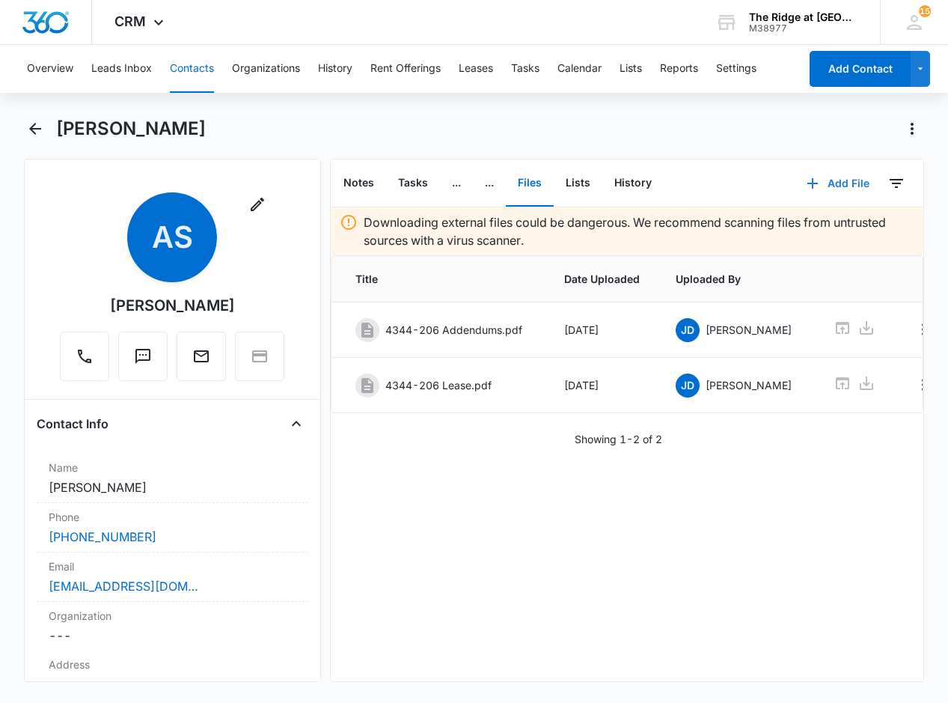
click at [823, 189] on button "Add File" at bounding box center [838, 183] width 93 height 36
click at [831, 230] on div "Upload Files" at bounding box center [818, 231] width 60 height 10
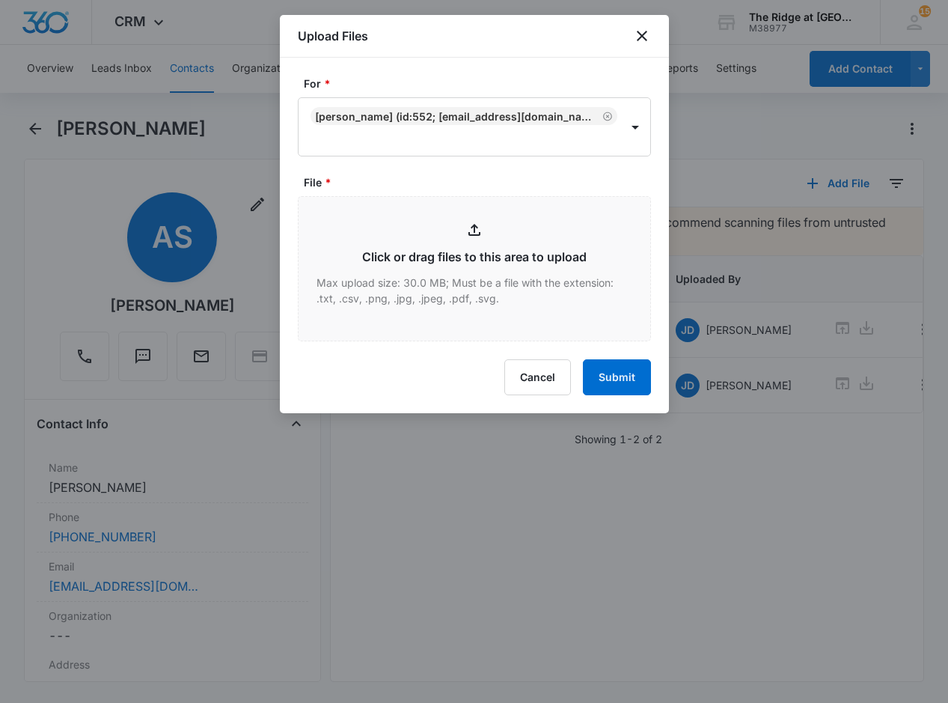
type input "C:\fakepath\4344-206 Renewal.pdf"
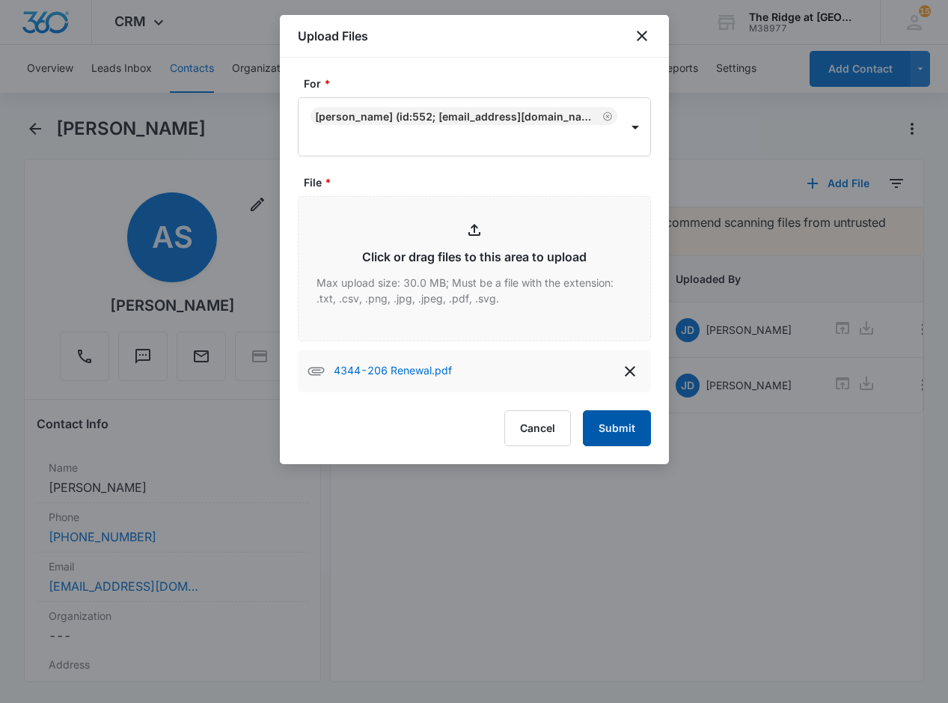
click at [614, 435] on button "Submit" at bounding box center [617, 428] width 68 height 36
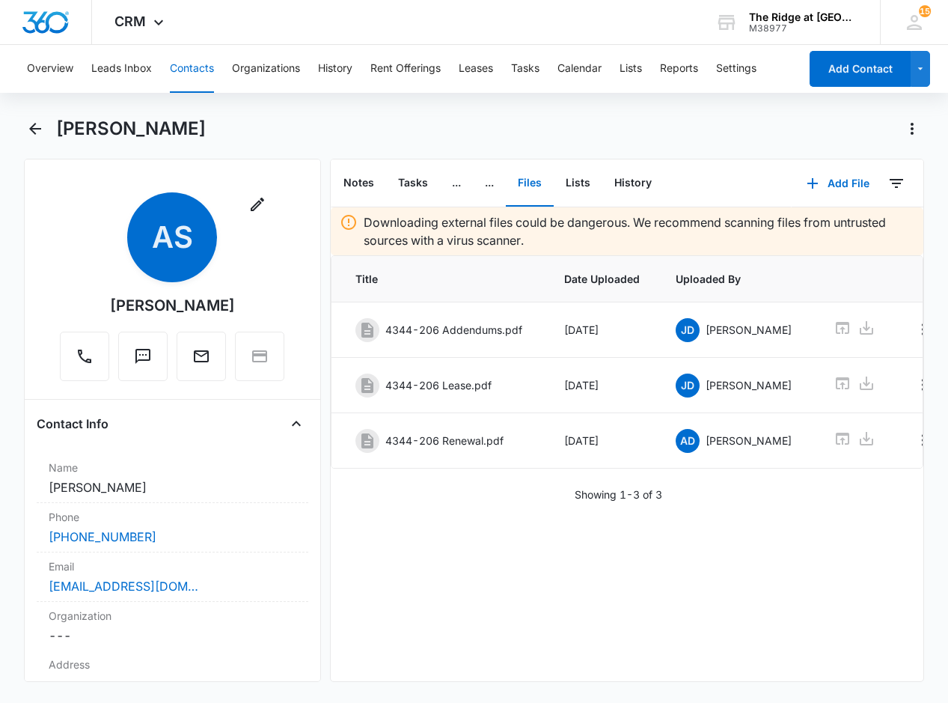
click at [205, 65] on button "Contacts" at bounding box center [192, 69] width 44 height 48
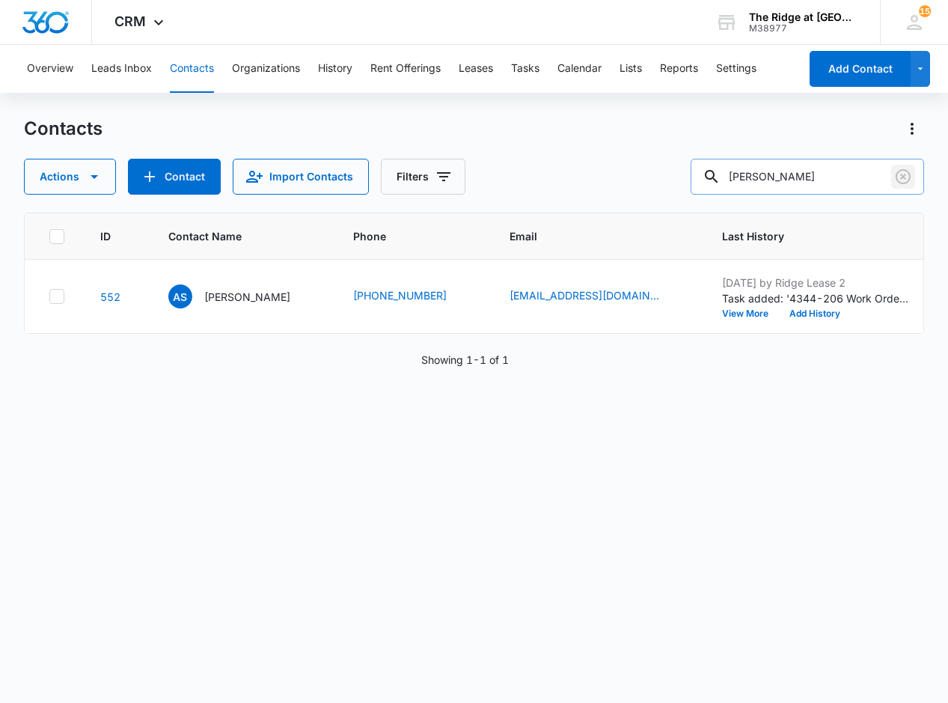
drag, startPoint x: 904, startPoint y: 171, endPoint x: 780, endPoint y: 179, distance: 124.5
click at [903, 171] on icon "Clear" at bounding box center [903, 176] width 15 height 15
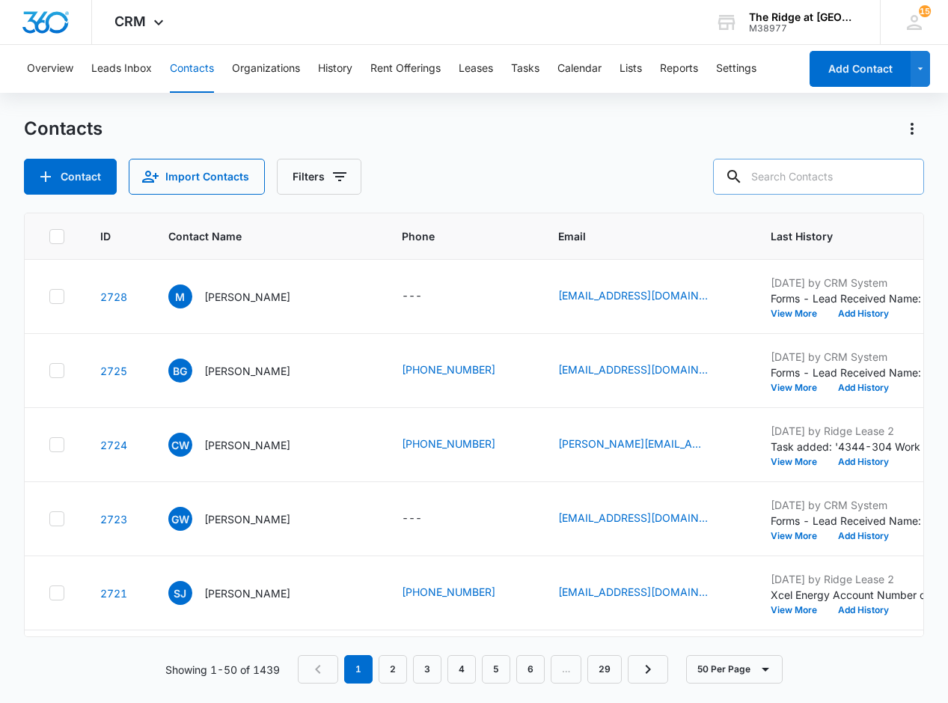
paste input "[PERSON_NAME]"
type input "[PERSON_NAME]"
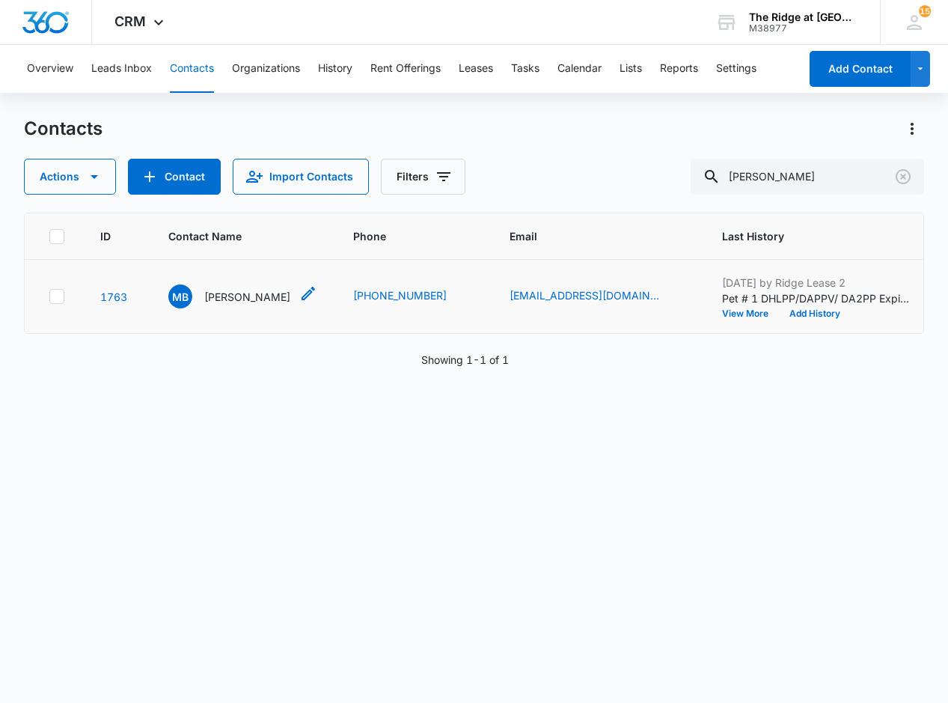
click at [259, 300] on p "[PERSON_NAME]" at bounding box center [247, 297] width 86 height 16
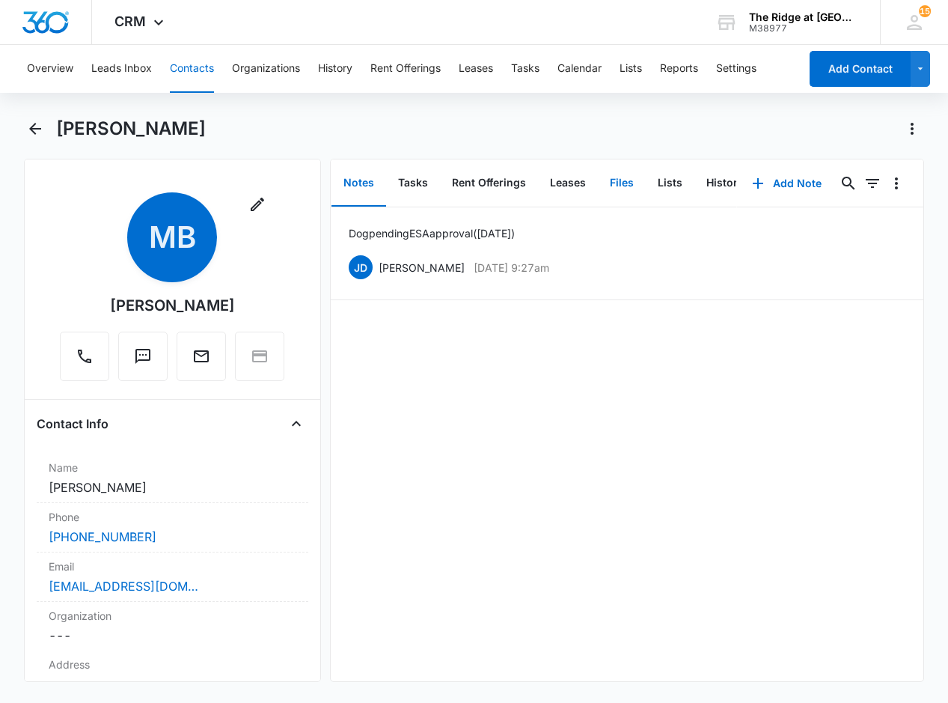
click at [619, 171] on button "Files" at bounding box center [622, 183] width 48 height 46
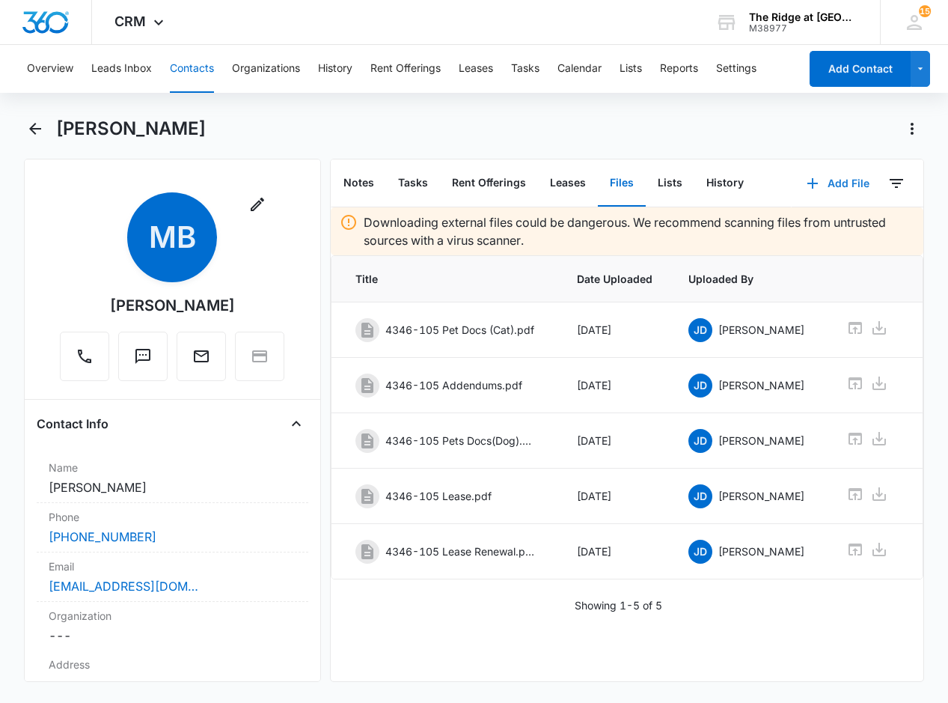
click at [820, 187] on button "Add File" at bounding box center [838, 183] width 93 height 36
click at [825, 232] on div "Upload Files" at bounding box center [818, 231] width 60 height 10
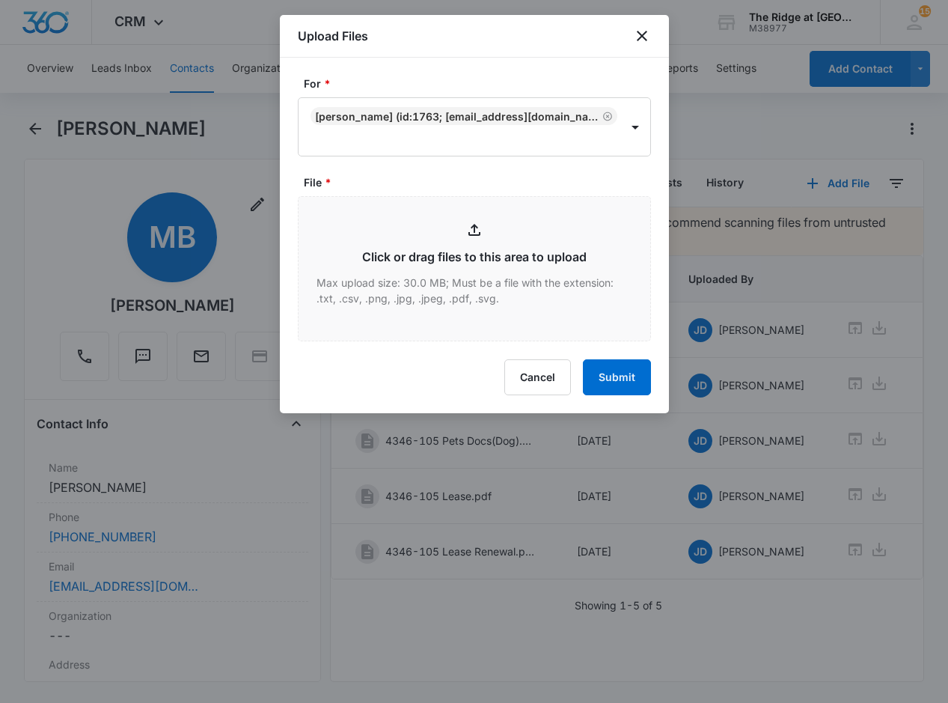
type input "C:\fakepath\4346-105 Renewal.pdf"
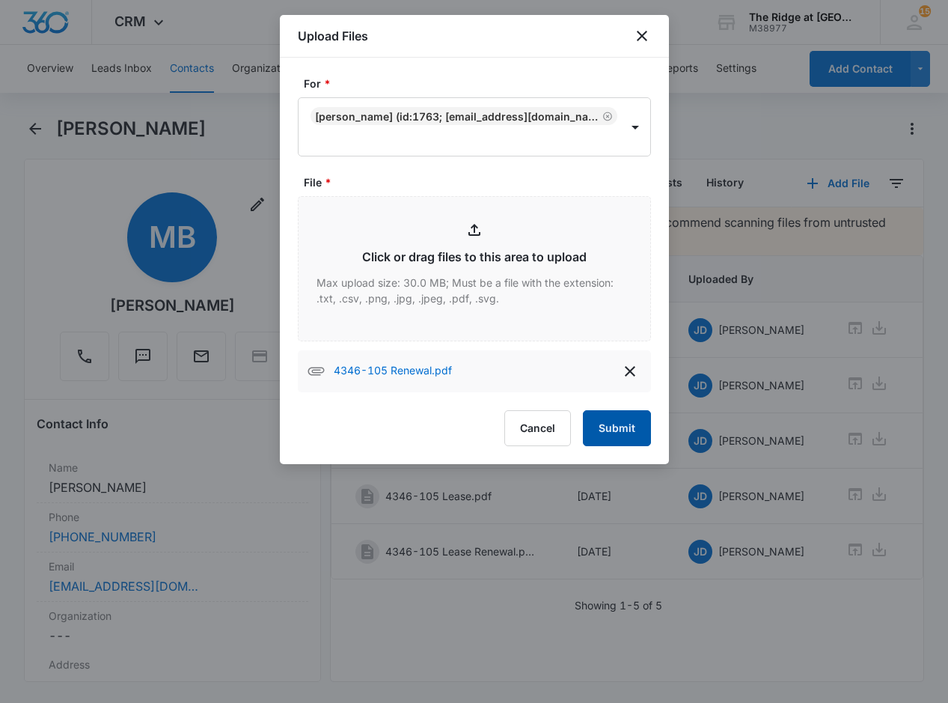
click at [619, 432] on button "Submit" at bounding box center [617, 428] width 68 height 36
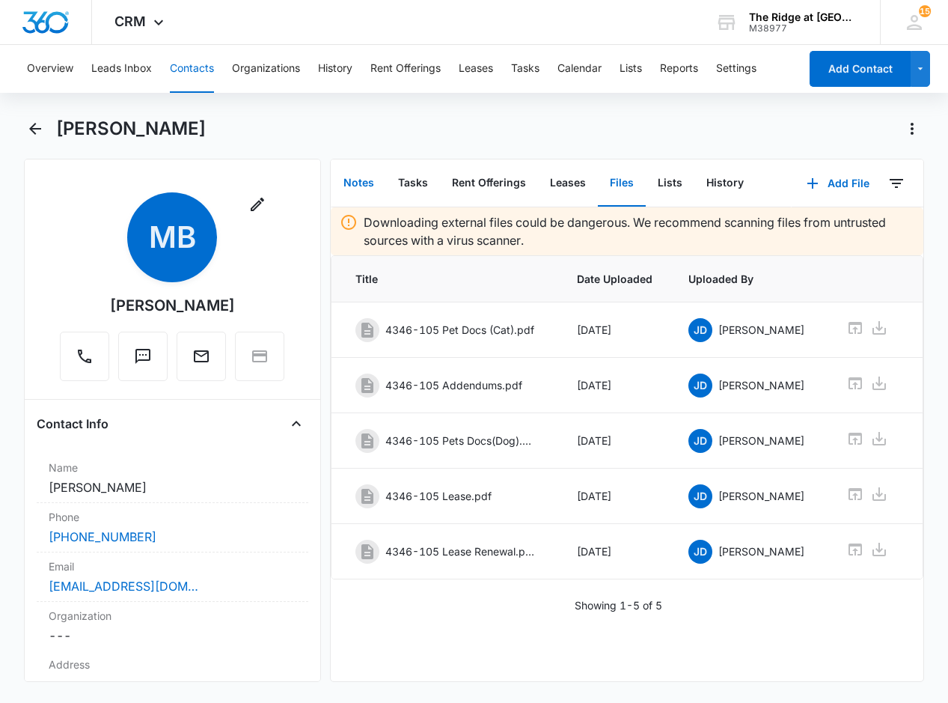
click at [373, 184] on button "Notes" at bounding box center [359, 183] width 55 height 46
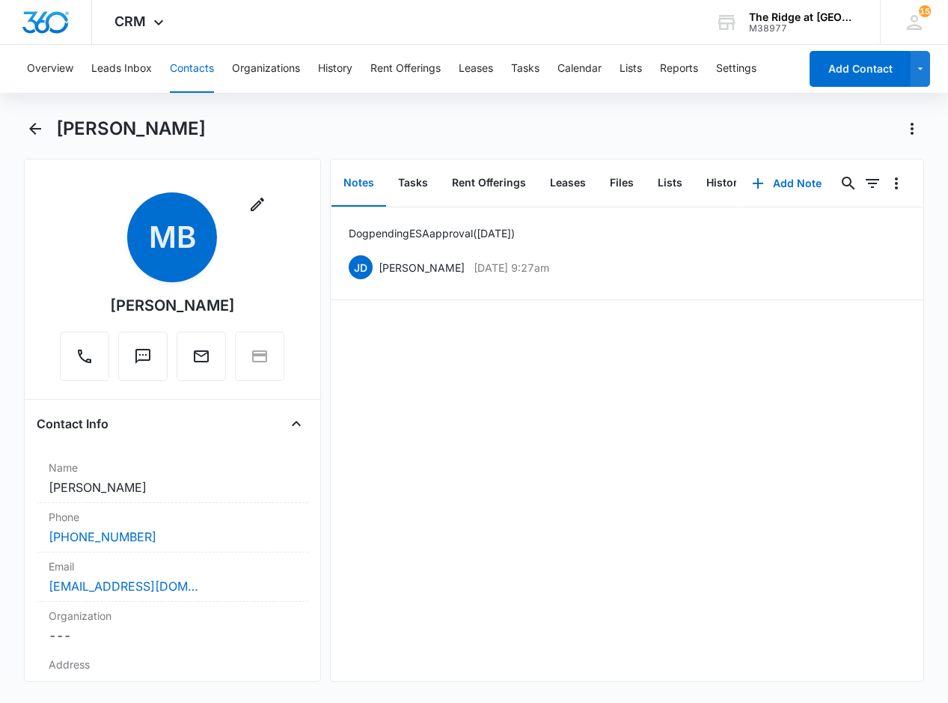
click at [184, 67] on button "Contacts" at bounding box center [192, 69] width 44 height 48
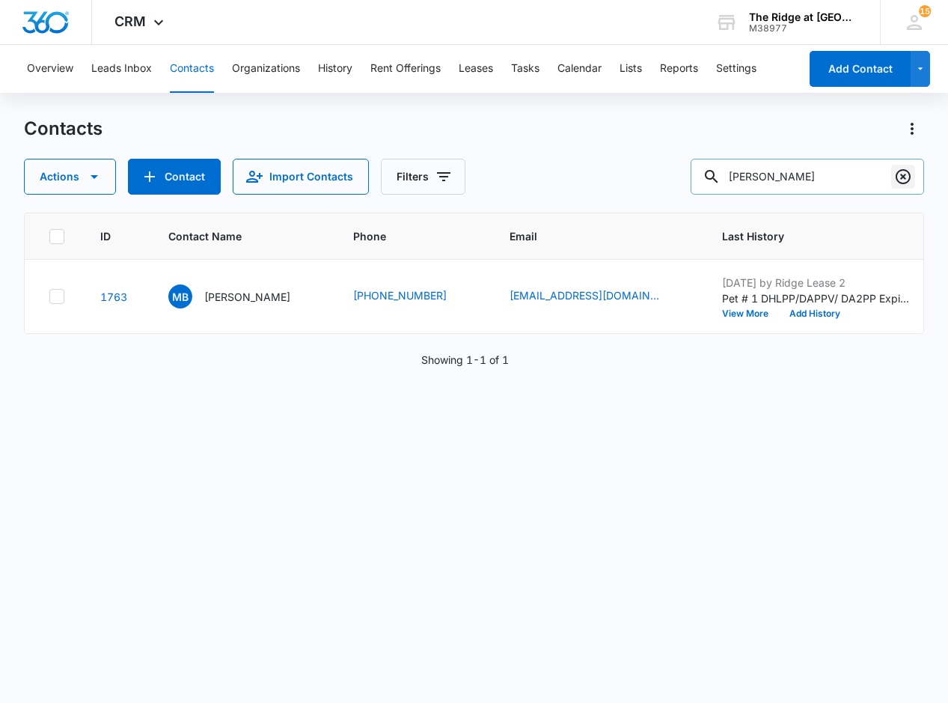
click at [906, 171] on icon "Clear" at bounding box center [903, 176] width 15 height 15
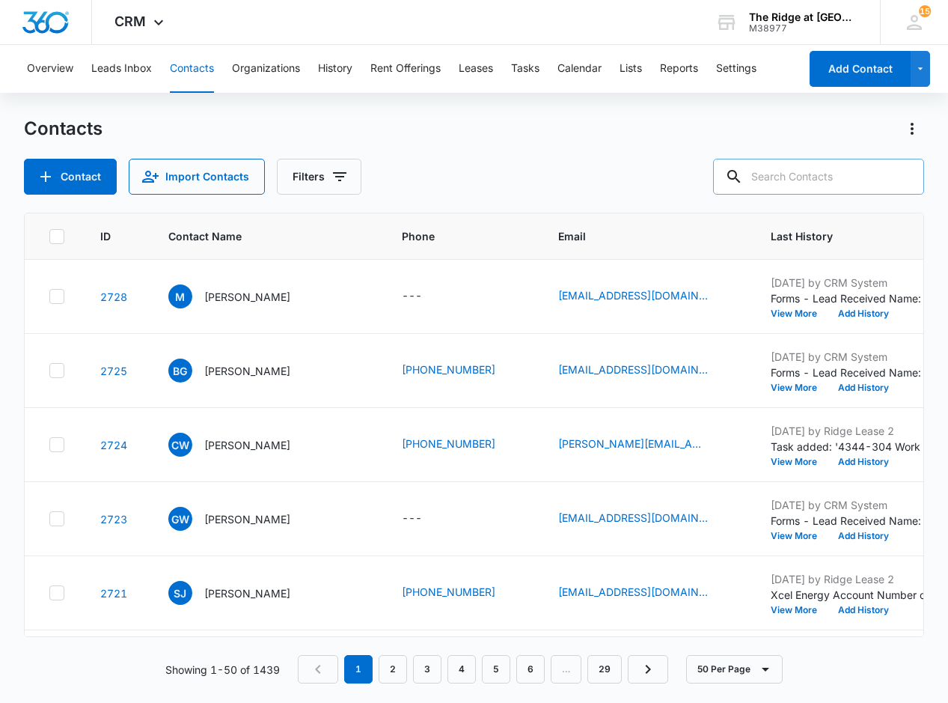
paste input "[PERSON_NAME] & [PERSON_NAME]"
type input "[PERSON_NAME] & [PERSON_NAME]"
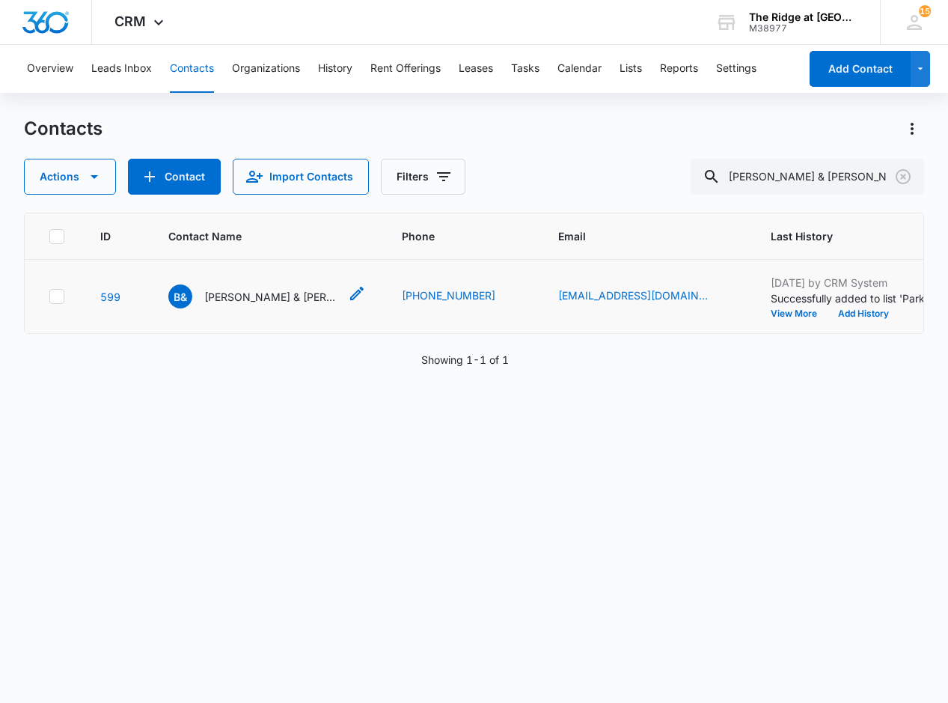
click at [256, 290] on p "[PERSON_NAME] & [PERSON_NAME]" at bounding box center [271, 297] width 135 height 16
